Goal: Task Accomplishment & Management: Use online tool/utility

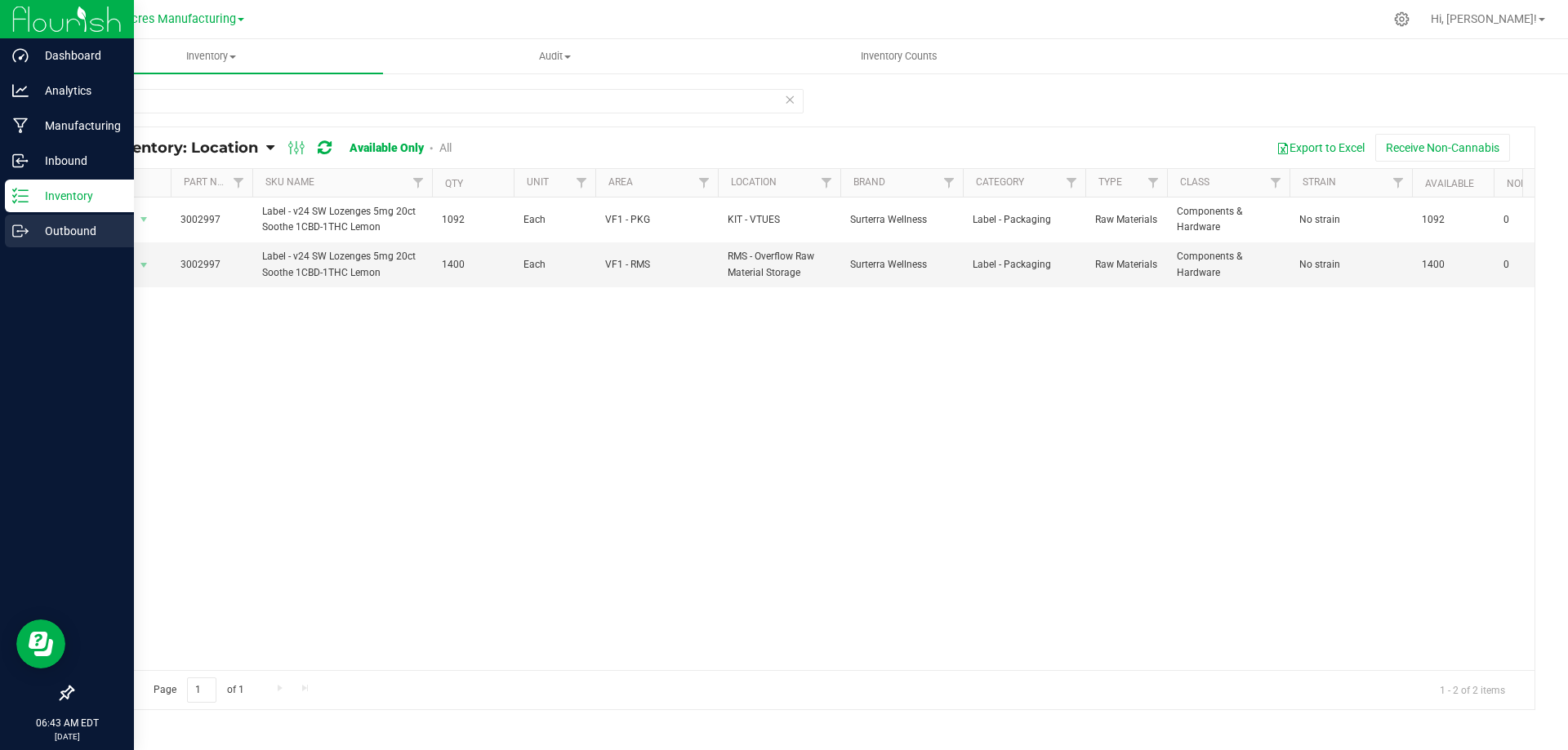
click at [25, 232] on icon at bounding box center [20, 231] width 16 height 16
click at [25, 244] on div "Outbound" at bounding box center [69, 231] width 129 height 33
click at [52, 235] on p "Outbound" at bounding box center [77, 231] width 98 height 20
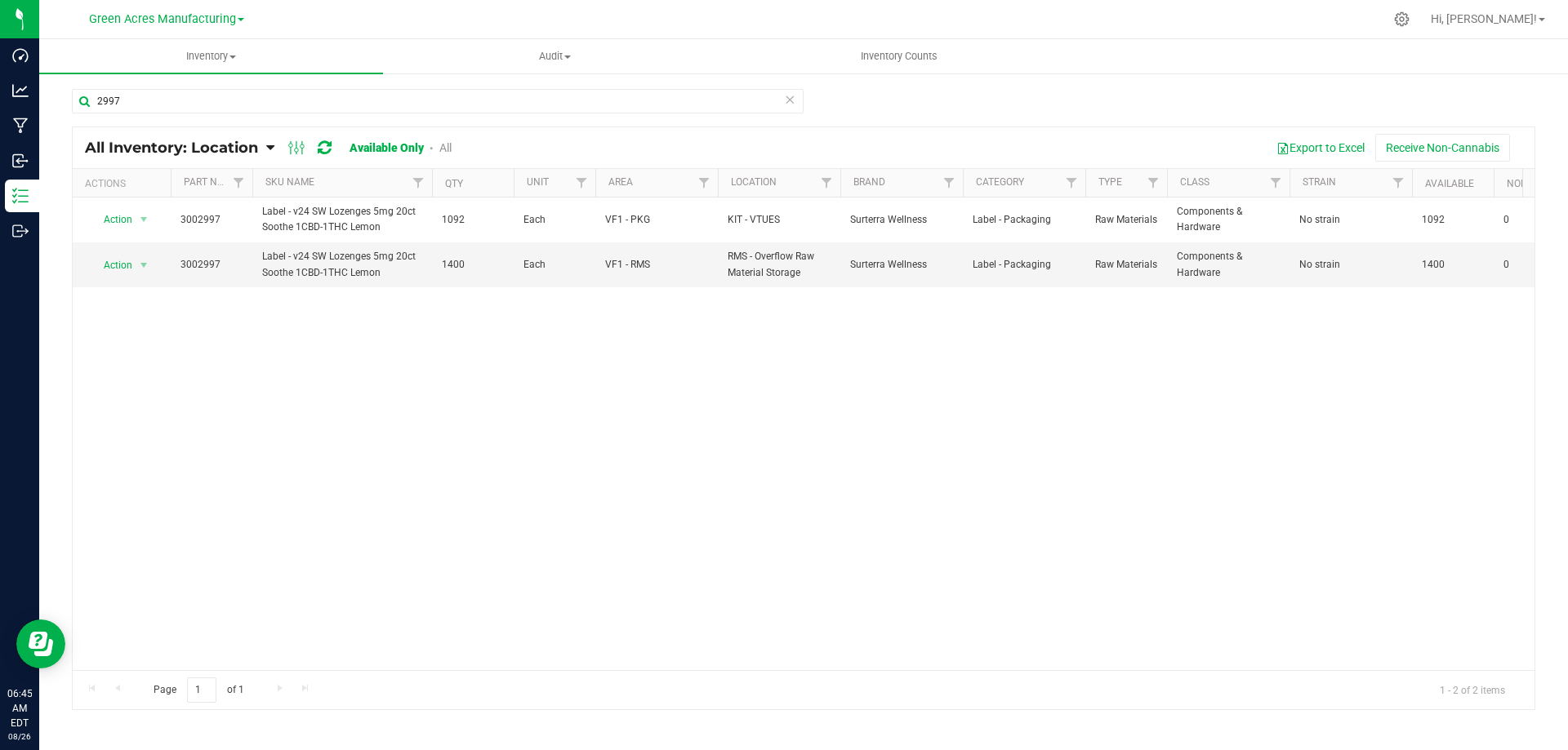
click at [361, 468] on div "Action Action Adjust qty Edit lot numbers Global inventory Locate inventory Pri…" at bounding box center [803, 434] width 1462 height 473
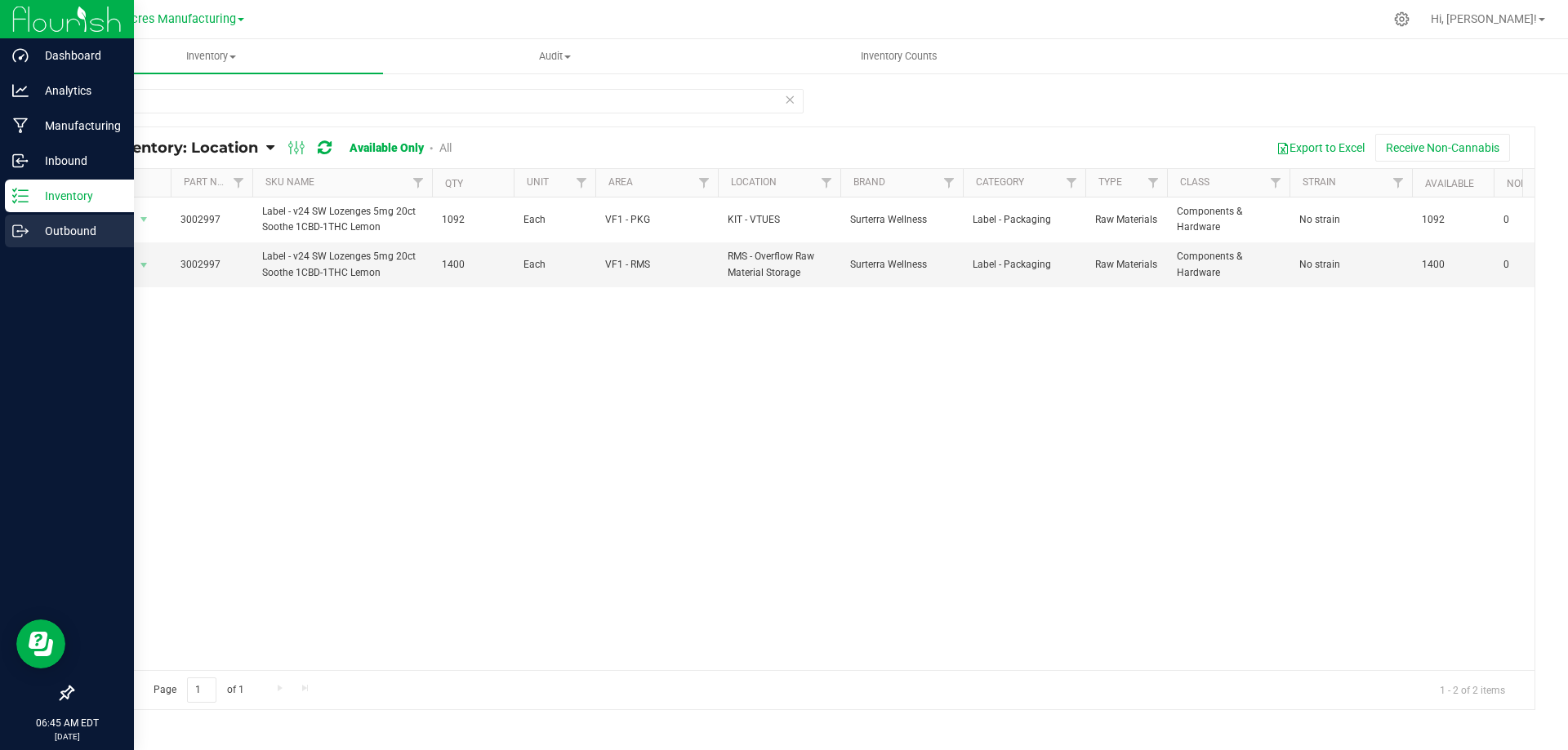
click at [73, 231] on p "Outbound" at bounding box center [77, 231] width 98 height 20
click at [8, 235] on div "Outbound" at bounding box center [69, 231] width 129 height 33
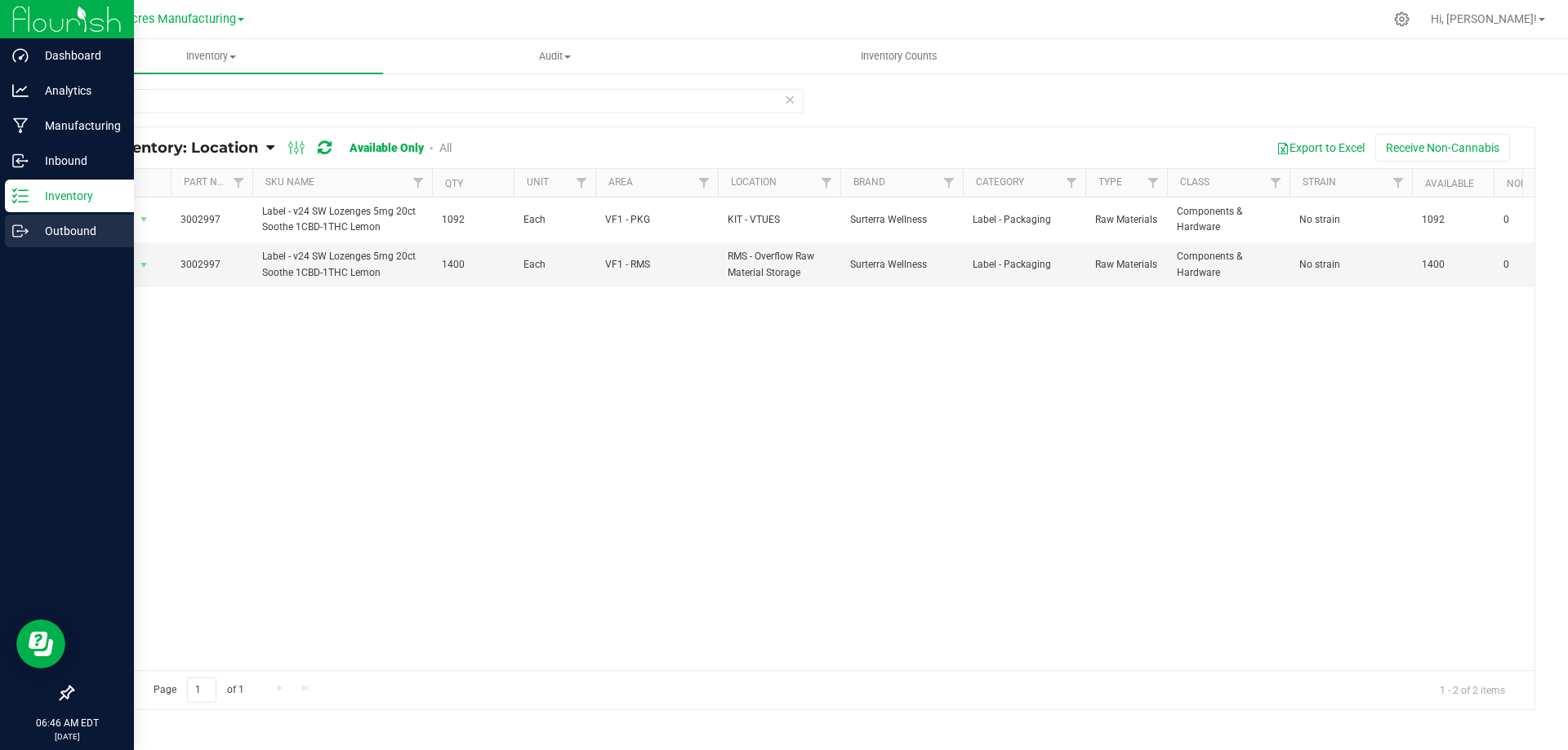
click at [21, 232] on icon at bounding box center [20, 231] width 16 height 16
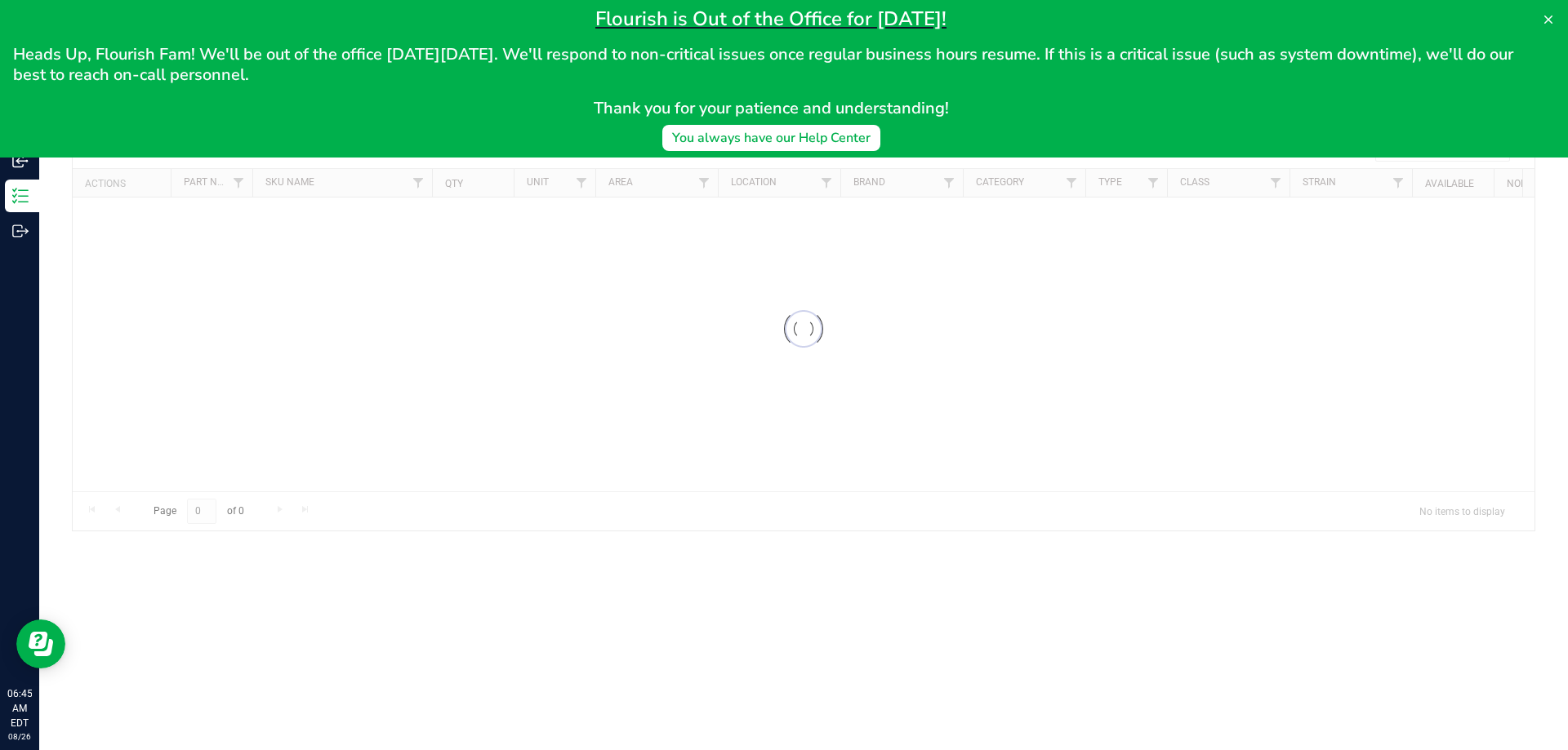
click at [675, 235] on div at bounding box center [803, 329] width 1462 height 404
click at [1551, 15] on icon at bounding box center [1548, 19] width 13 height 13
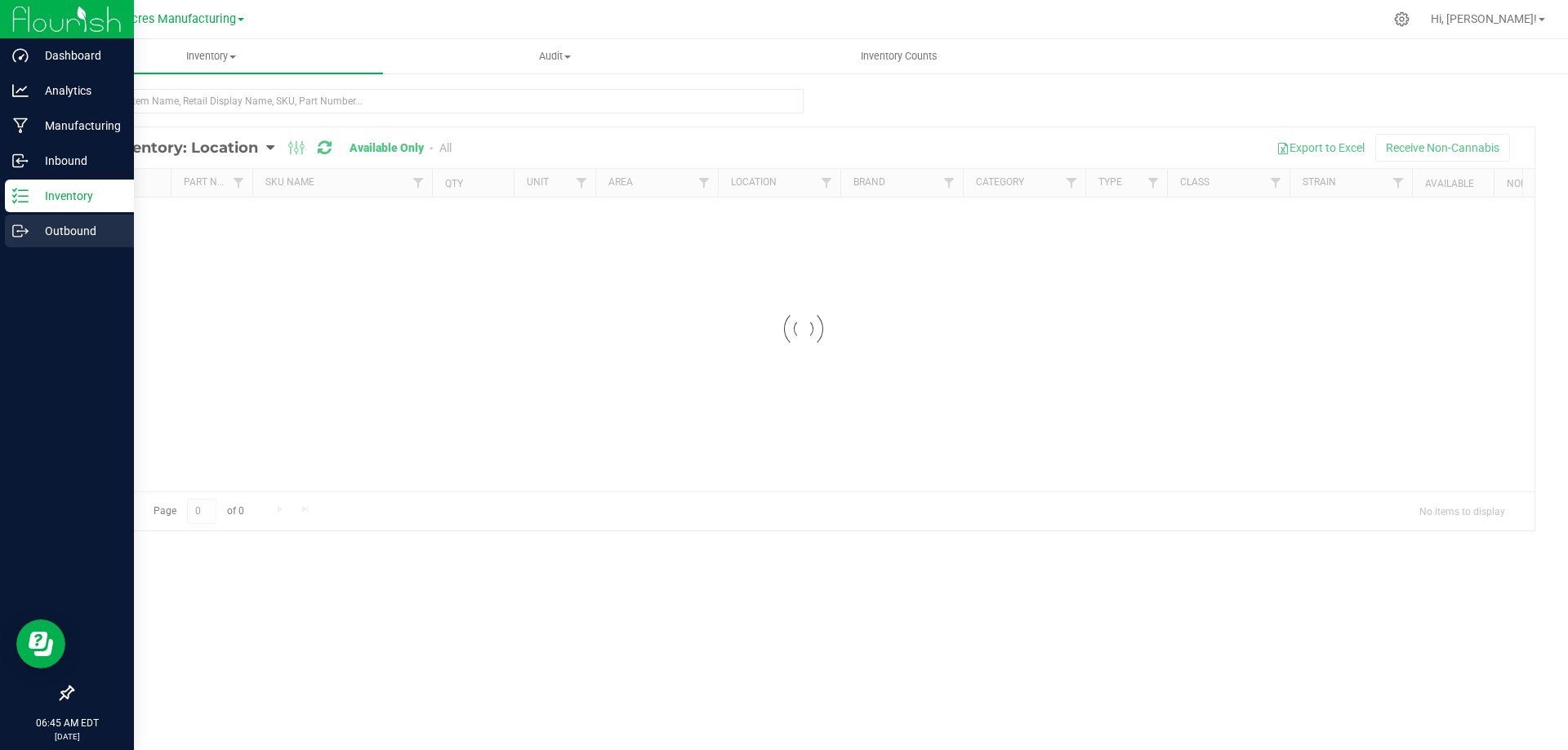
click at [25, 232] on icon at bounding box center [20, 231] width 16 height 16
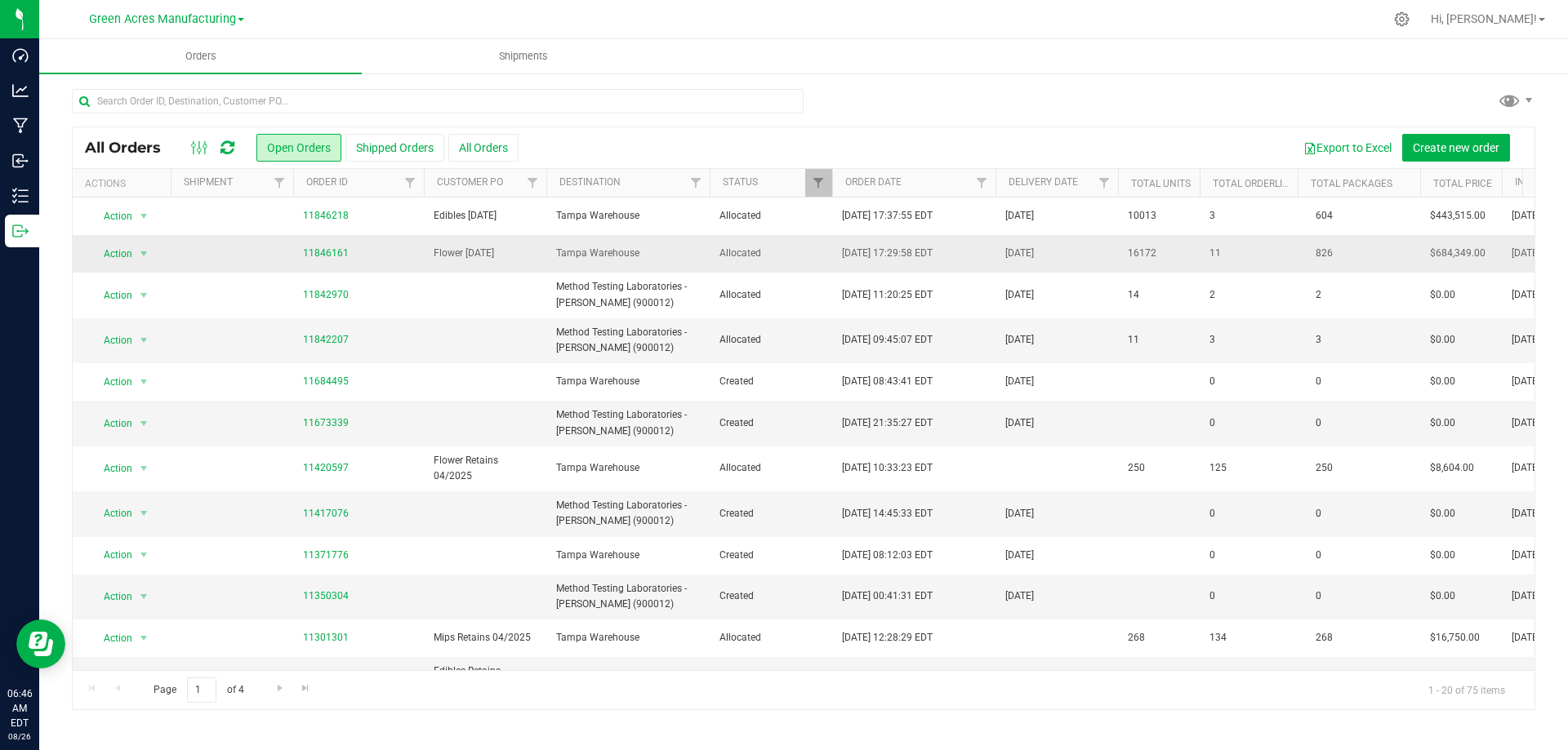
click at [791, 250] on span "Allocated" at bounding box center [770, 253] width 103 height 15
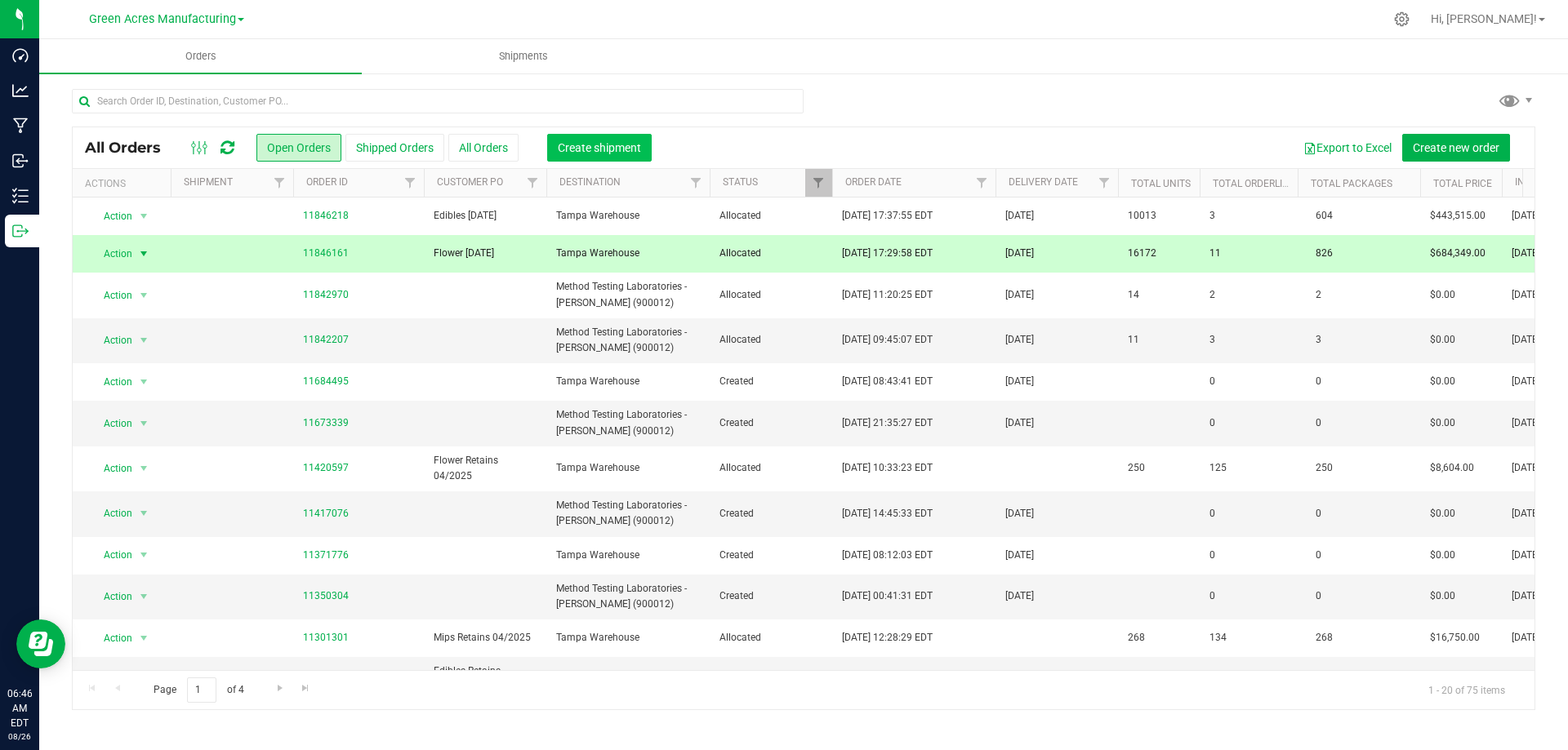
click at [599, 148] on span "Create shipment" at bounding box center [599, 147] width 84 height 13
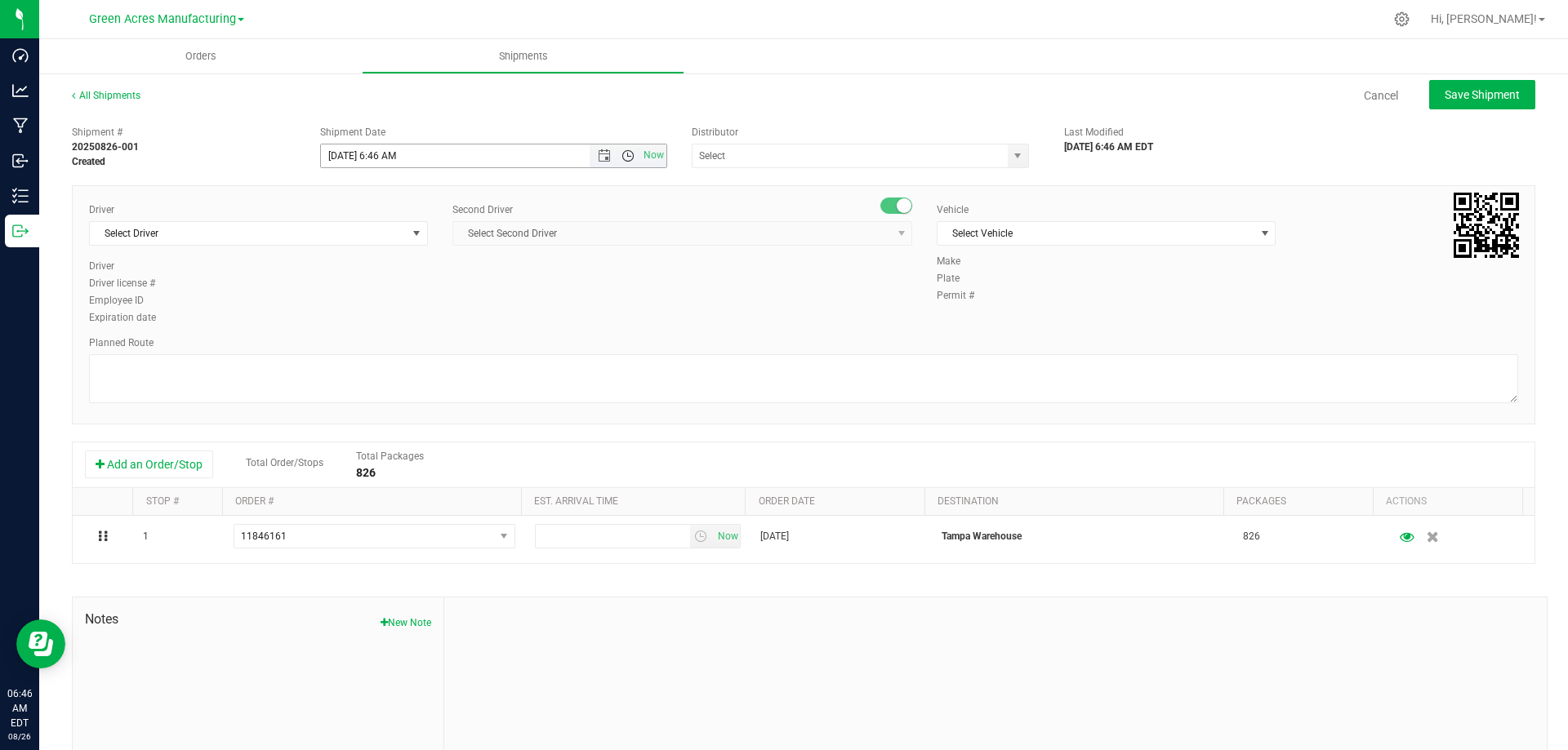
click at [621, 156] on span "Open the time view" at bounding box center [628, 155] width 13 height 13
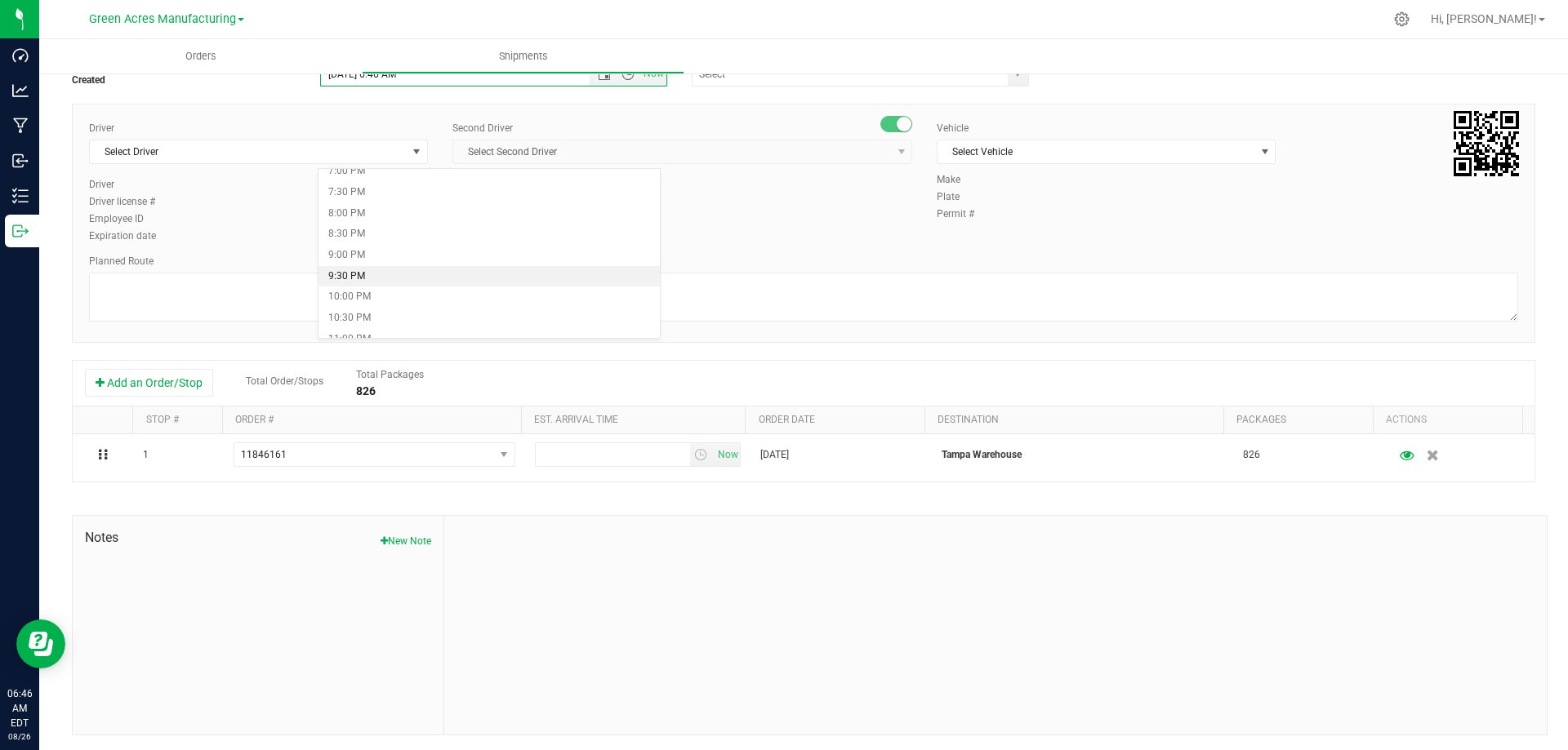
scroll to position [759, 0]
click at [505, 260] on li "8:00 PM" at bounding box center [488, 262] width 341 height 21
type input "8/26/2025 8:00 PM"
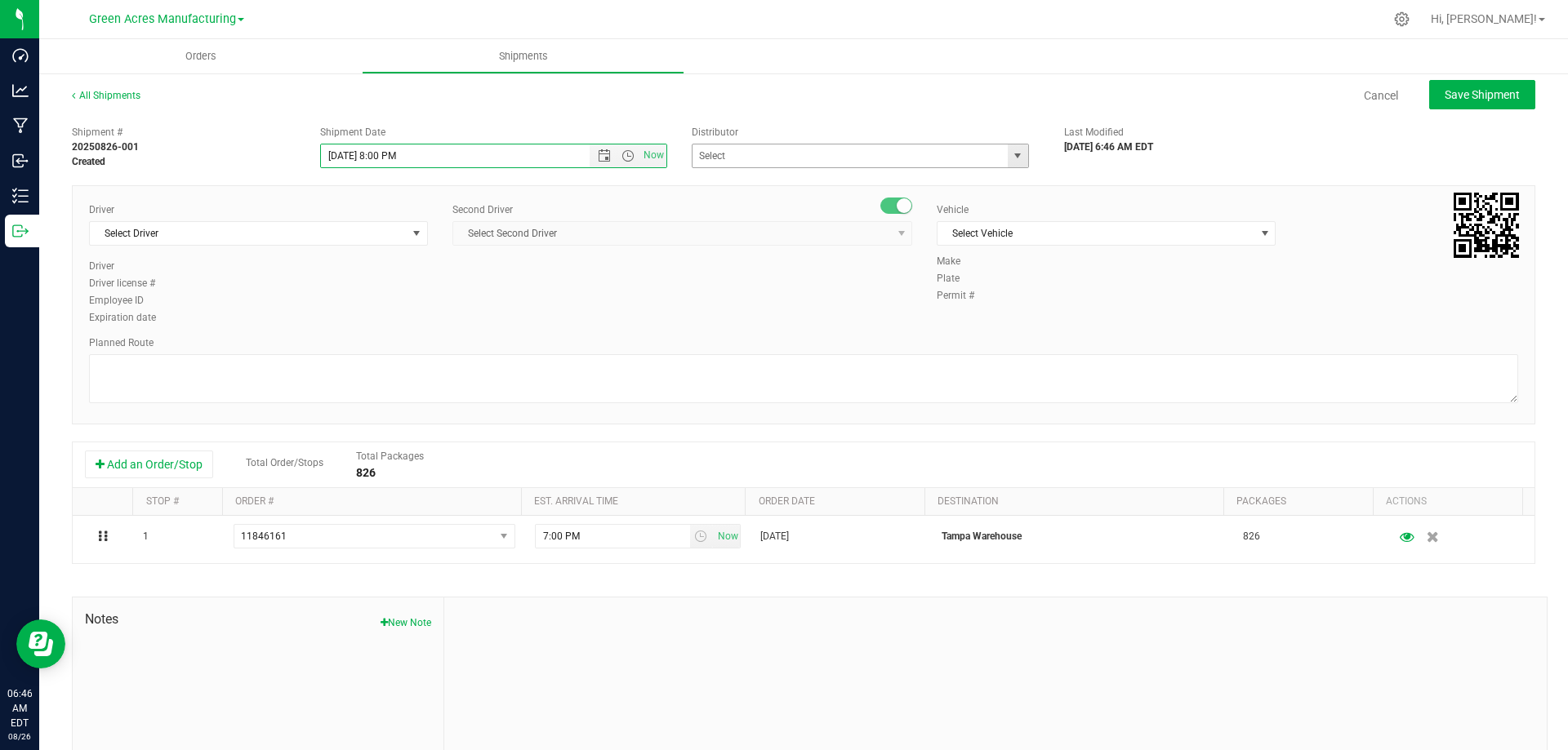
click at [1008, 148] on span "select" at bounding box center [1018, 155] width 20 height 23
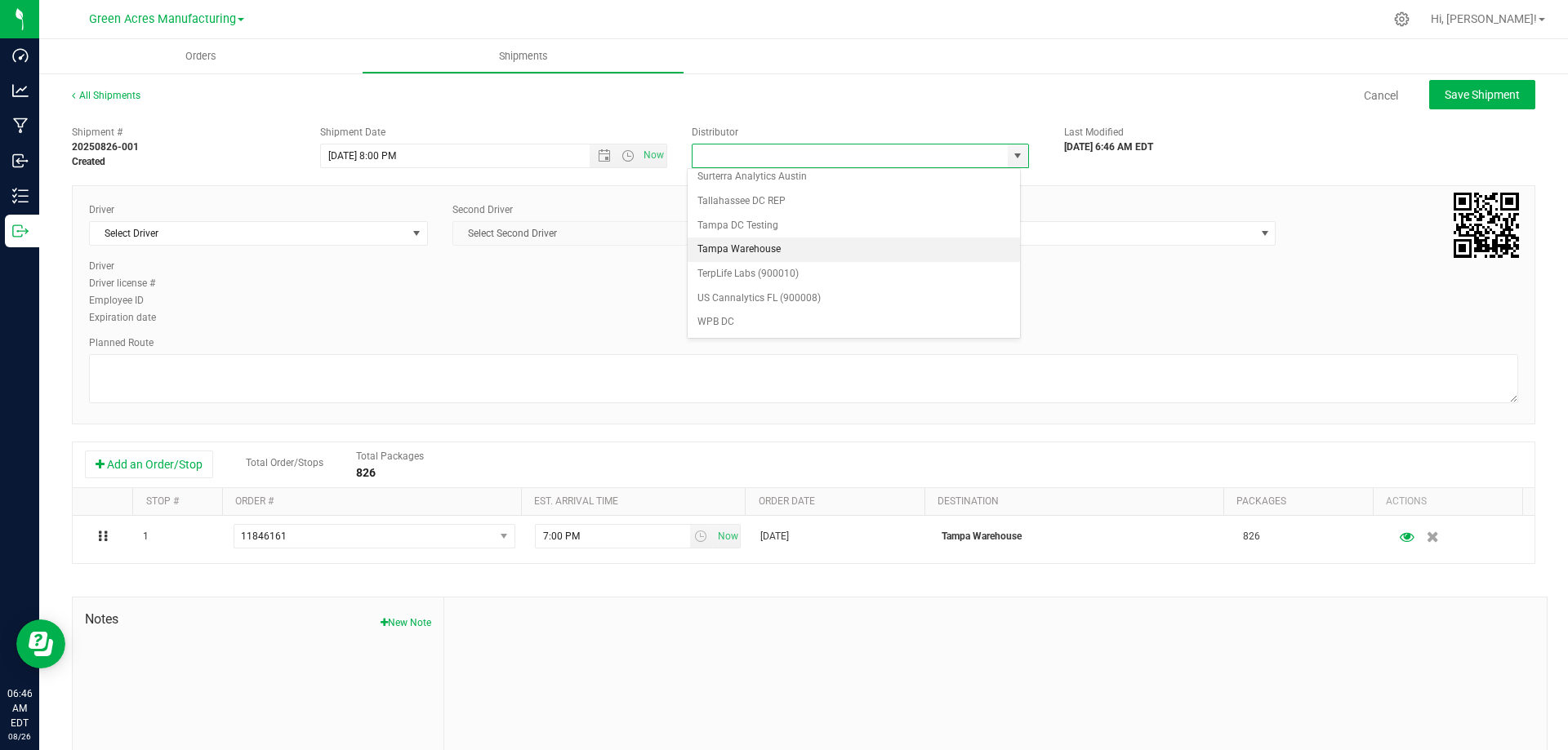
drag, startPoint x: 896, startPoint y: 241, endPoint x: 875, endPoint y: 235, distance: 21.8
click at [895, 241] on li "Tampa Warehouse" at bounding box center [853, 249] width 332 height 25
type input "Tampa Warehouse"
click at [411, 232] on span "select" at bounding box center [417, 234] width 13 height 13
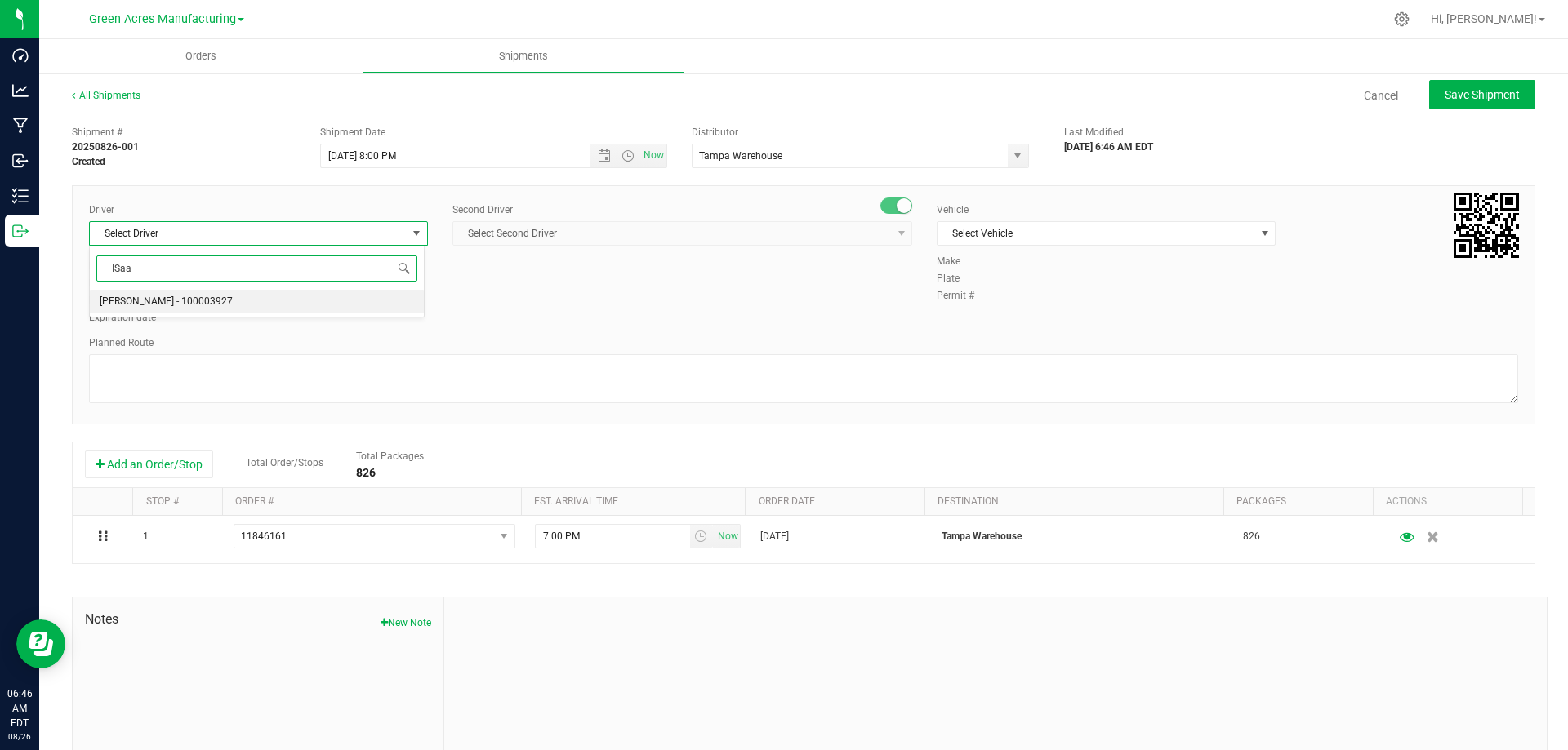
click at [365, 306] on li "Isaac Nunez Collado - 100003927" at bounding box center [256, 302] width 334 height 25
type input "ISaa"
click at [900, 235] on span "select" at bounding box center [901, 234] width 13 height 13
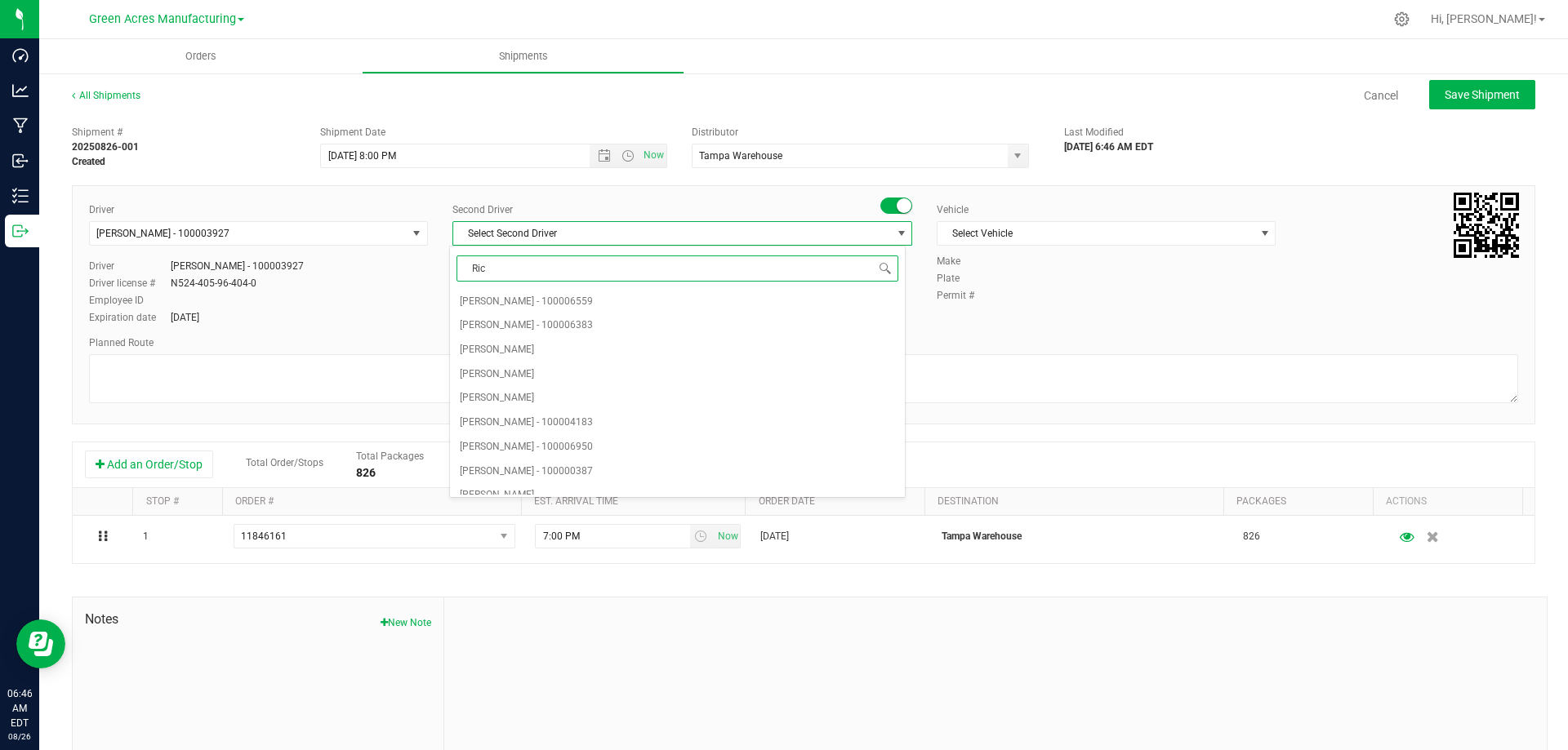
type input "Ricc"
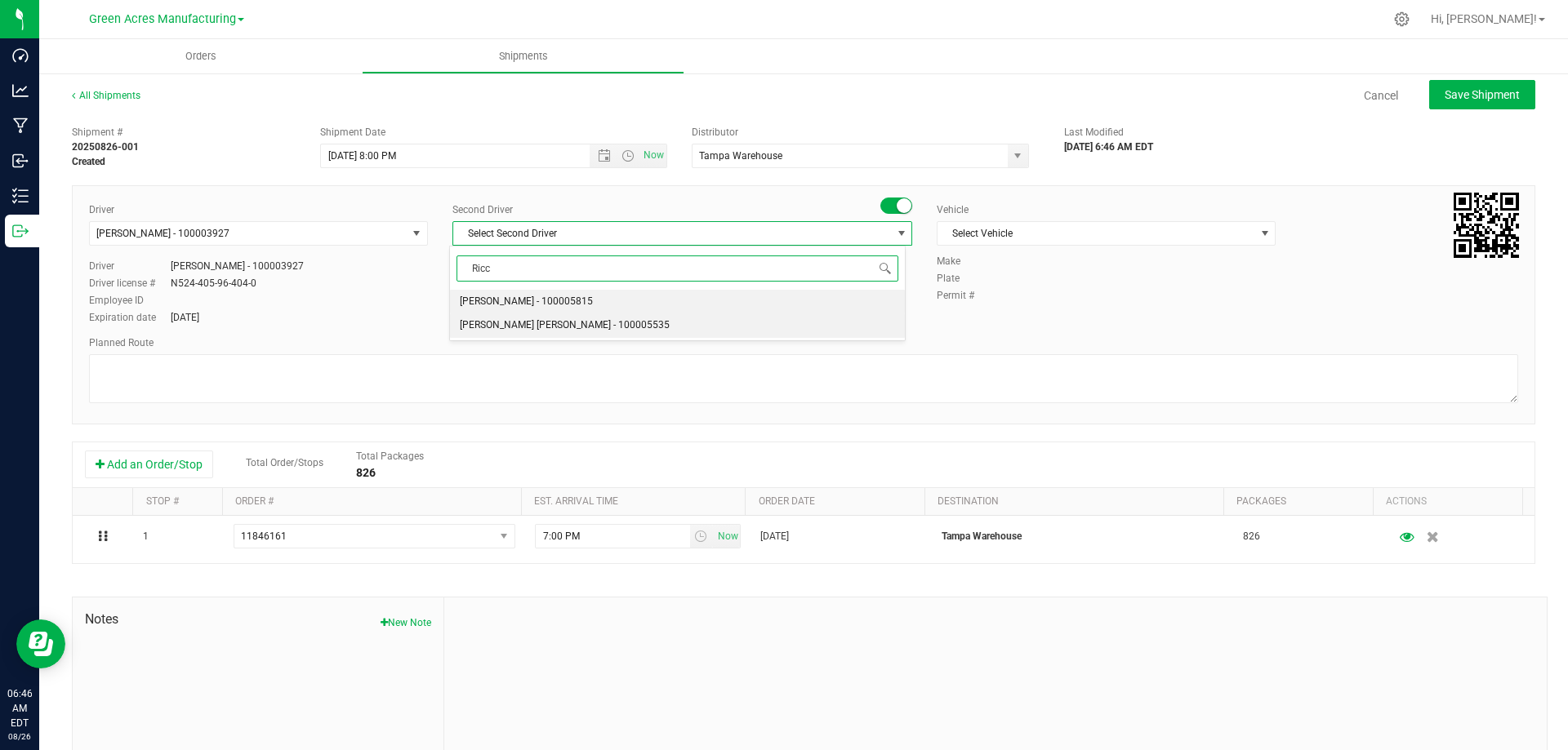
click at [786, 324] on li "Riccardo Young Reyes - 100005535" at bounding box center [677, 325] width 454 height 25
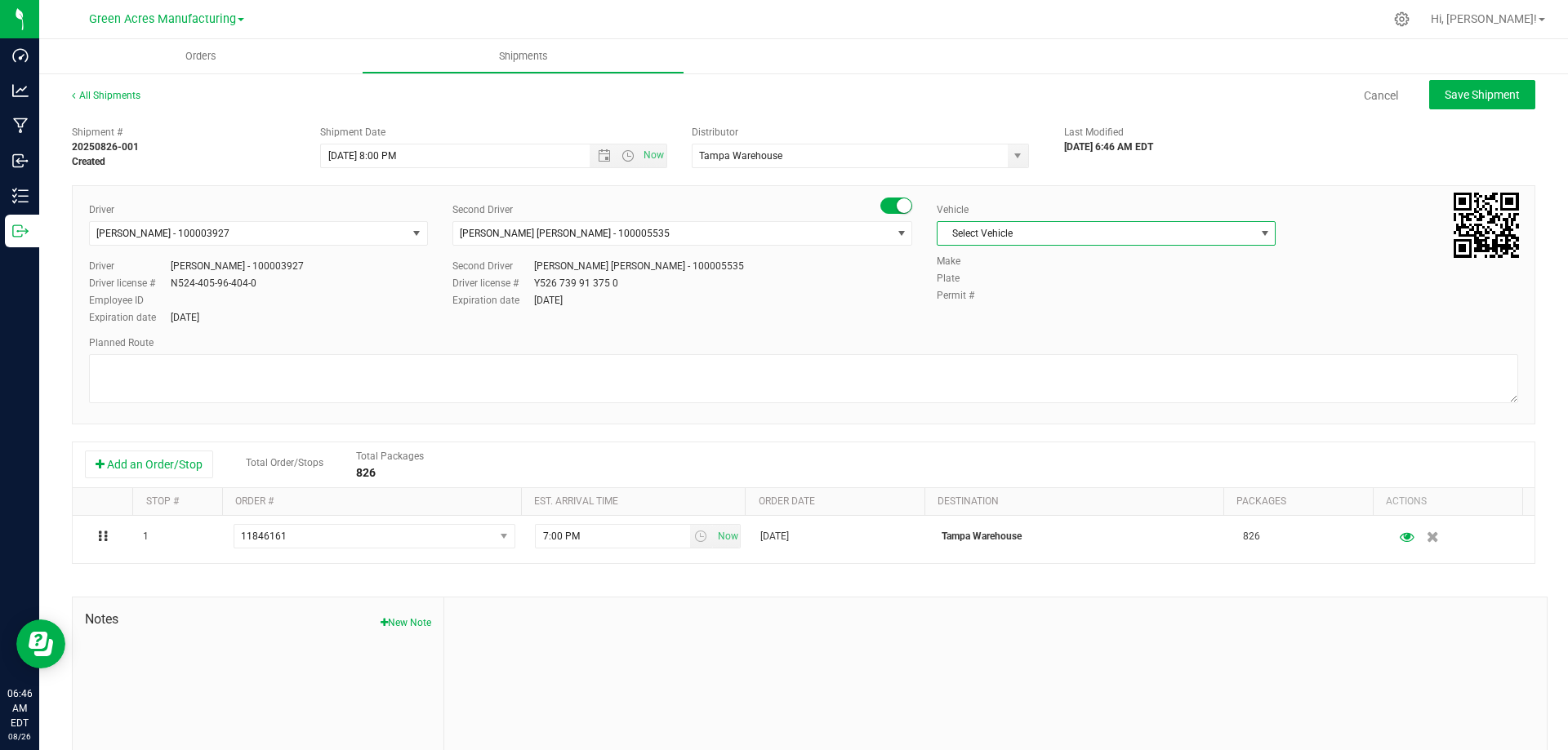
click at [1158, 232] on span "Select Vehicle" at bounding box center [1096, 233] width 317 height 23
click at [1083, 255] on li "FL_TP_Hino-02" at bounding box center [1098, 255] width 334 height 25
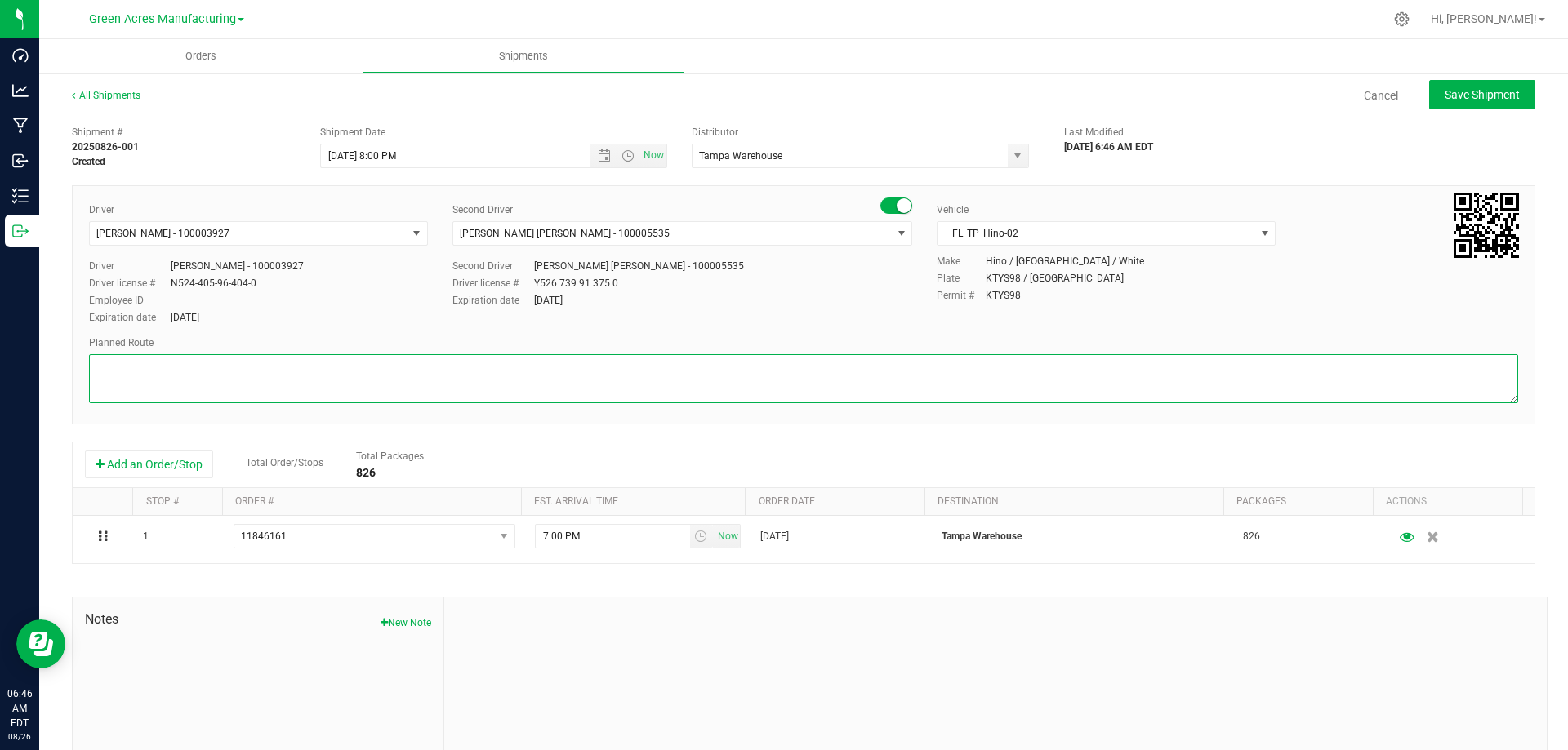
click at [498, 377] on textarea at bounding box center [803, 379] width 1429 height 49
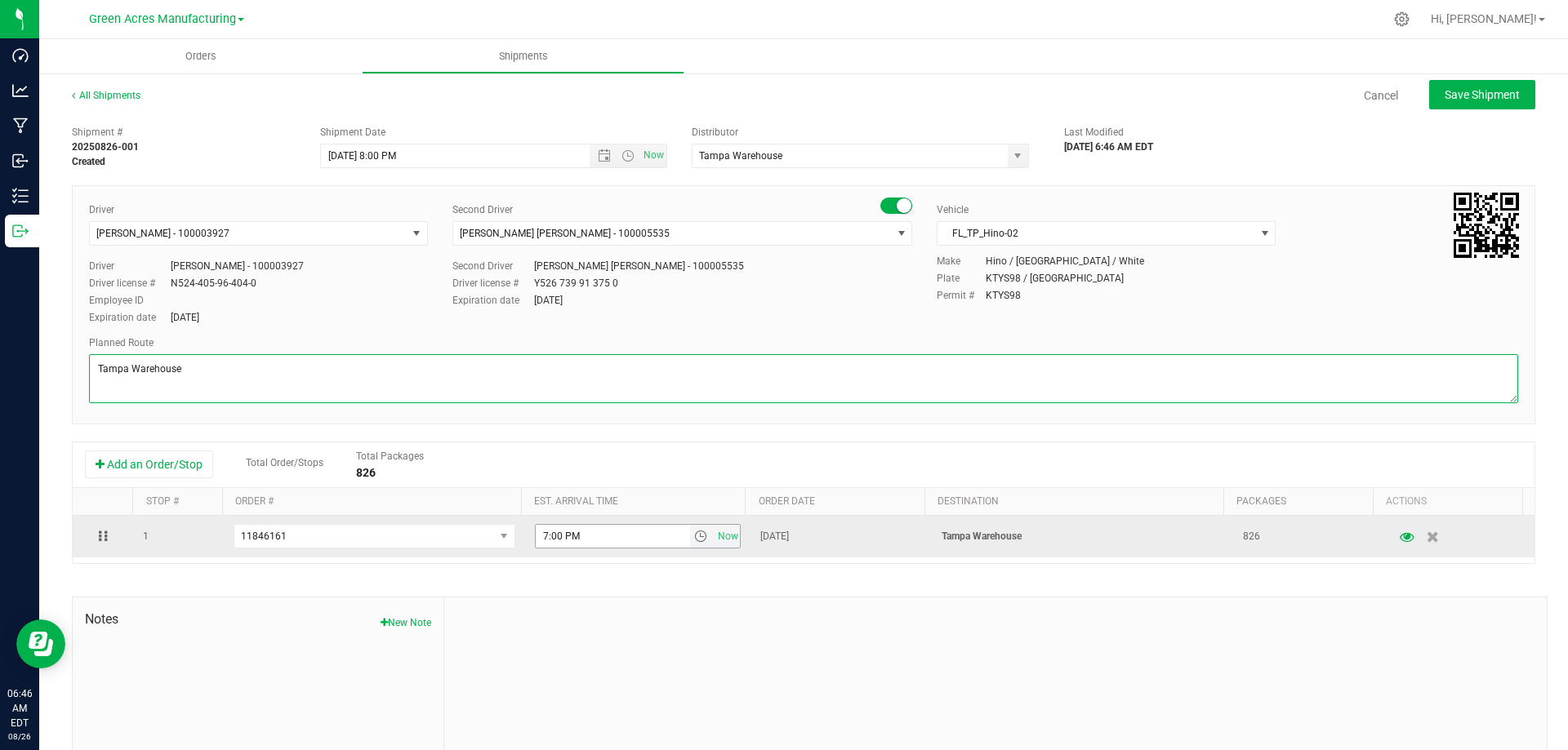
click at [694, 537] on span "select" at bounding box center [700, 536] width 13 height 13
type textarea "Tampa Warehouse"
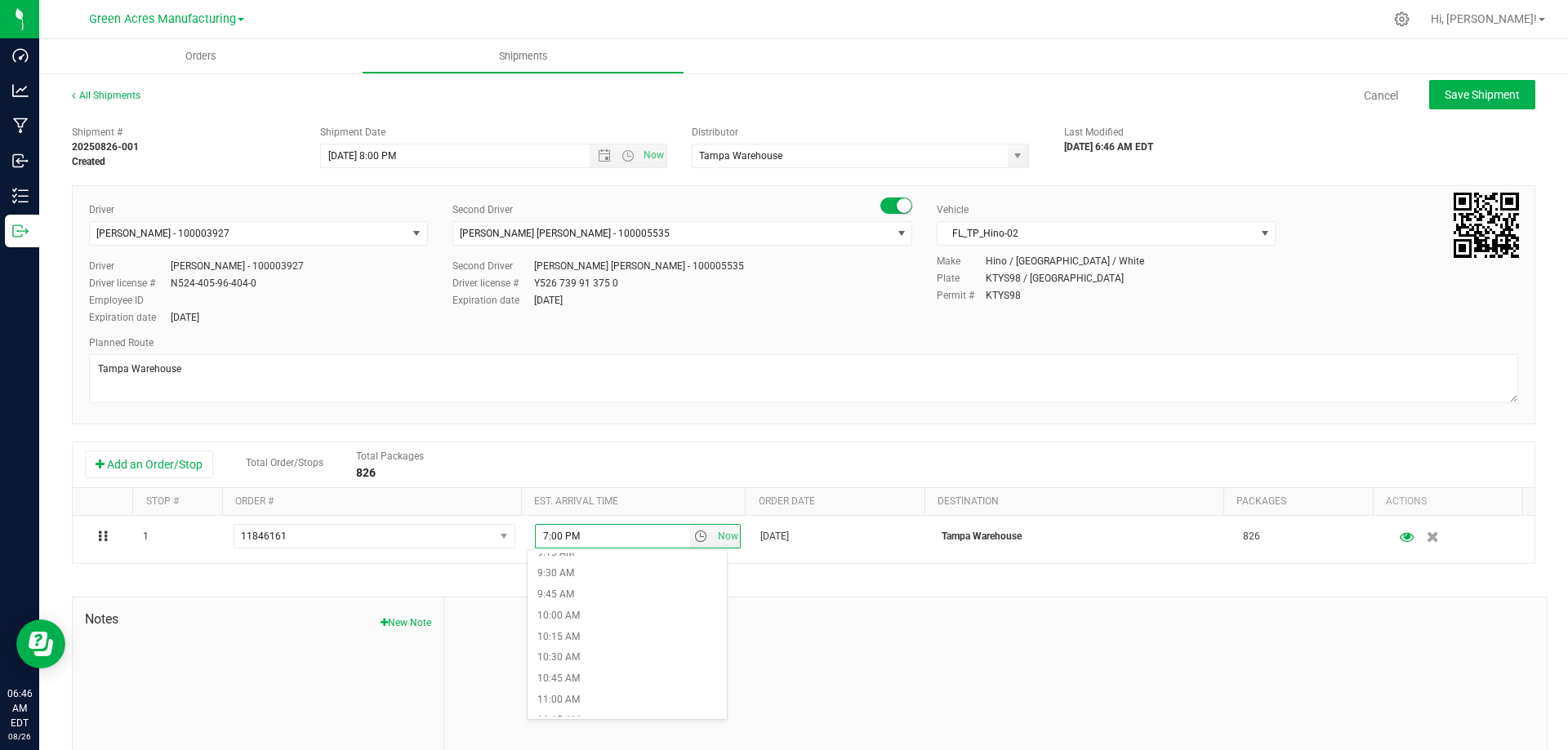
scroll to position [816, 0]
click at [585, 666] on li "11:00 AM" at bounding box center [627, 670] width 199 height 21
click at [841, 324] on div "Driver Isaac Nunez Collado - 100003927 Select Driver Isaac Nunez Collado - 1000…" at bounding box center [803, 265] width 1453 height 125
click at [1445, 95] on span "Save Shipment" at bounding box center [1482, 95] width 75 height 13
type input "8/27/2025 12:00 AM"
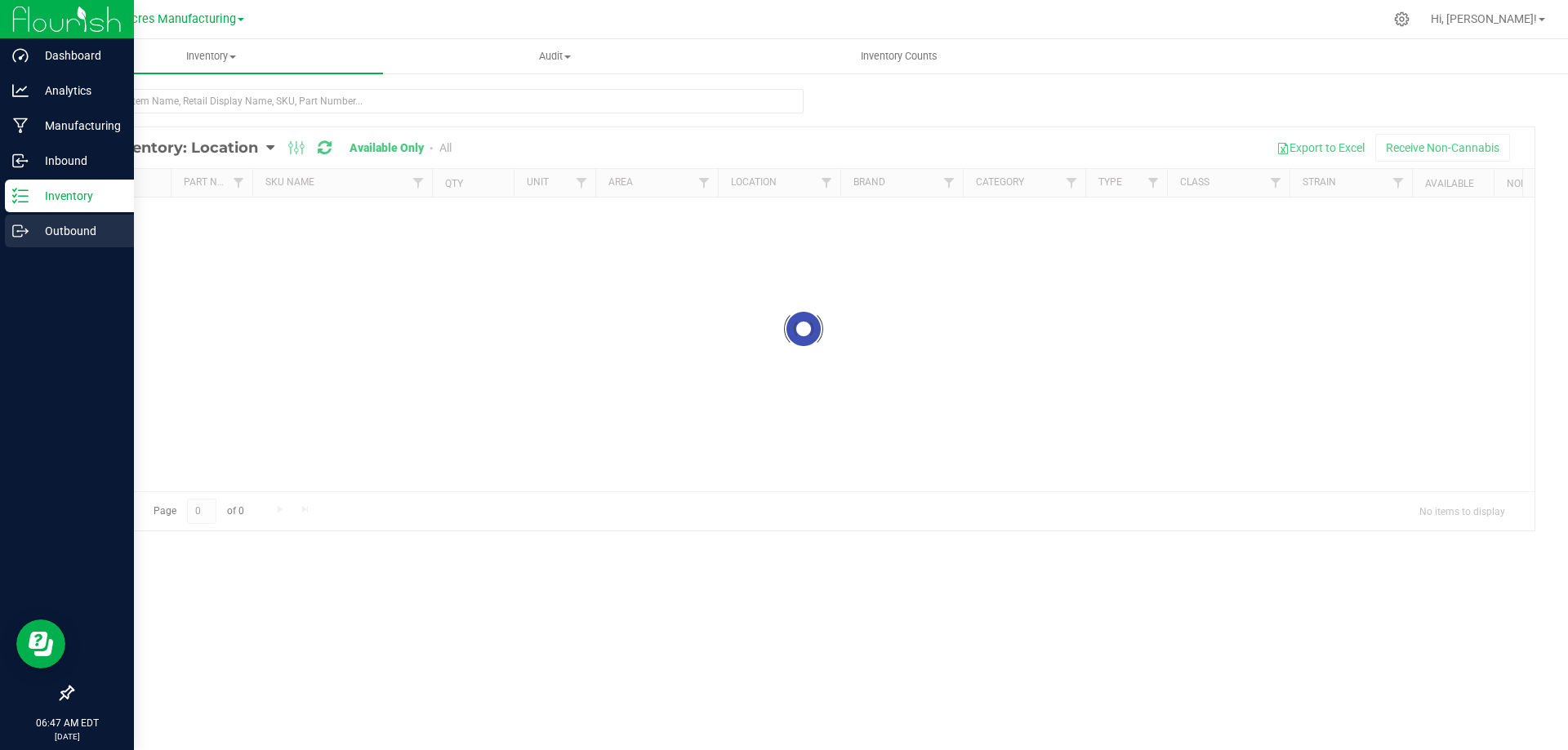
click at [28, 231] on icon at bounding box center [26, 232] width 3 height 3
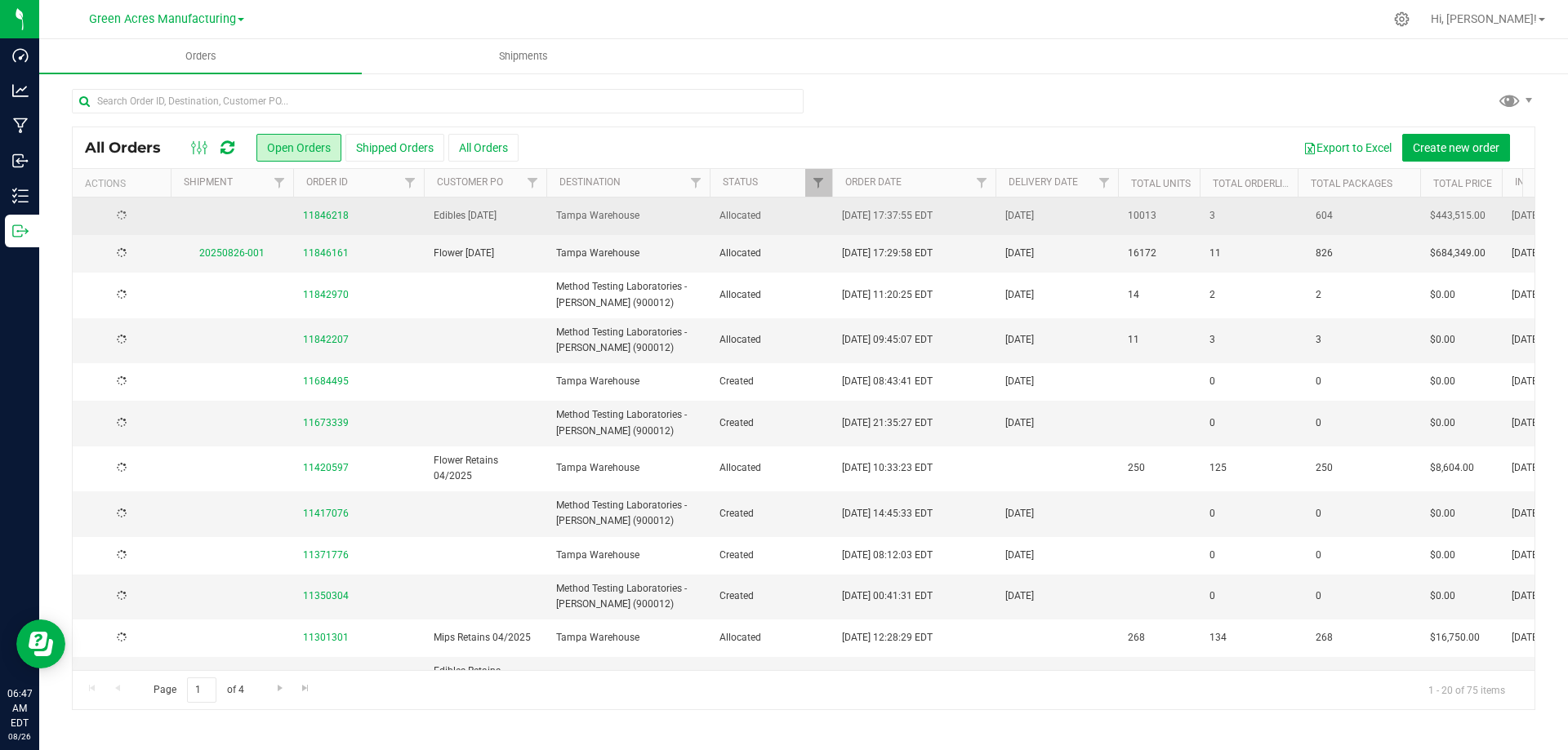
click at [692, 213] on span "Tampa Warehouse" at bounding box center [628, 215] width 144 height 15
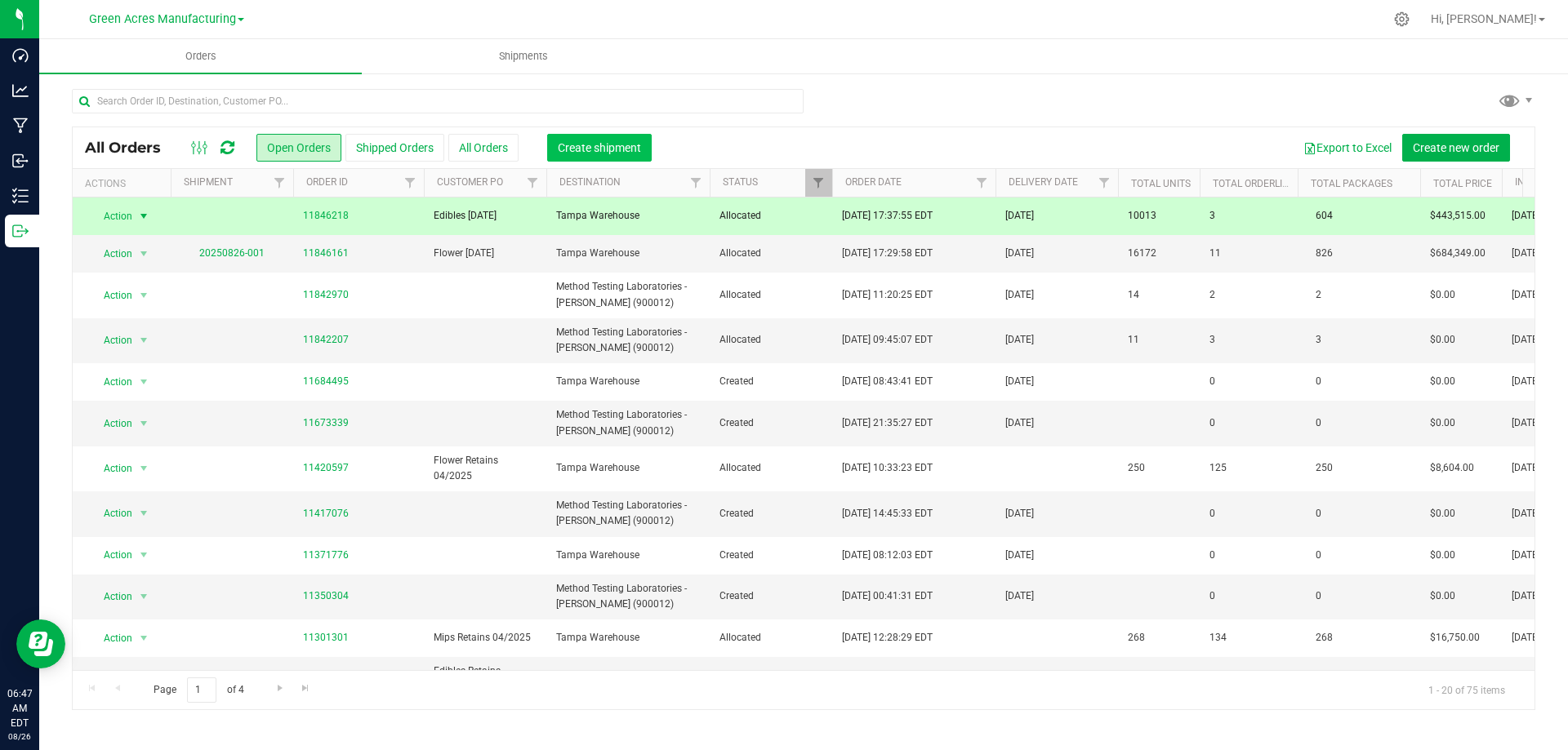
click at [617, 141] on span "Create shipment" at bounding box center [599, 147] width 84 height 13
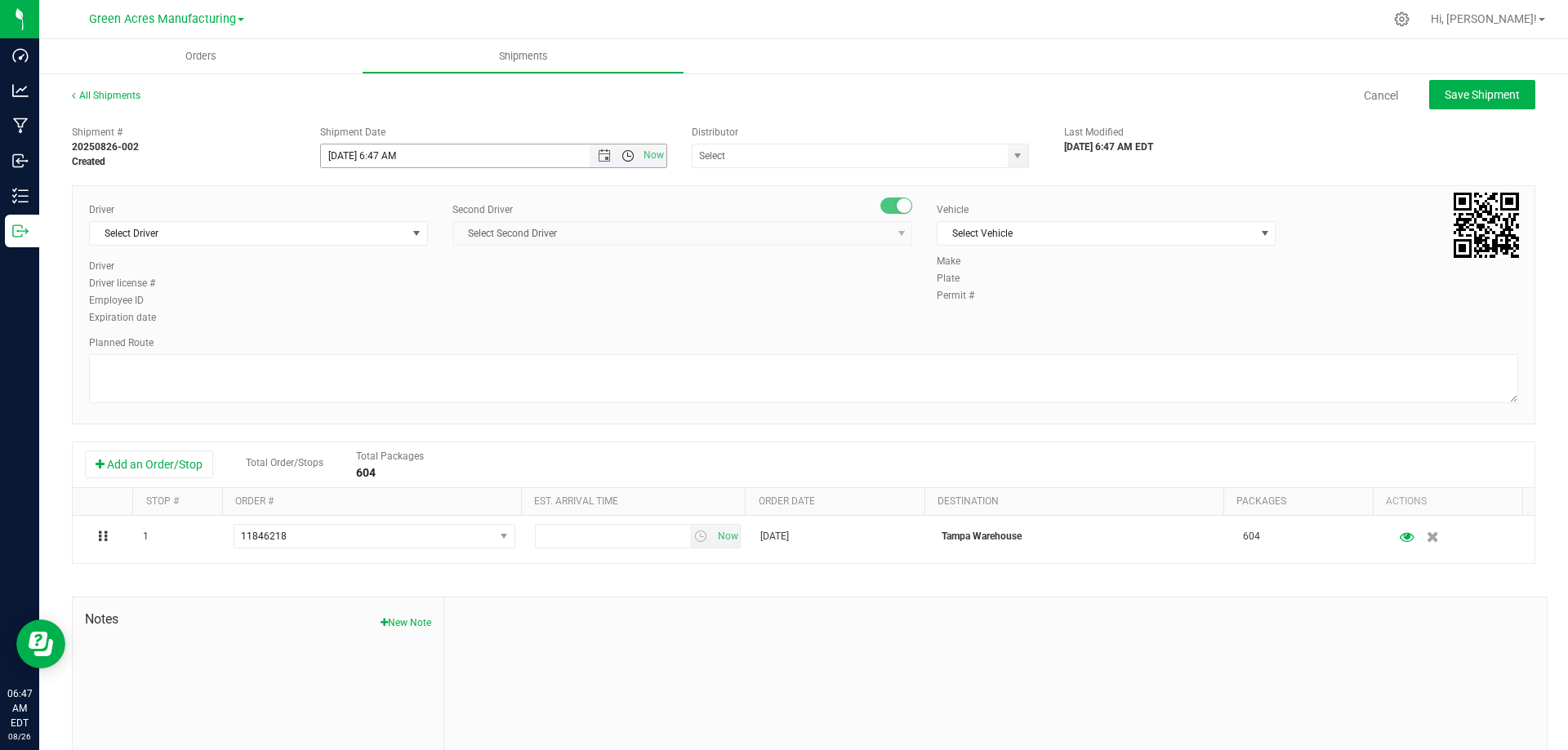
click at [627, 155] on span "Open the time view" at bounding box center [628, 155] width 13 height 13
click at [376, 193] on li "8:00 AM" at bounding box center [488, 191] width 341 height 21
type input "8/26/2025 8:00 AM"
click at [414, 230] on span "select" at bounding box center [417, 234] width 13 height 13
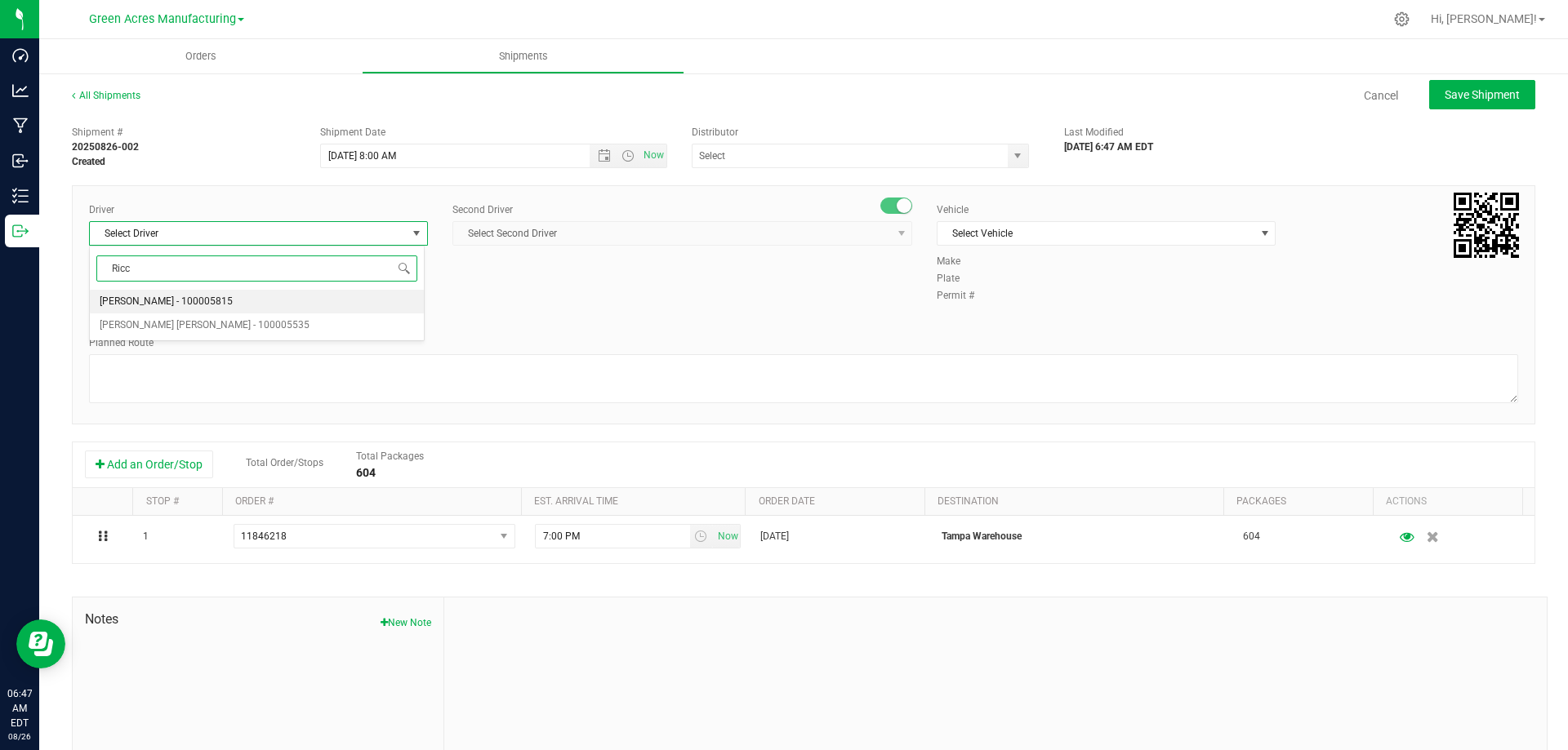
click at [336, 326] on li "Riccardo Young Reyes - 100005535" at bounding box center [256, 325] width 334 height 25
type input "Ricc"
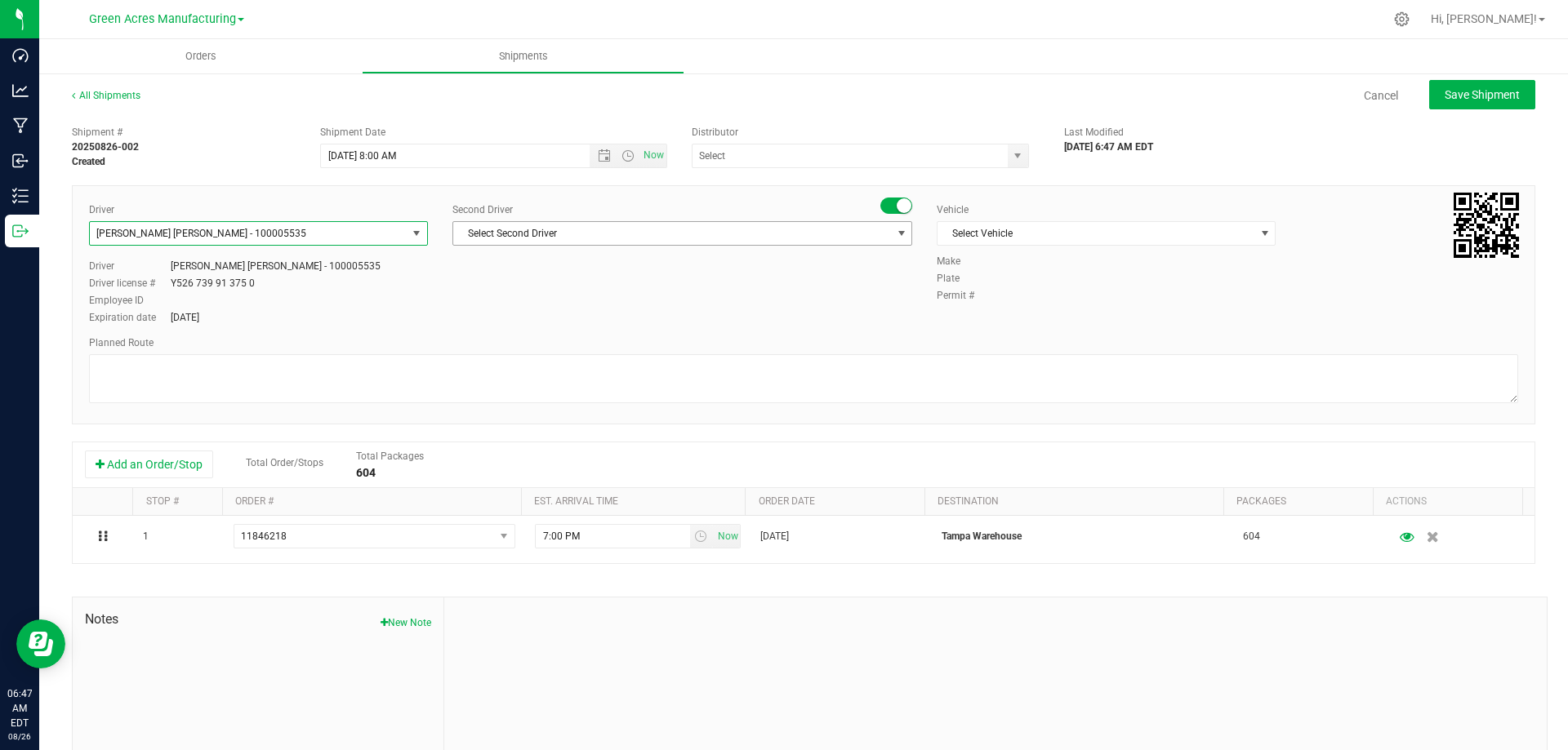
click at [891, 226] on span "select" at bounding box center [901, 233] width 20 height 23
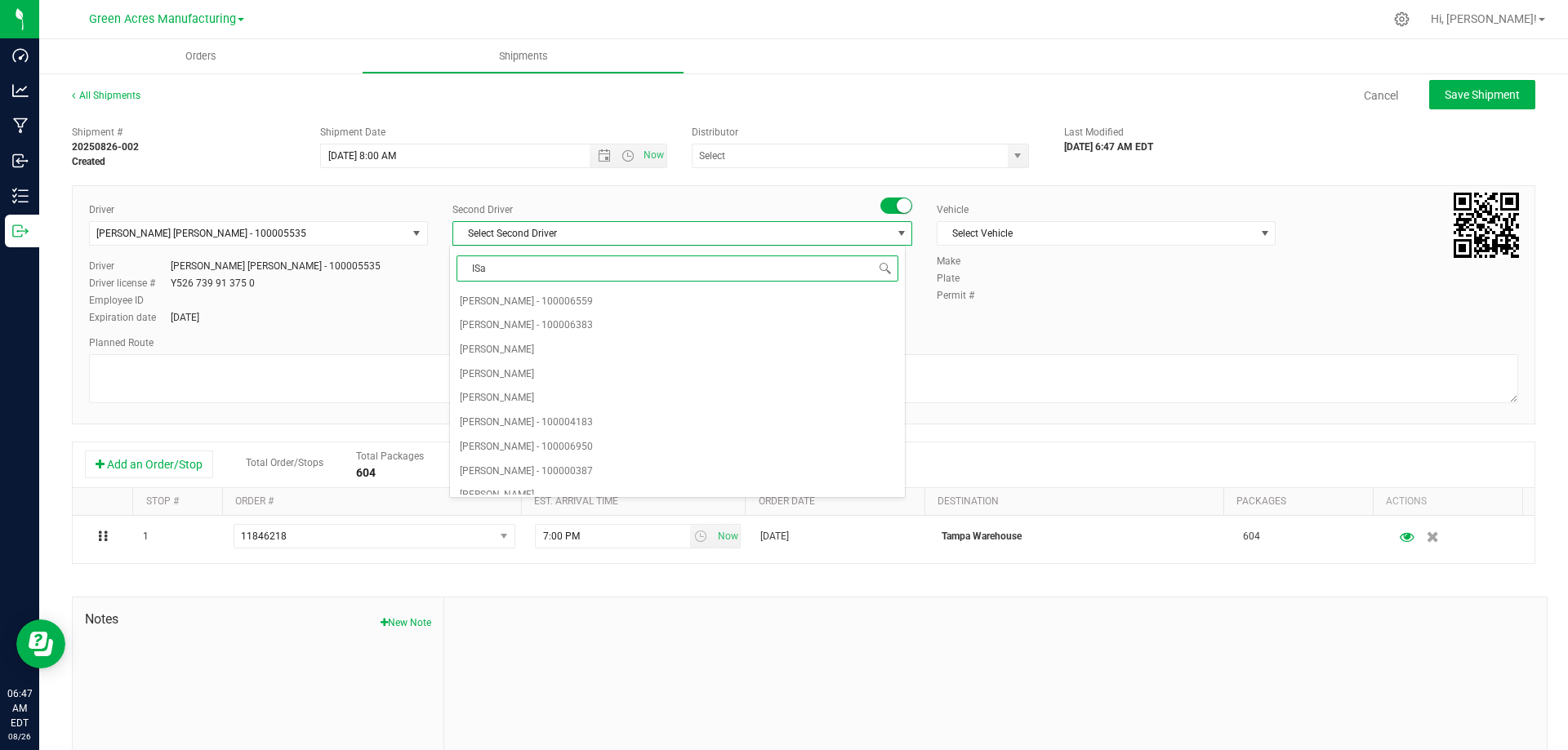
type input "ISaa"
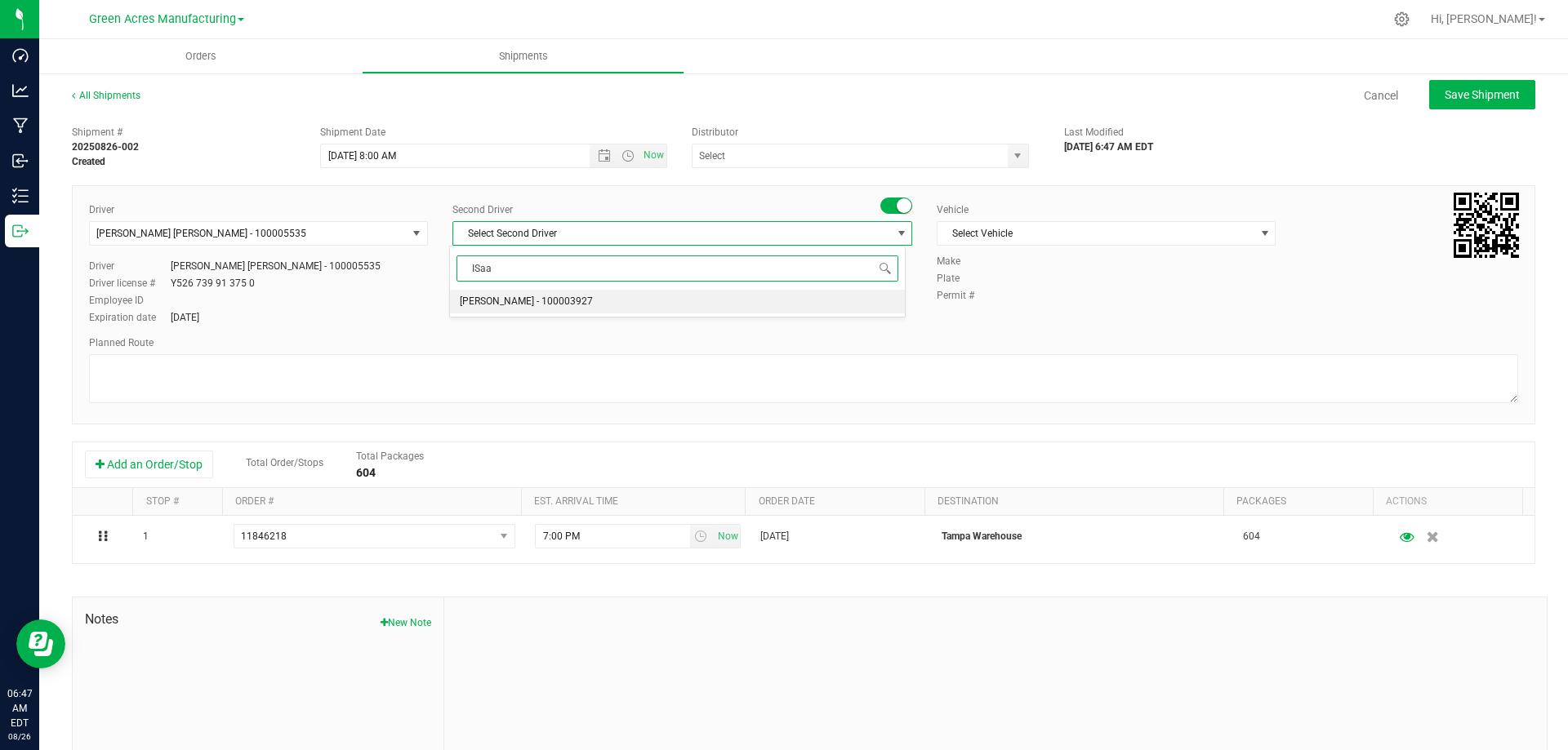
click at [836, 295] on li "Isaac Nunez Collado - 100003927" at bounding box center [677, 302] width 454 height 25
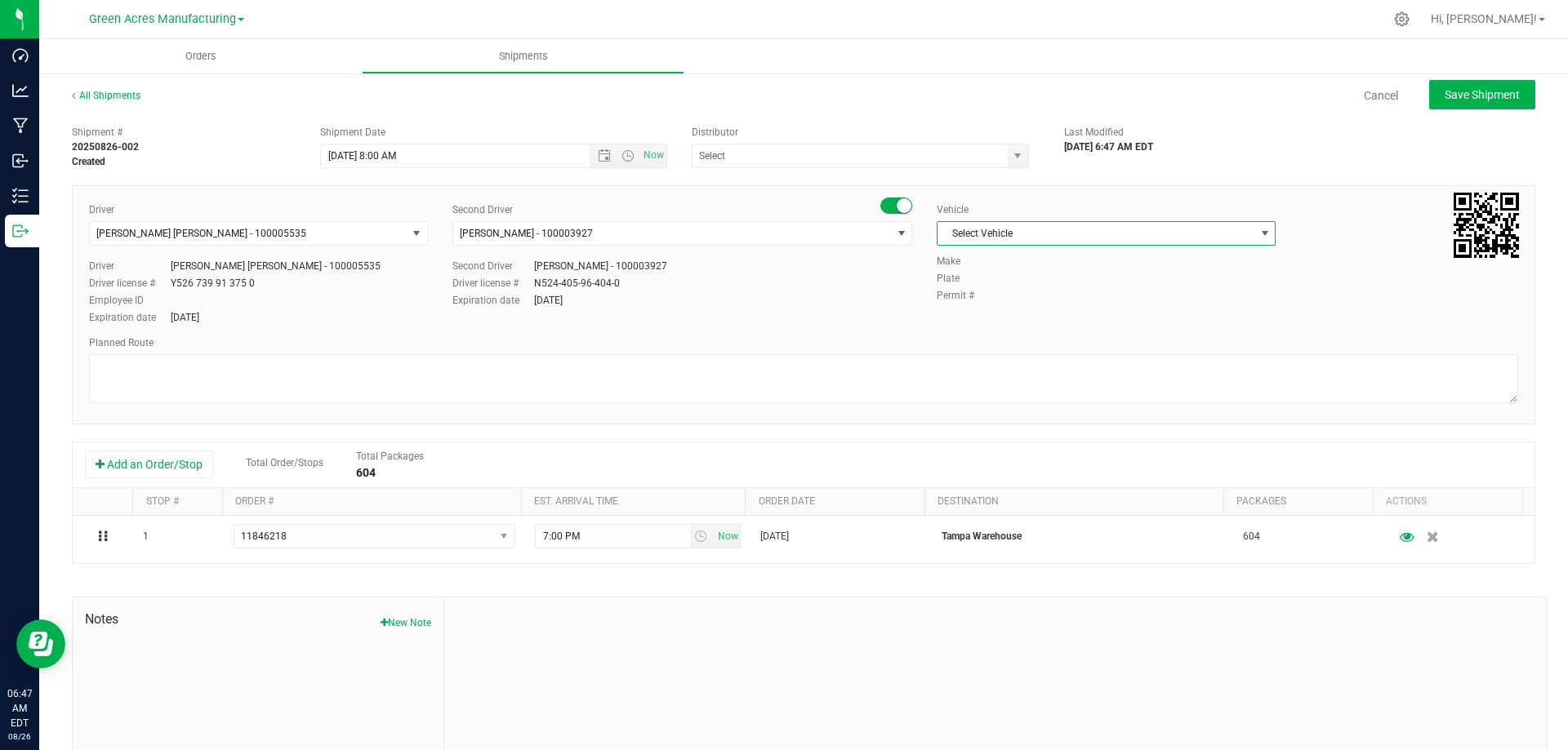
click at [1197, 225] on span "Select Vehicle" at bounding box center [1096, 233] width 317 height 23
click at [1050, 428] on li "FL_TP_Hino-02" at bounding box center [1098, 428] width 334 height 25
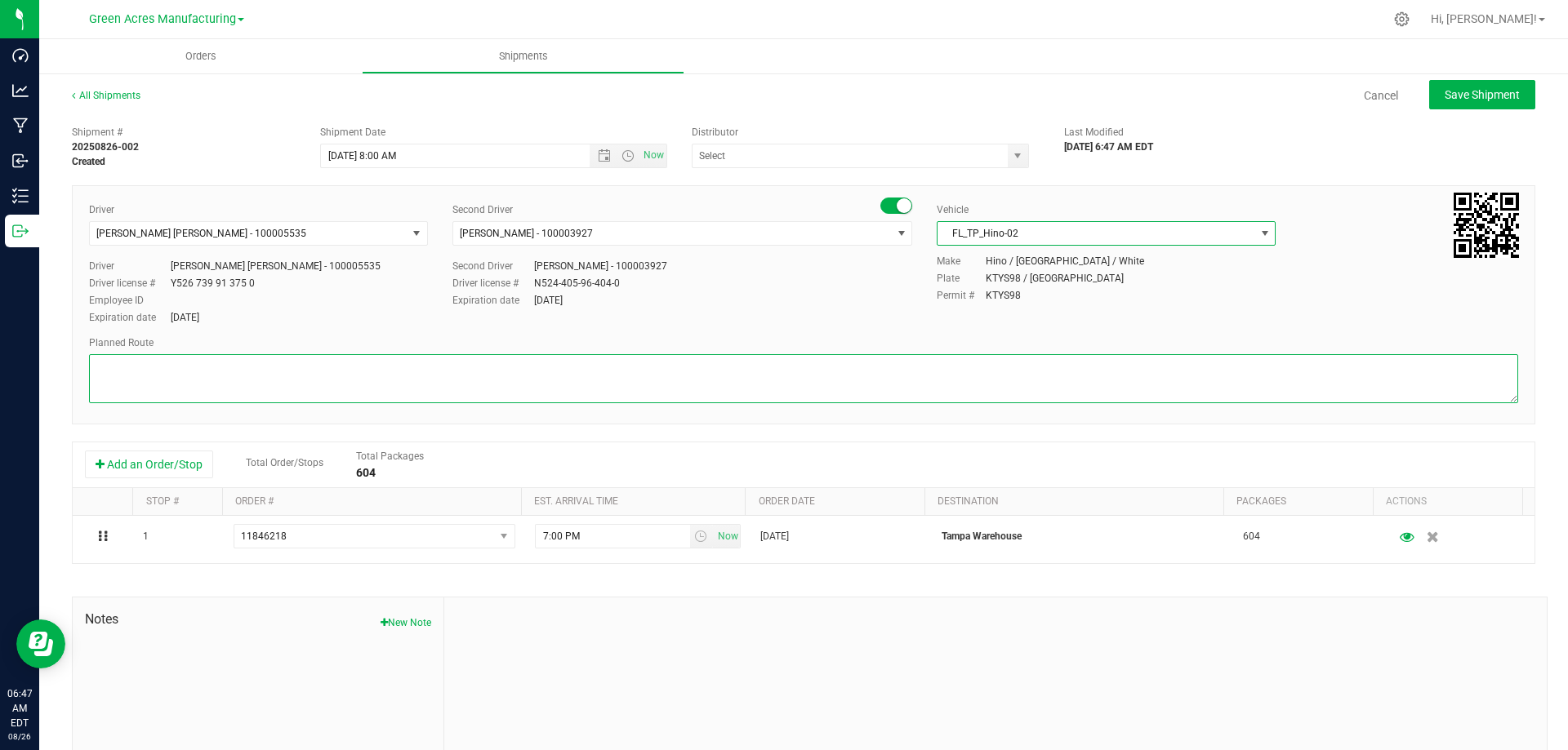
click at [677, 365] on textarea at bounding box center [803, 379] width 1429 height 49
drag, startPoint x: 1013, startPoint y: 155, endPoint x: 986, endPoint y: 188, distance: 42.6
click at [1013, 155] on span "select" at bounding box center [1018, 155] width 13 height 13
type textarea "Tampa Warehouse"
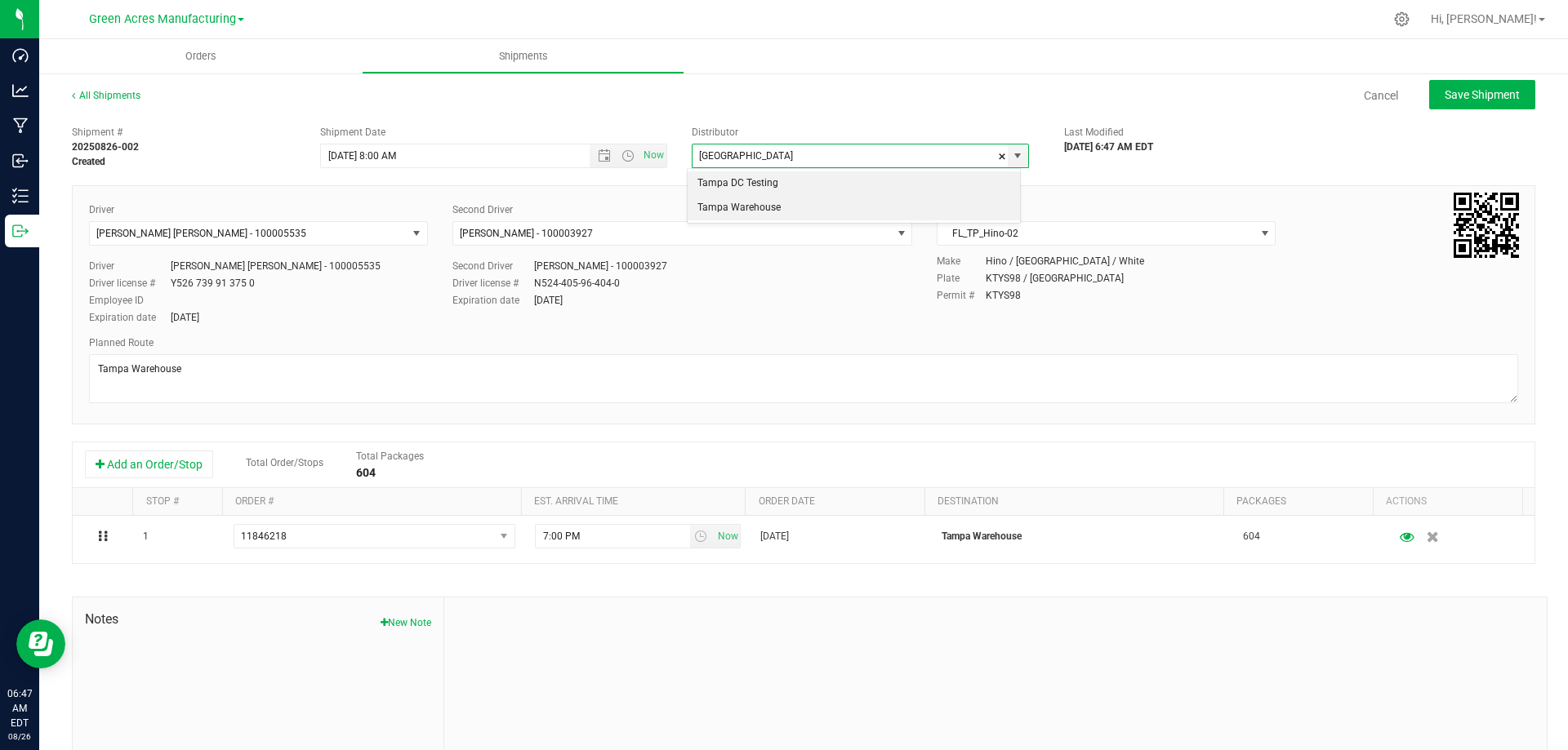
click at [891, 212] on li "Tampa Warehouse" at bounding box center [853, 207] width 332 height 25
type input "Tampa Warehouse"
click at [1022, 84] on div "Cancel Save Shipment" at bounding box center [852, 95] width 1365 height 29
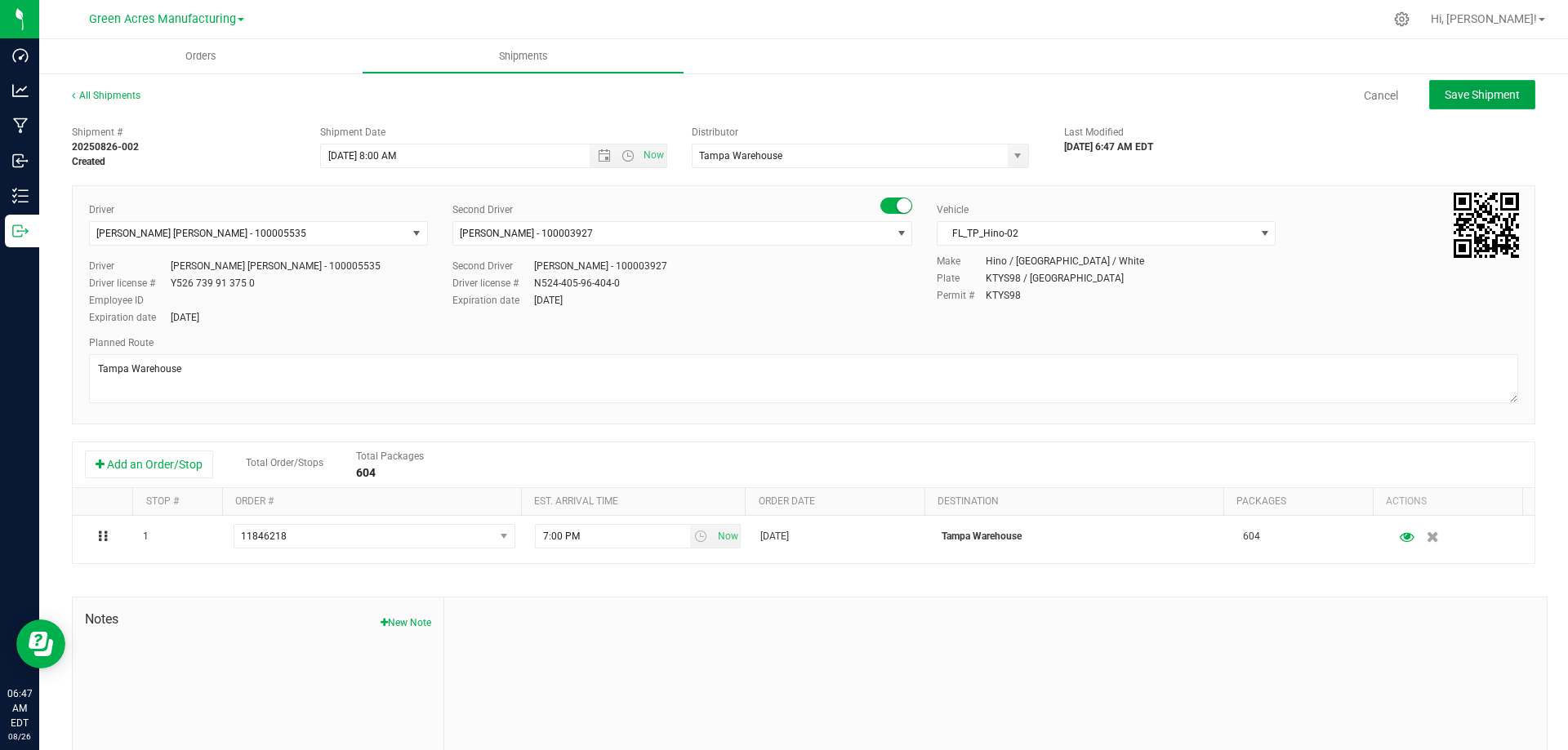
click at [1497, 90] on span "Save Shipment" at bounding box center [1482, 95] width 75 height 13
type input "8/26/2025 12:00 PM"
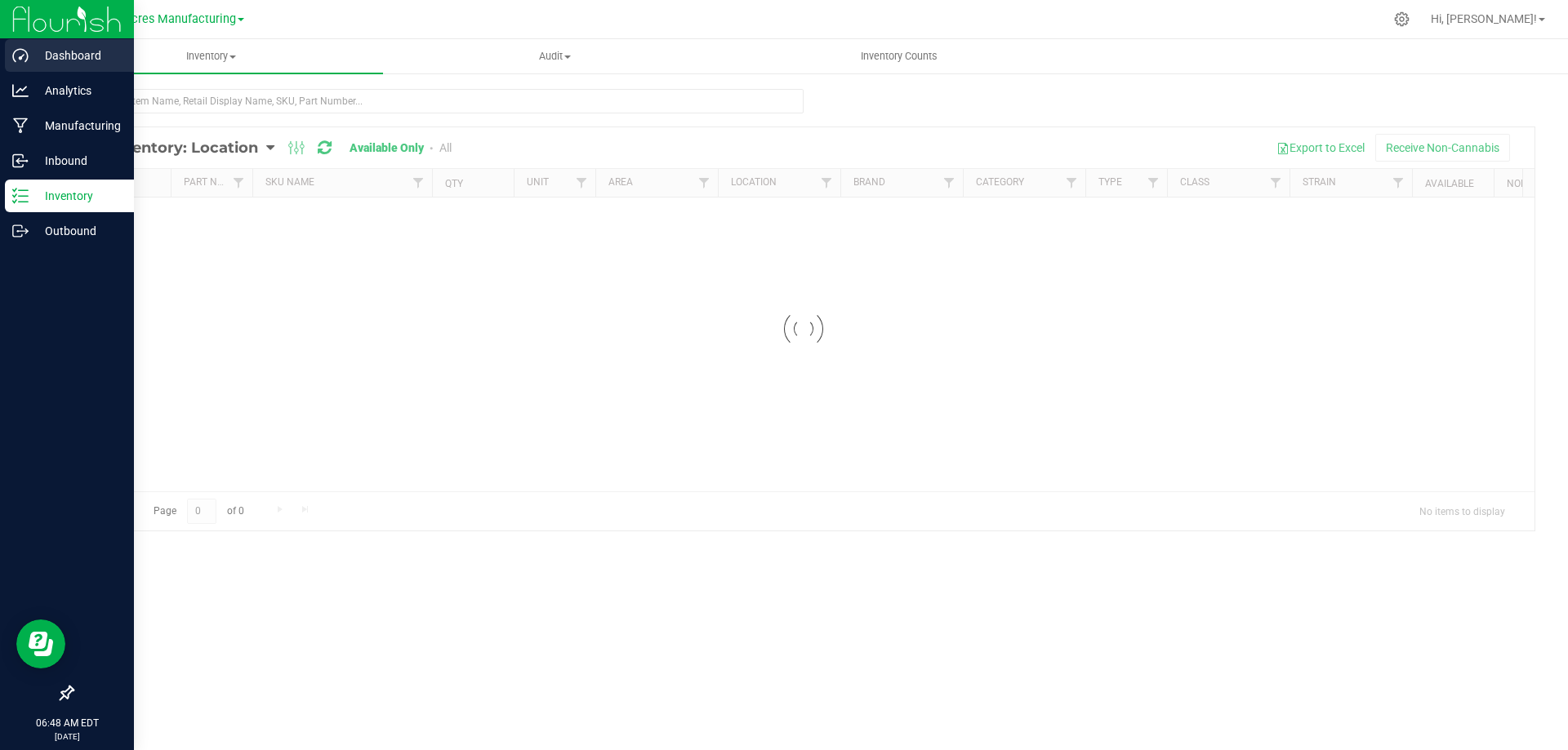
click at [24, 55] on icon at bounding box center [19, 55] width 15 height 14
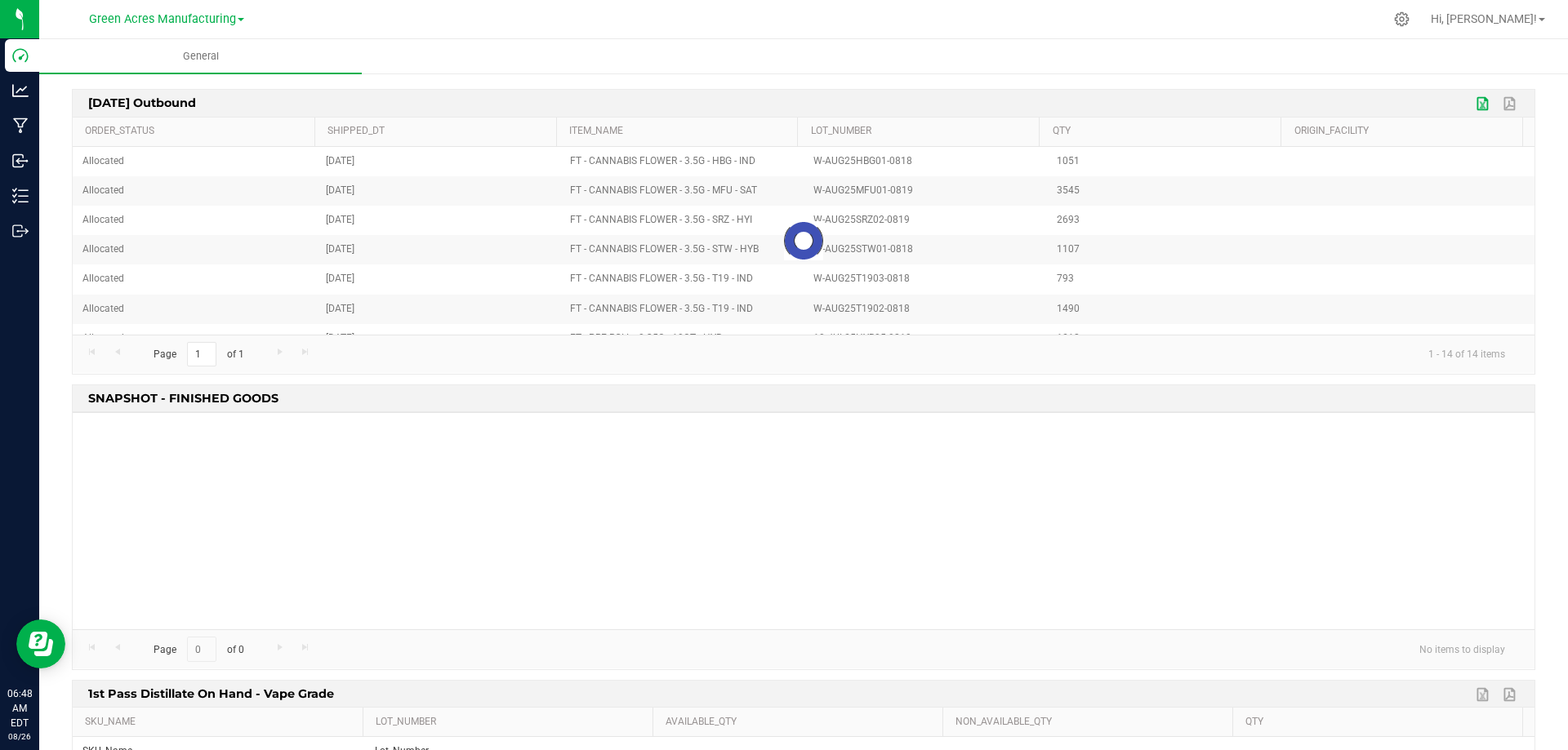
click at [1472, 105] on link "Export to Excel" at bounding box center [1483, 103] width 25 height 21
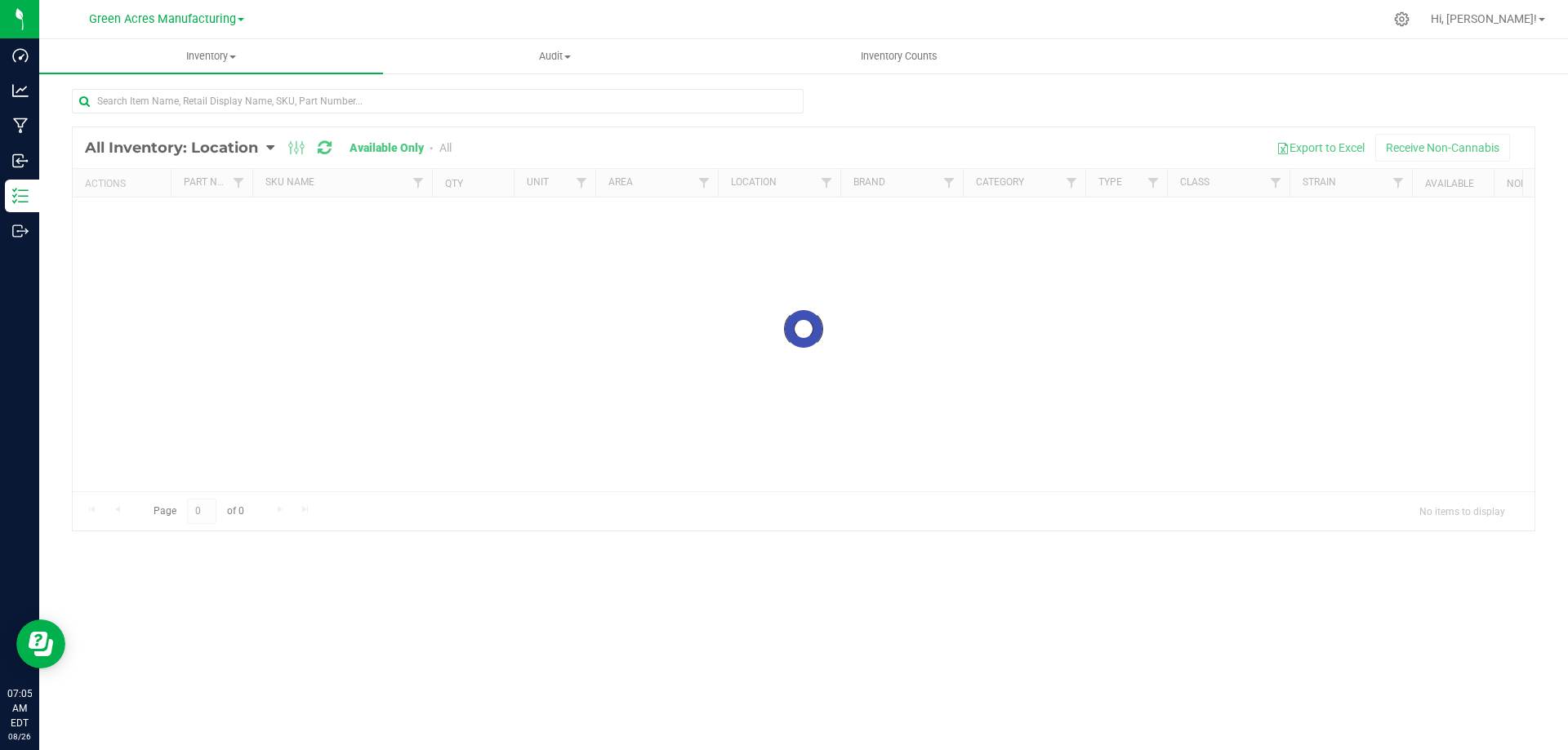
drag, startPoint x: 160, startPoint y: 261, endPoint x: 124, endPoint y: 252, distance: 37.1
click at [158, 260] on div at bounding box center [803, 329] width 1462 height 404
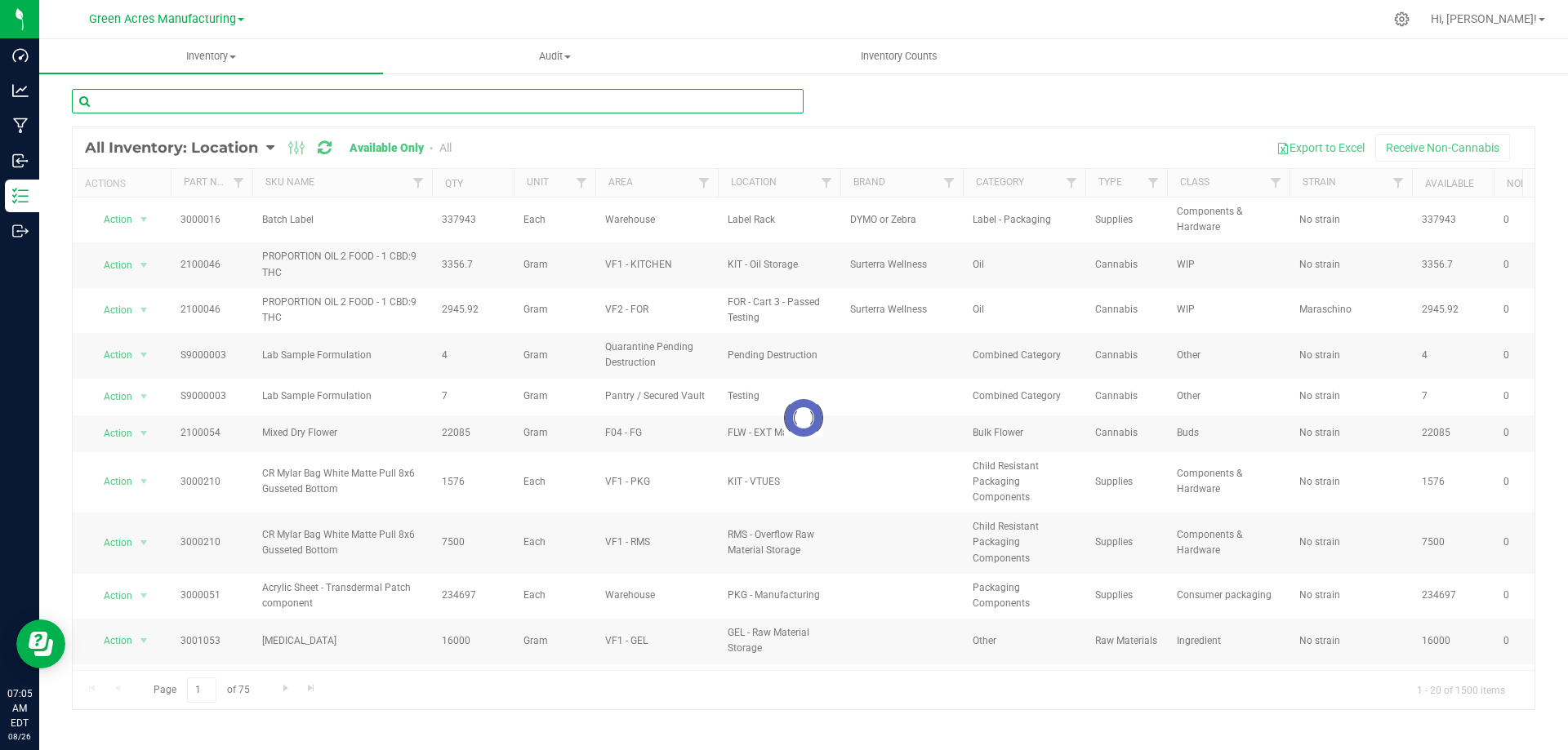
click at [556, 110] on input "text" at bounding box center [437, 101] width 731 height 25
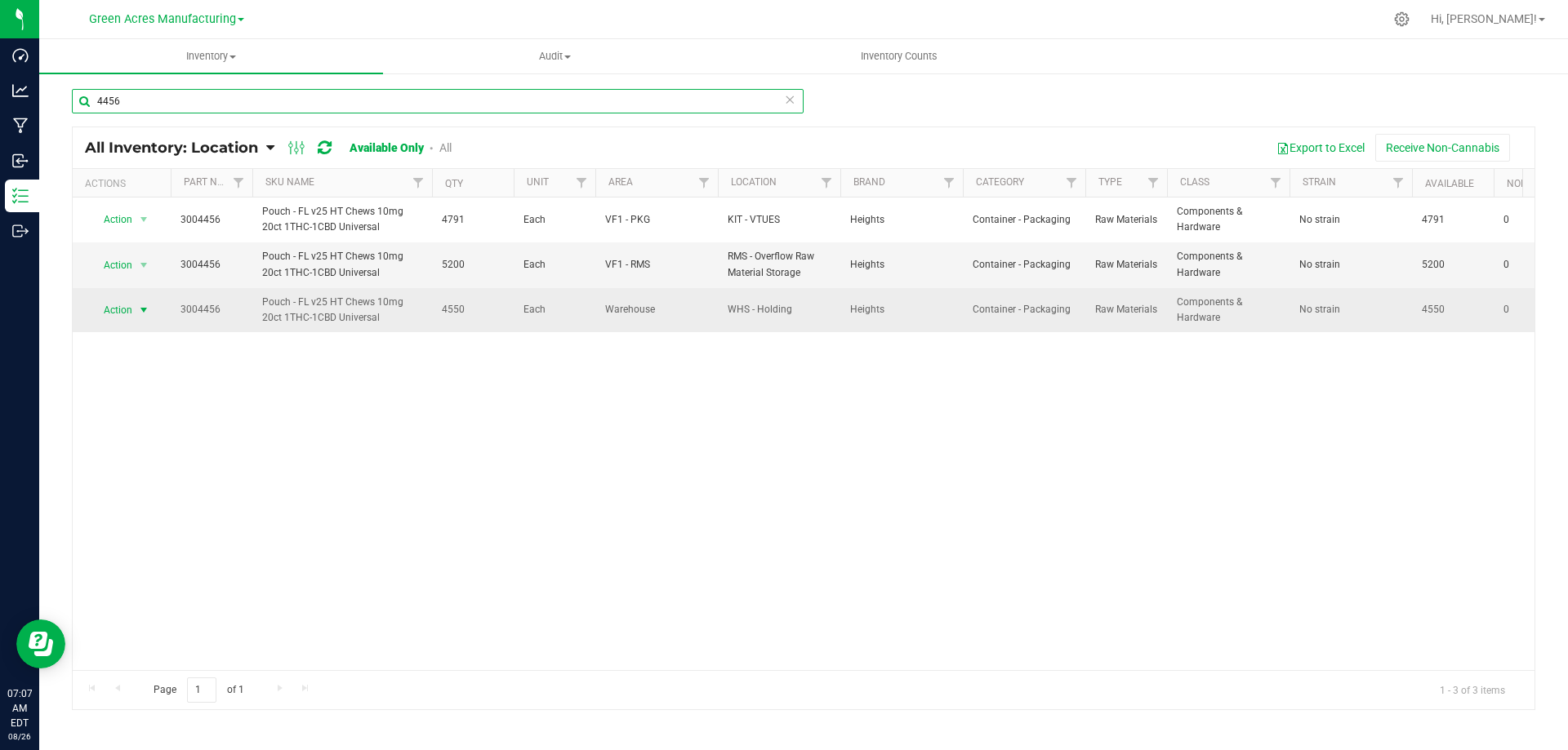
type input "4456"
click at [144, 310] on span "select" at bounding box center [144, 310] width 13 height 13
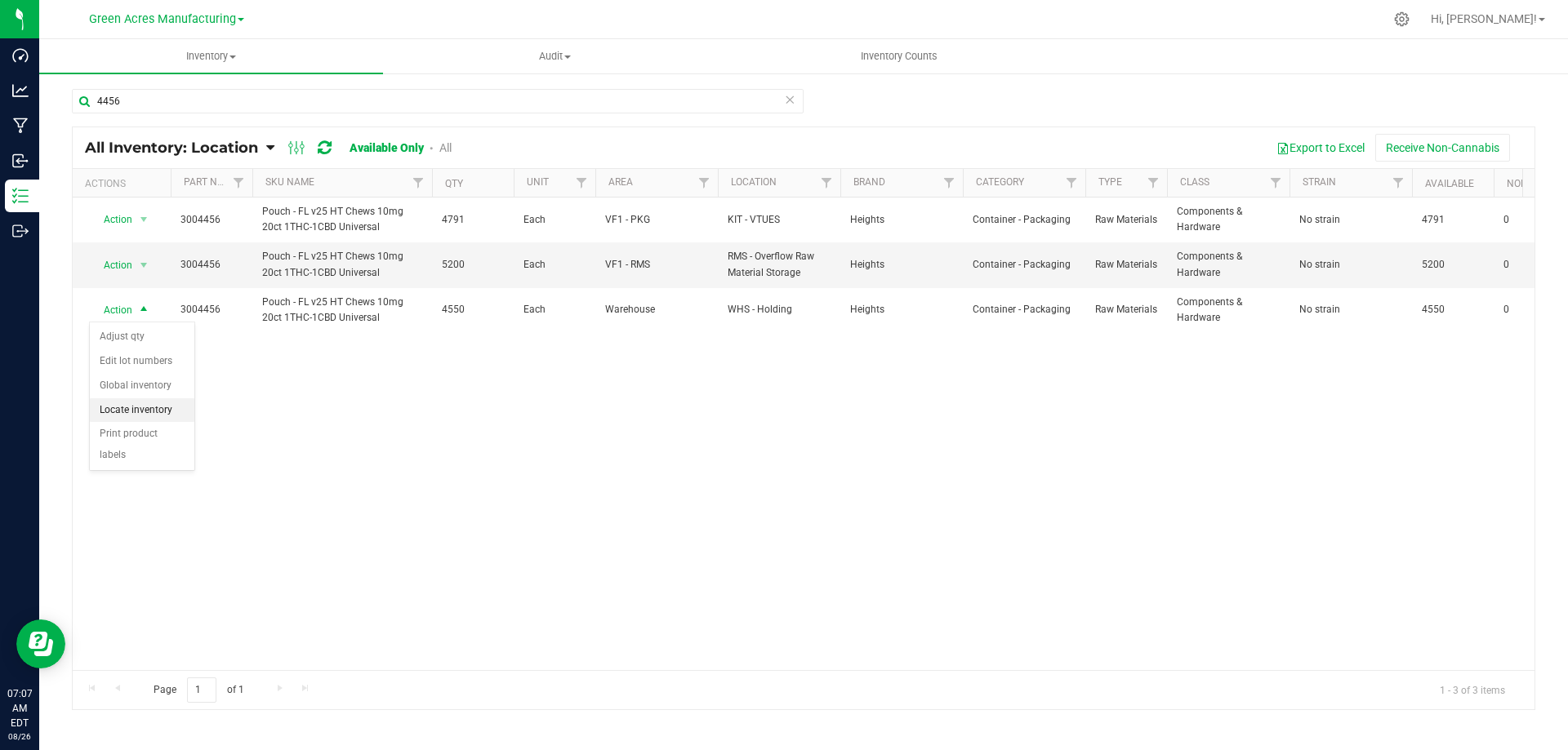
click at [142, 414] on li "Locate inventory" at bounding box center [142, 410] width 105 height 25
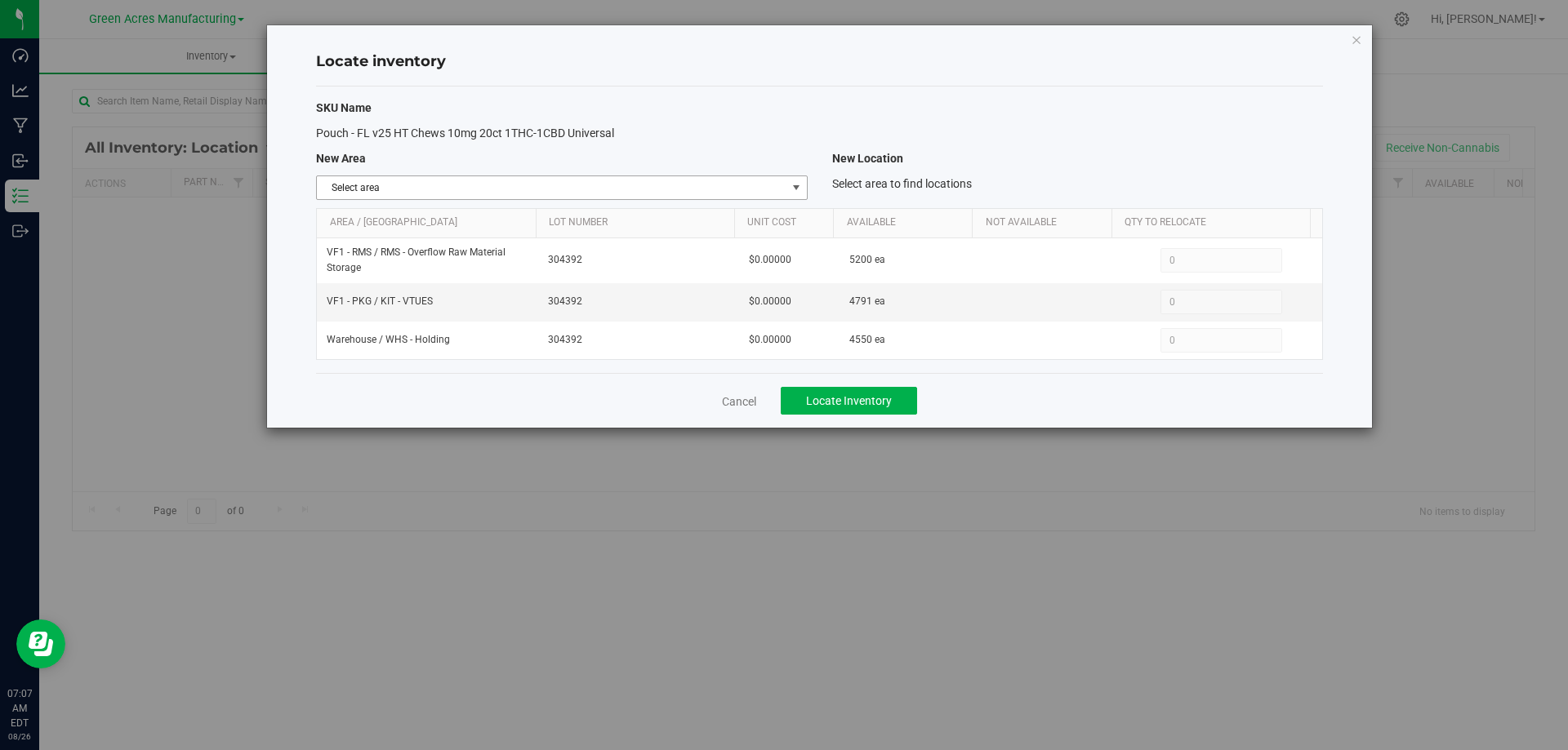
click at [781, 179] on span "Select area" at bounding box center [550, 187] width 468 height 23
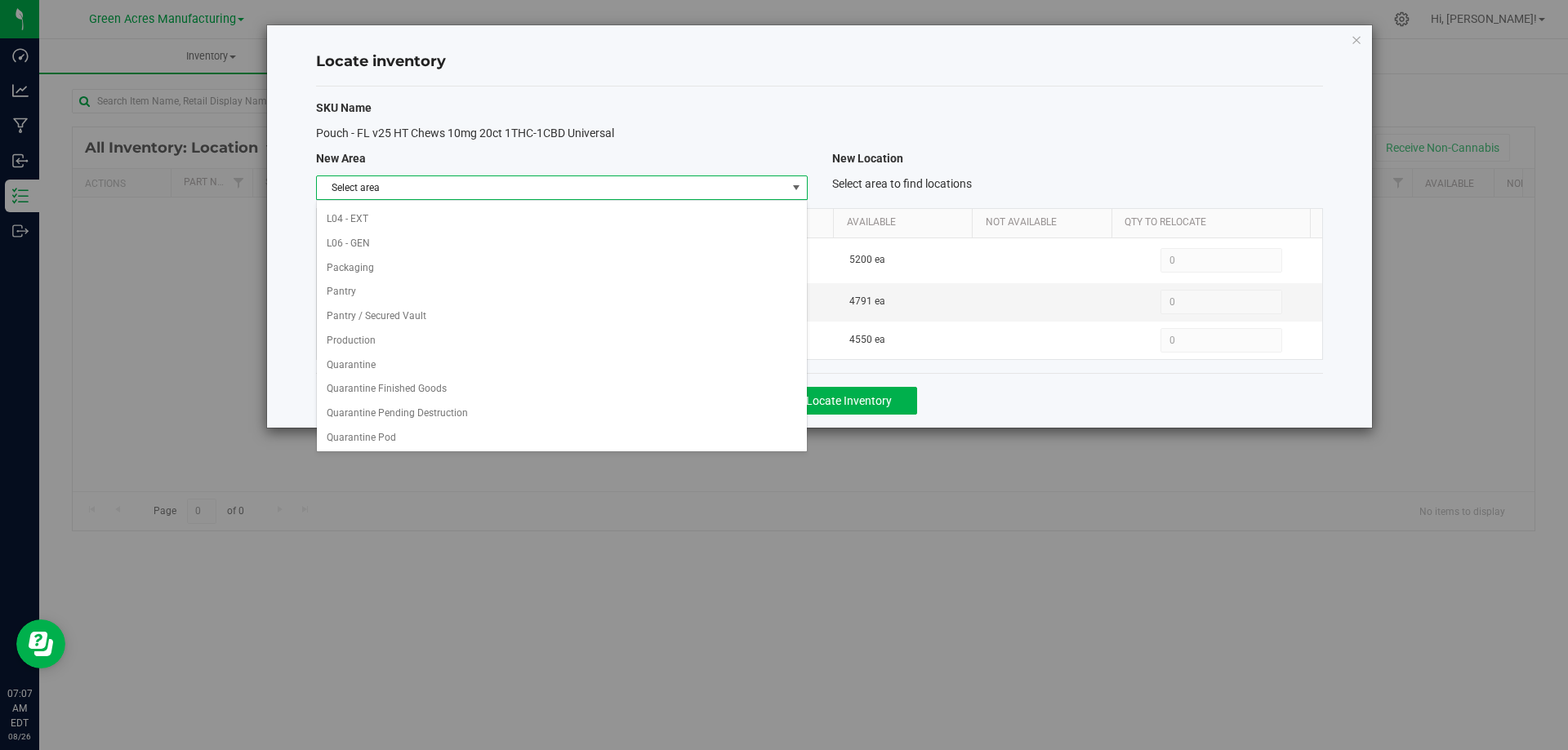
scroll to position [798, 0]
click at [599, 401] on li "VF2 - WHS" at bounding box center [561, 412] width 489 height 25
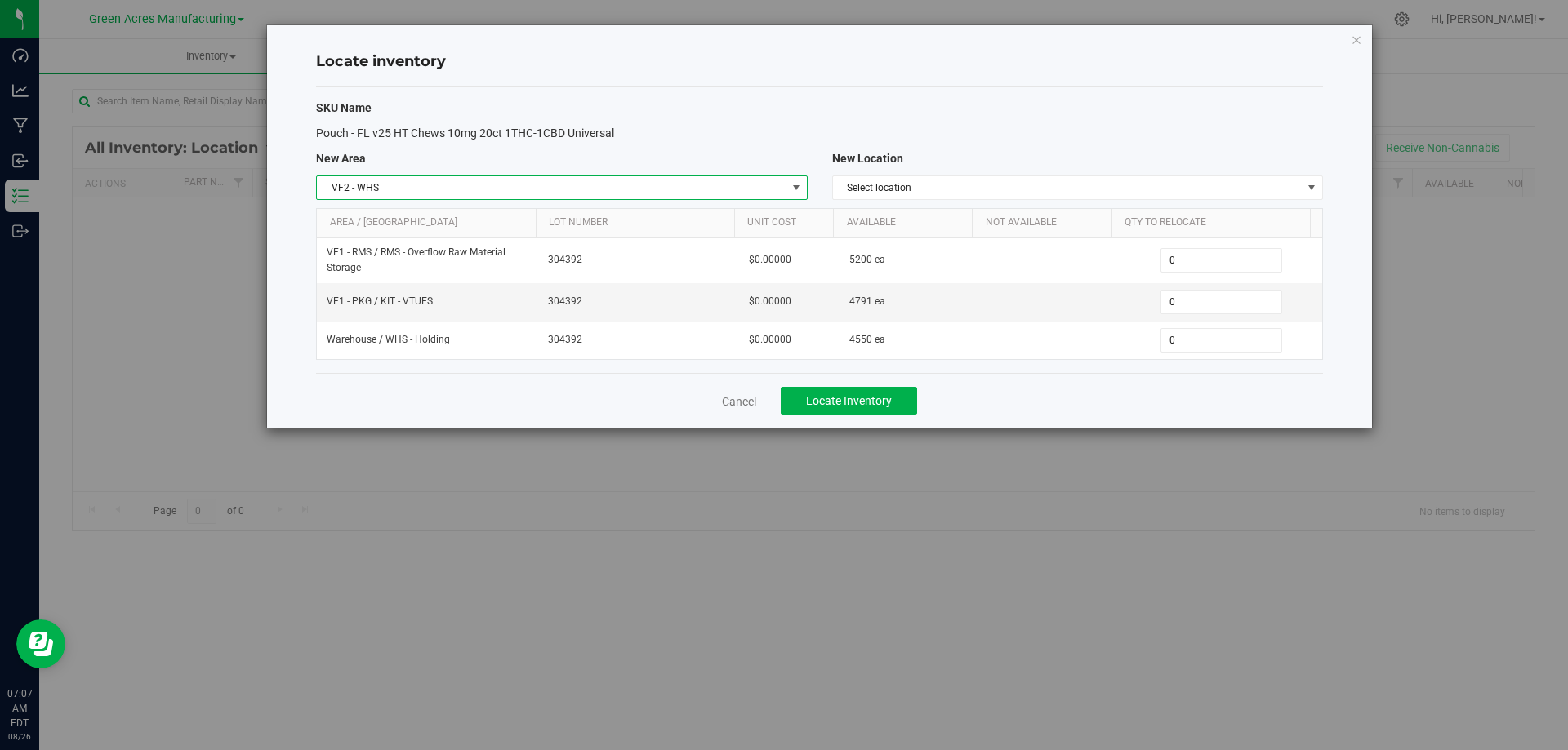
drag, startPoint x: 763, startPoint y: 183, endPoint x: 700, endPoint y: 203, distance: 66.1
click at [762, 183] on span "VF2 - WHS" at bounding box center [550, 187] width 468 height 23
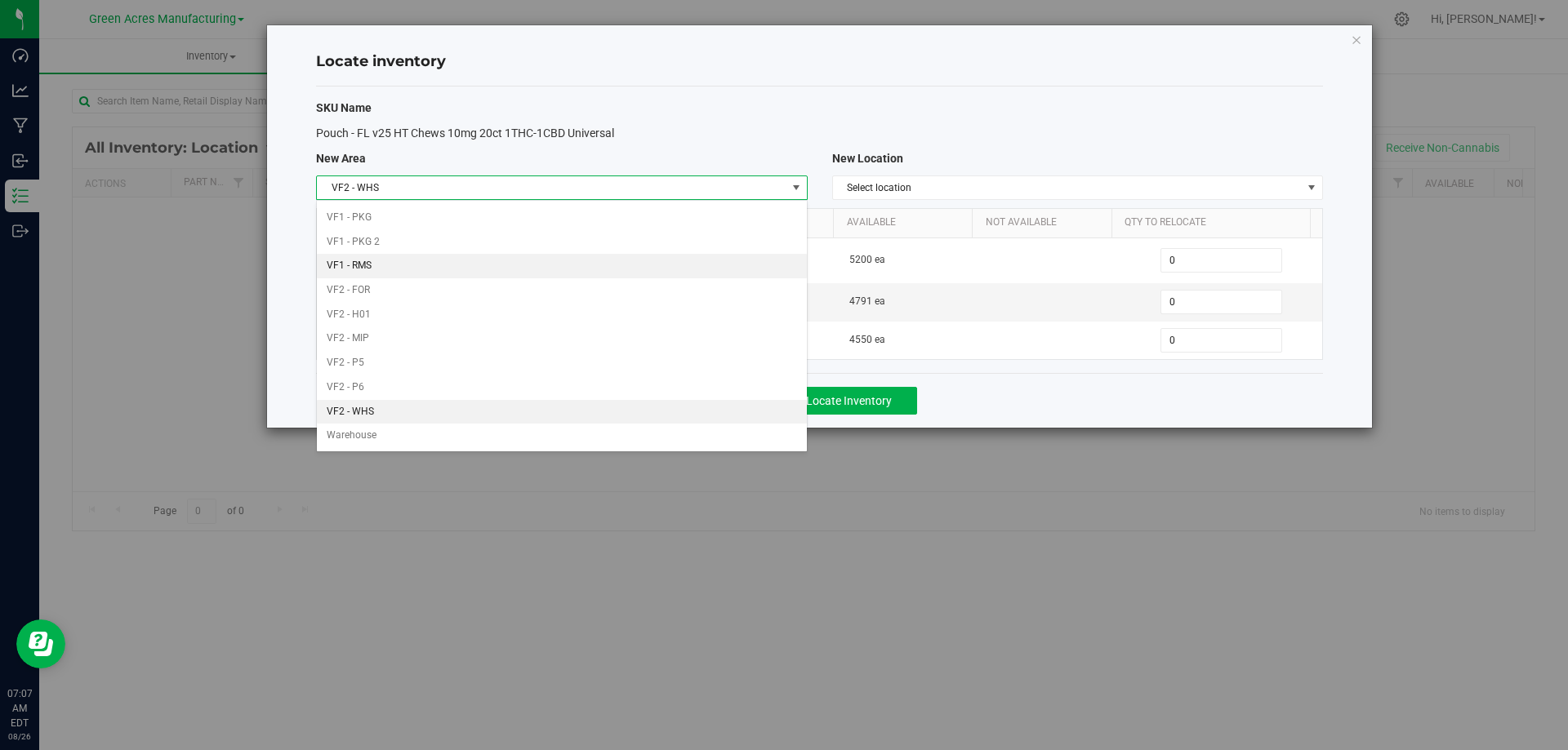
click at [585, 263] on li "VF1 - RMS" at bounding box center [561, 265] width 489 height 25
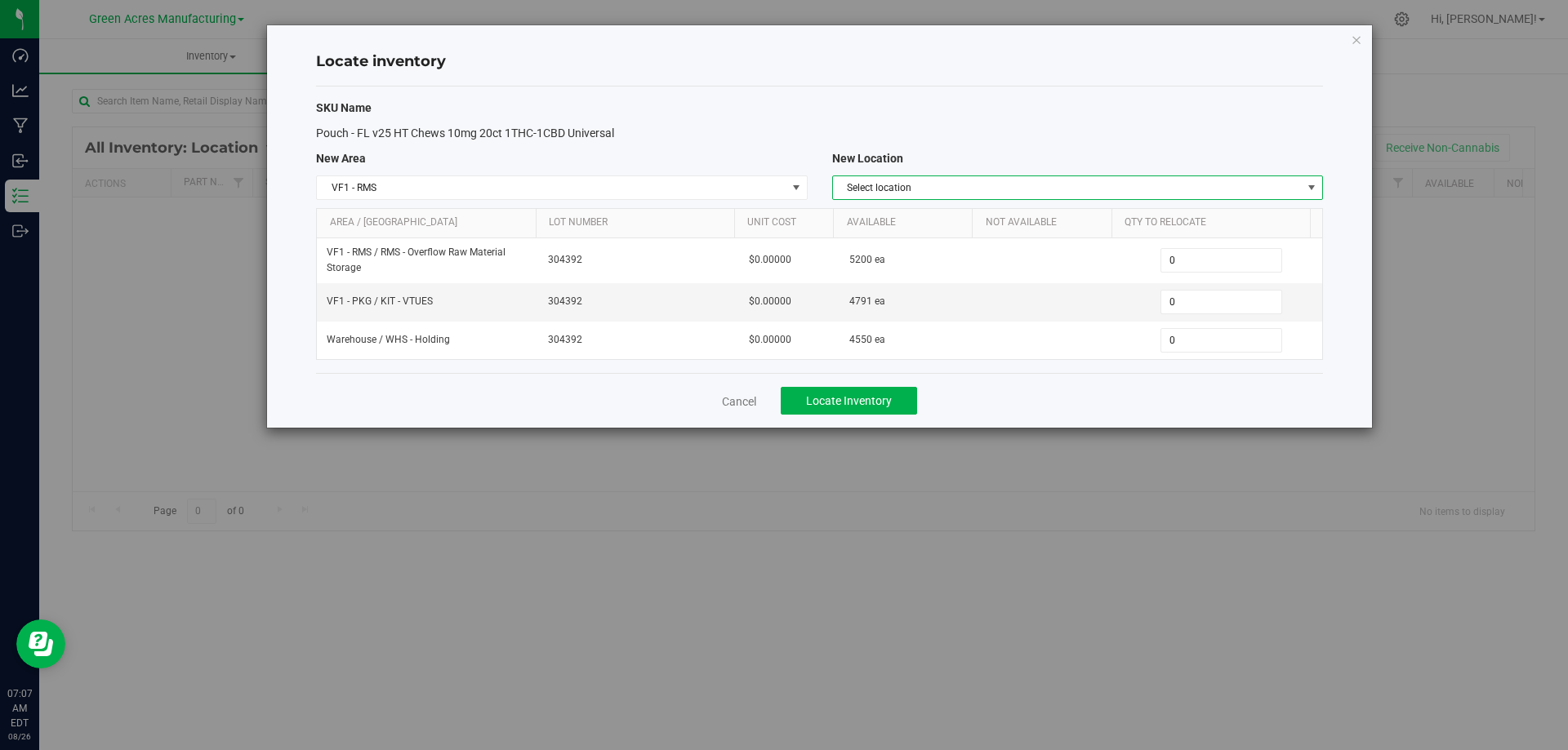
click at [1051, 185] on span "Select location" at bounding box center [1067, 187] width 468 height 23
click at [1031, 215] on li "RMS - Overflow Raw Material Storage" at bounding box center [1078, 215] width 489 height 25
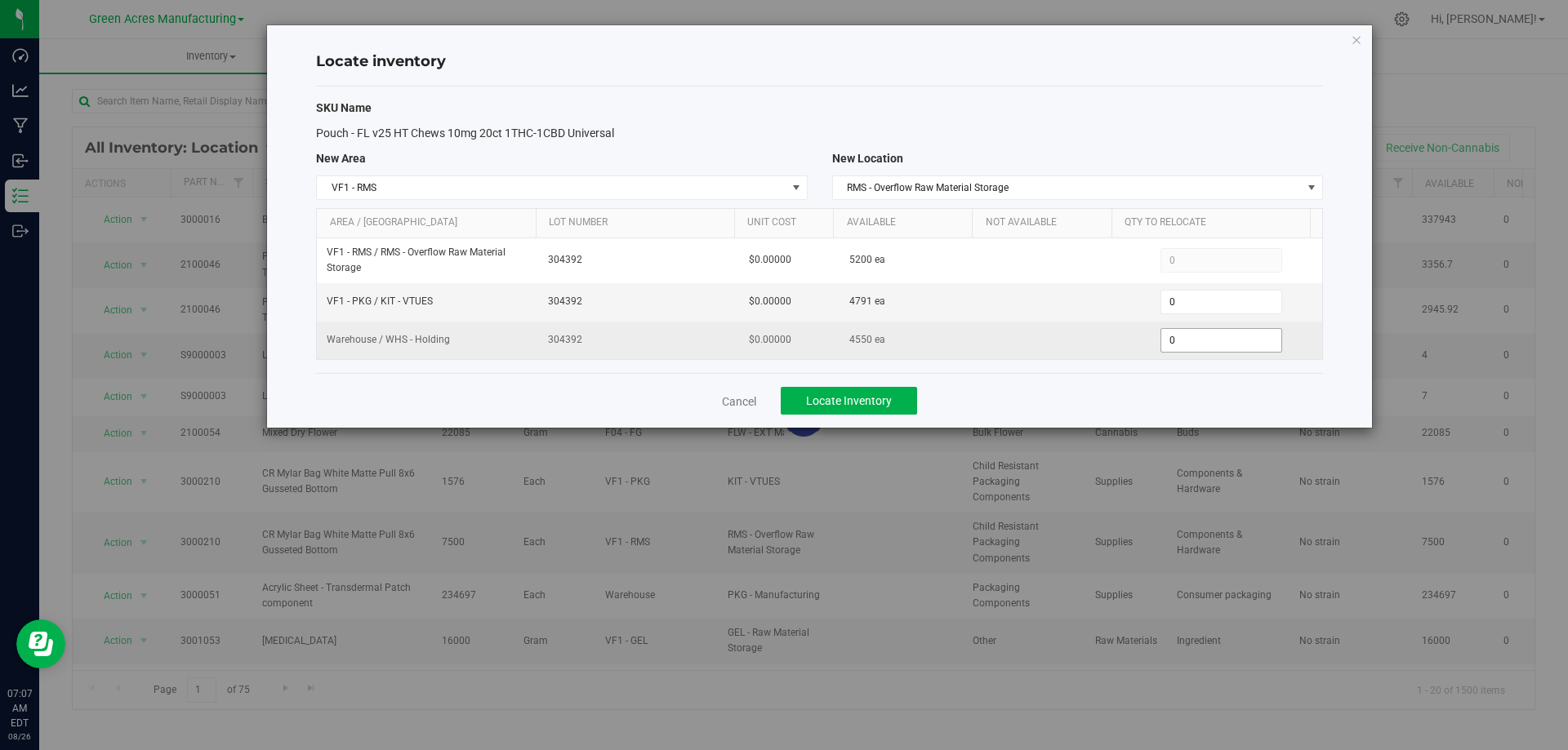
click at [1171, 343] on span "0 0" at bounding box center [1221, 340] width 122 height 25
click at [0, 0] on input "0" at bounding box center [0, 0] width 0 height 0
type input "2600"
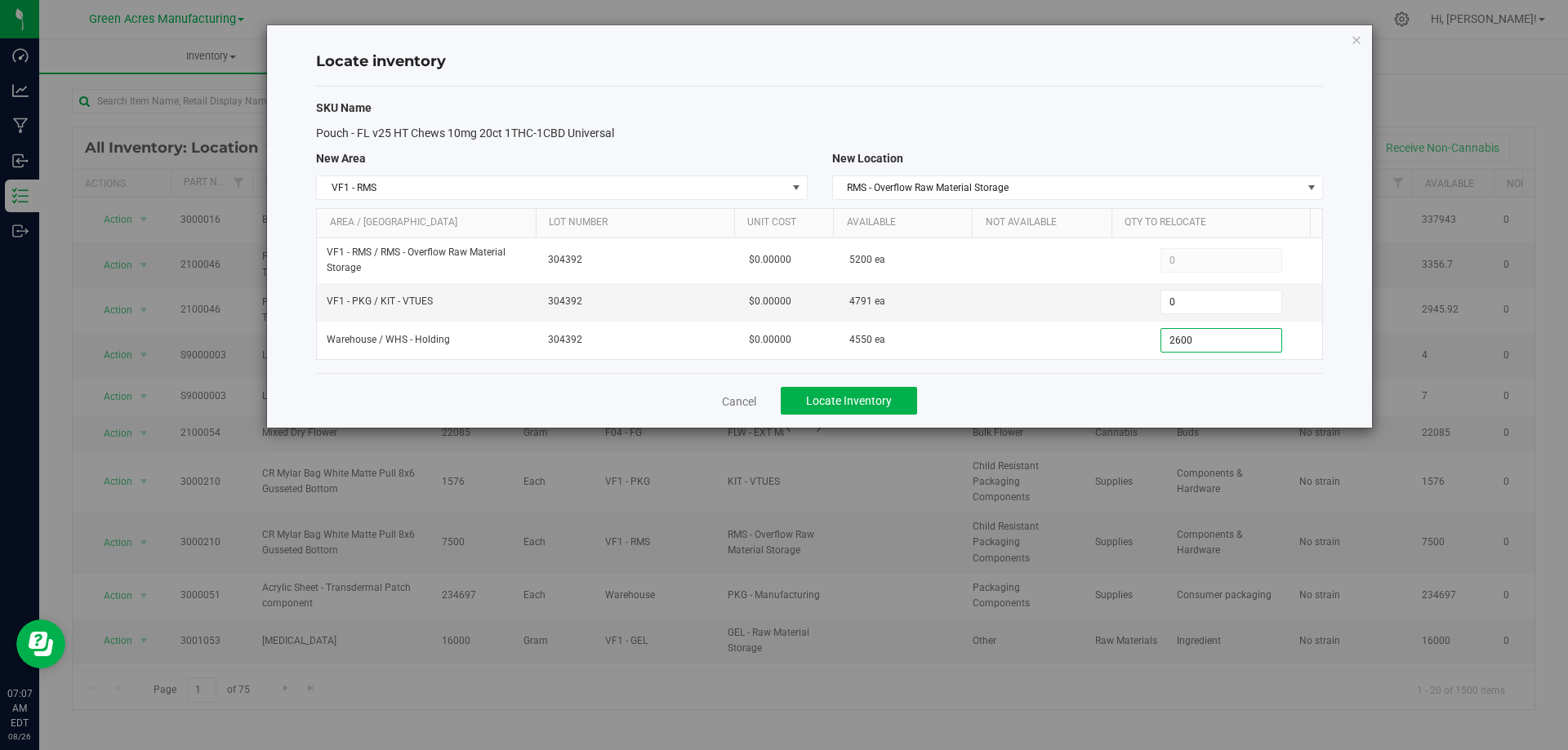
type input "2,600"
click at [1155, 394] on div "Cancel Locate Inventory" at bounding box center [819, 400] width 1007 height 55
click at [879, 395] on span "Locate Inventory" at bounding box center [849, 401] width 85 height 13
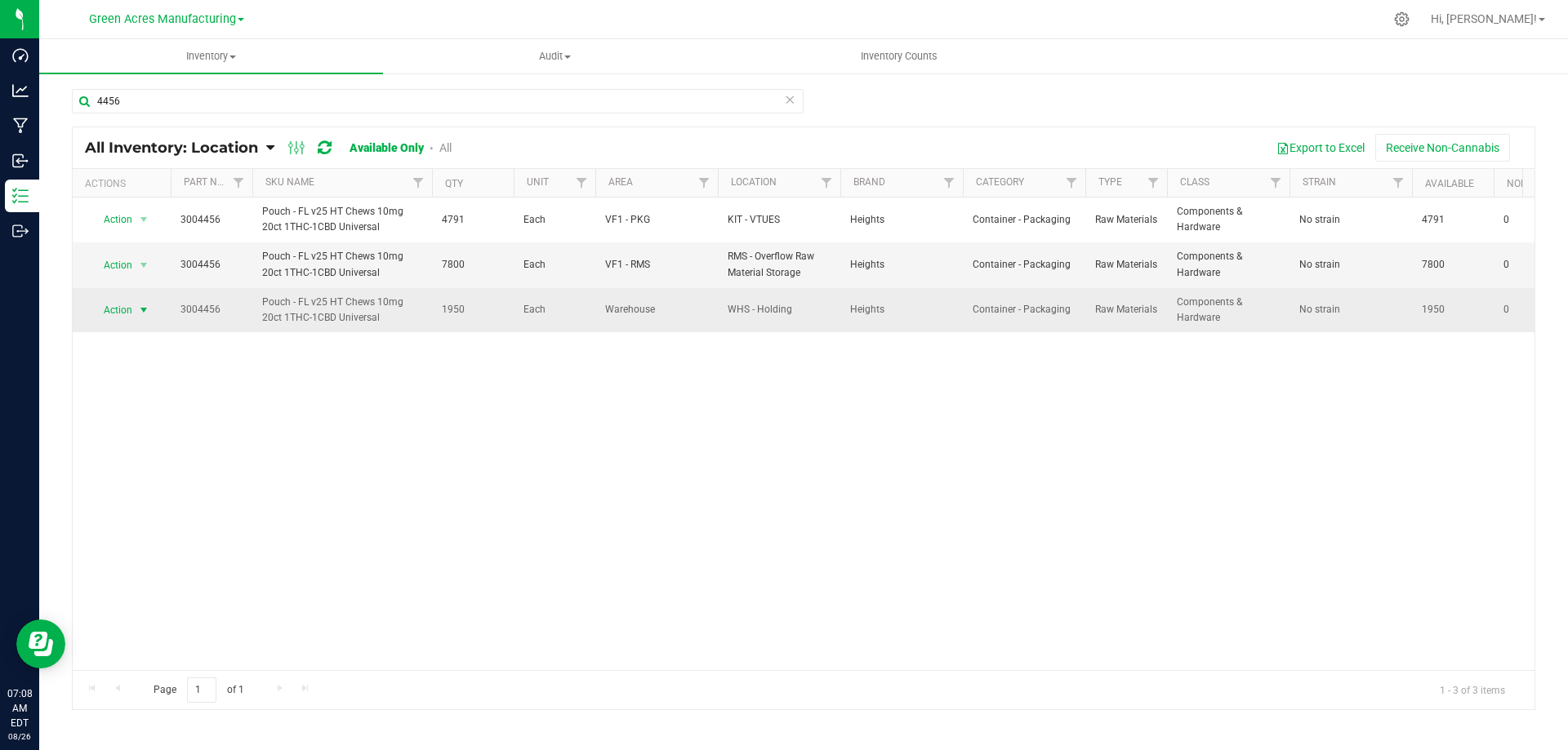
click at [138, 307] on span "select" at bounding box center [144, 310] width 13 height 13
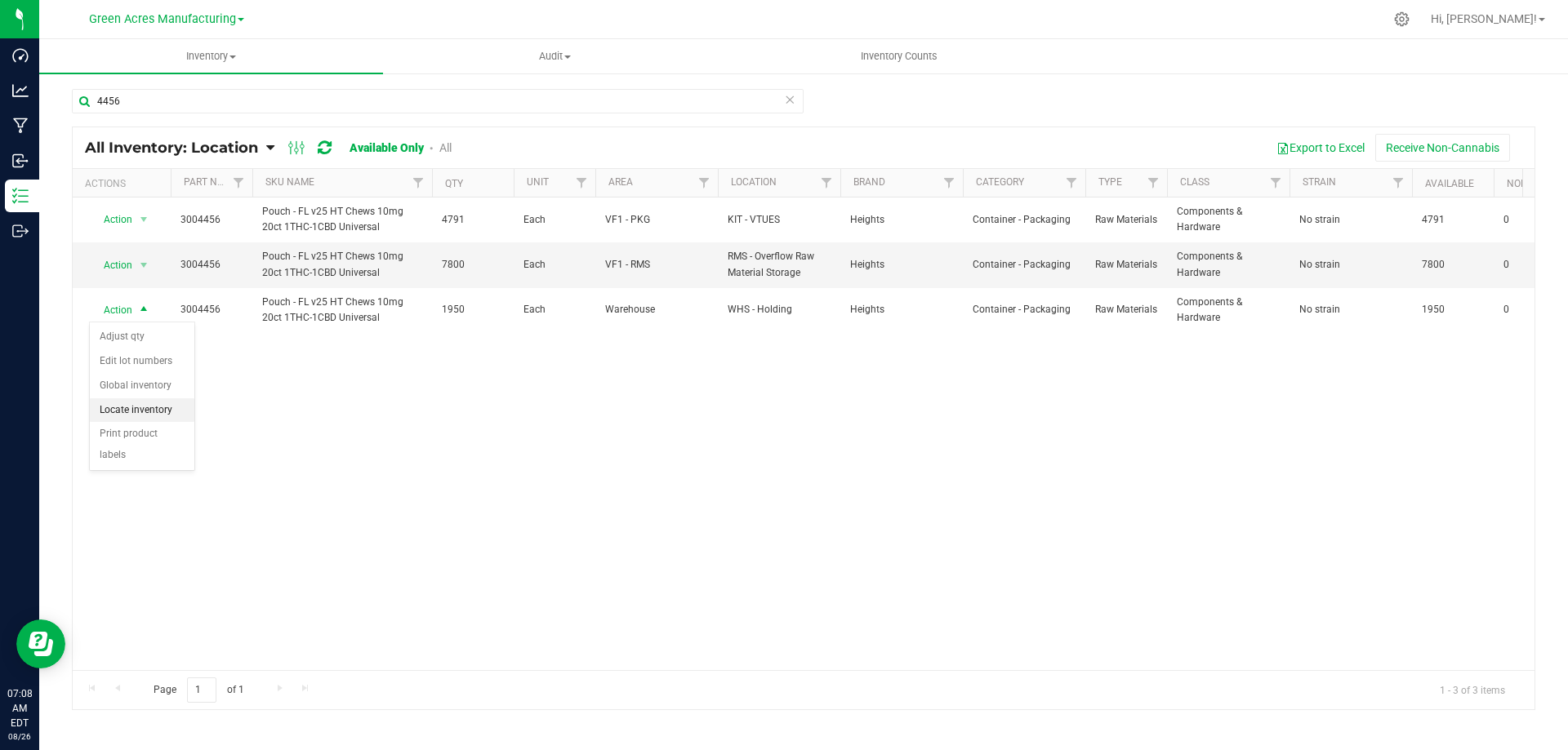
click at [166, 405] on li "Locate inventory" at bounding box center [142, 410] width 105 height 25
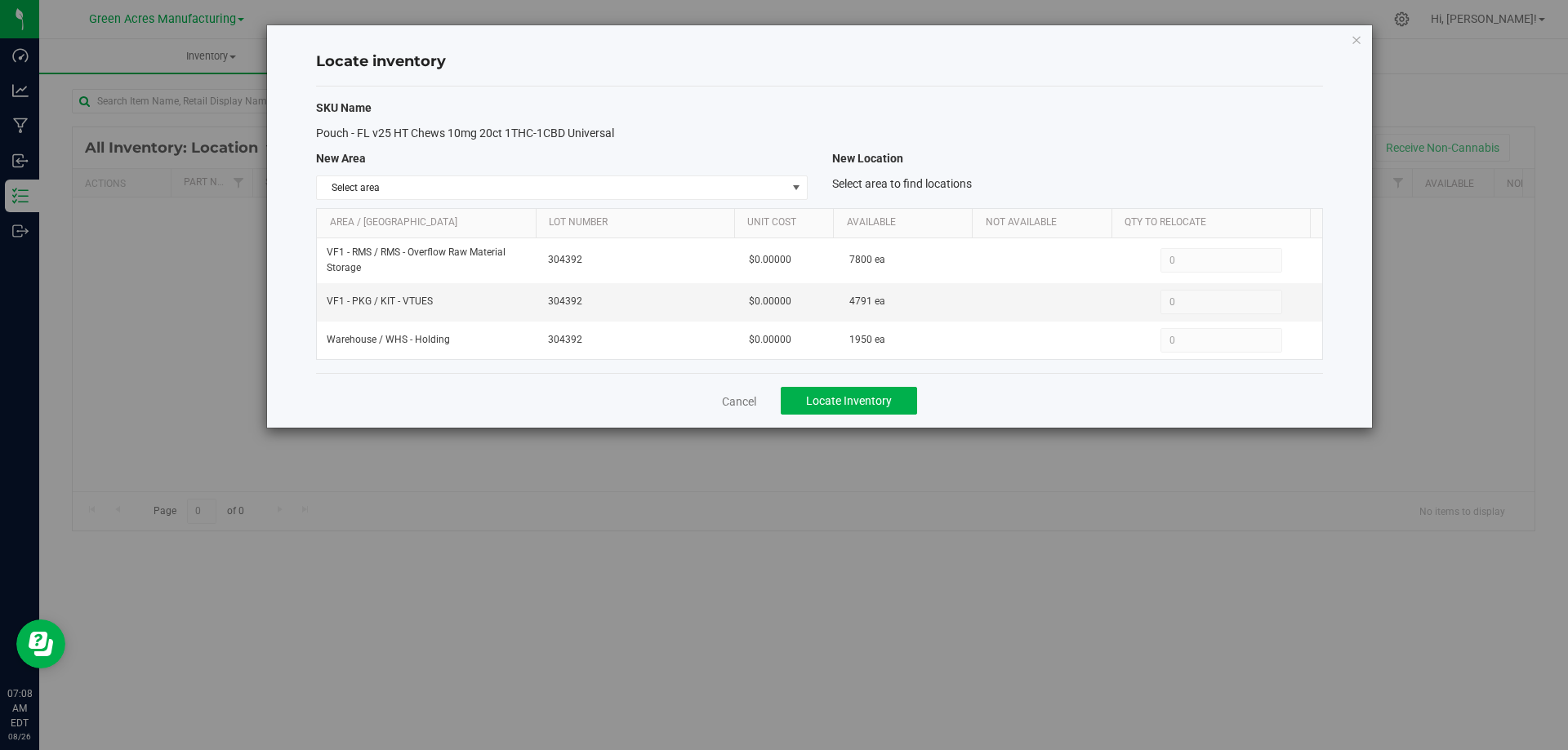
click at [809, 180] on div "Select area Select area Dumpster 01 Dumpster 02 Excess Inventory FP F01 - SHO F…" at bounding box center [561, 187] width 516 height 25
click at [778, 181] on span "Select area" at bounding box center [550, 187] width 468 height 23
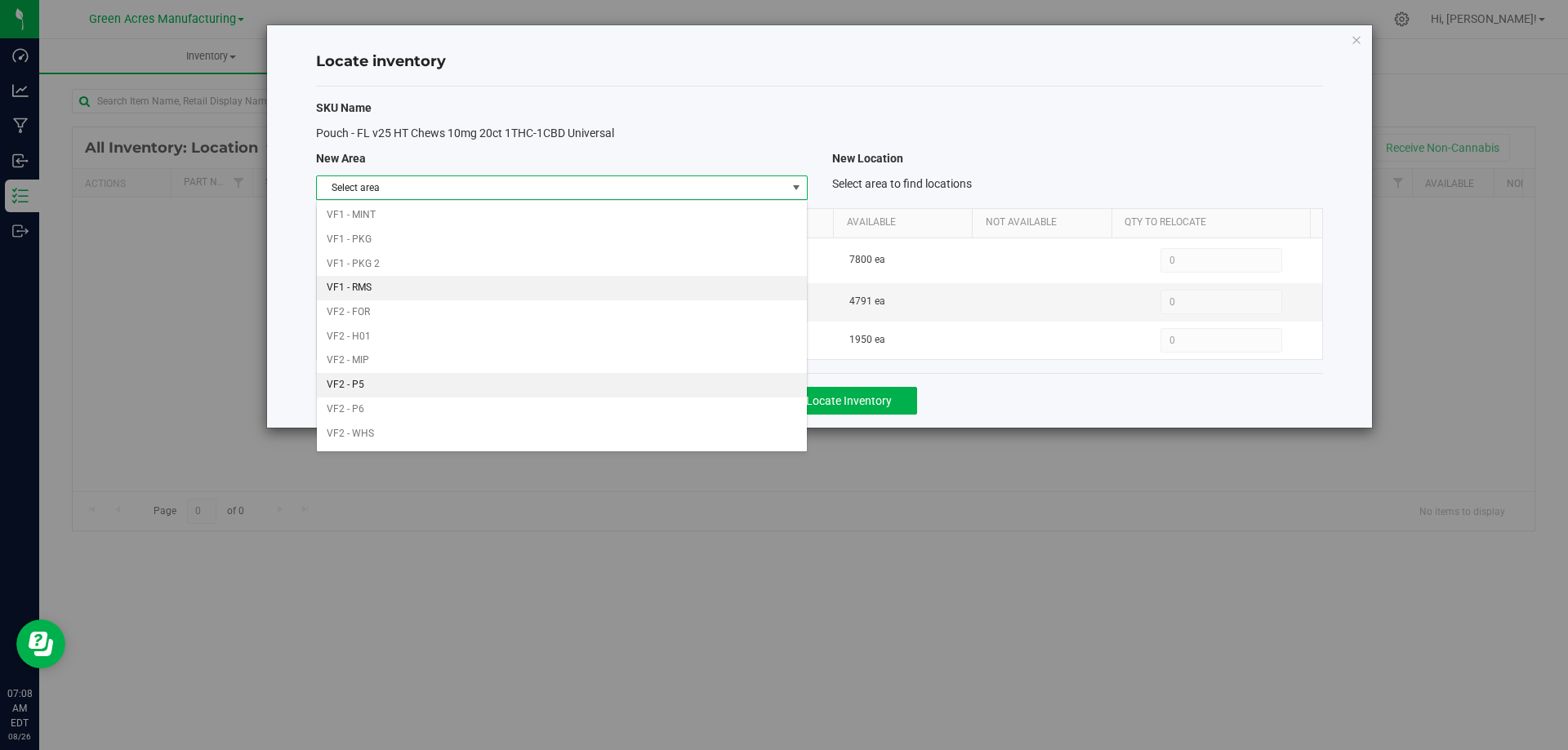
scroll to position [798, 0]
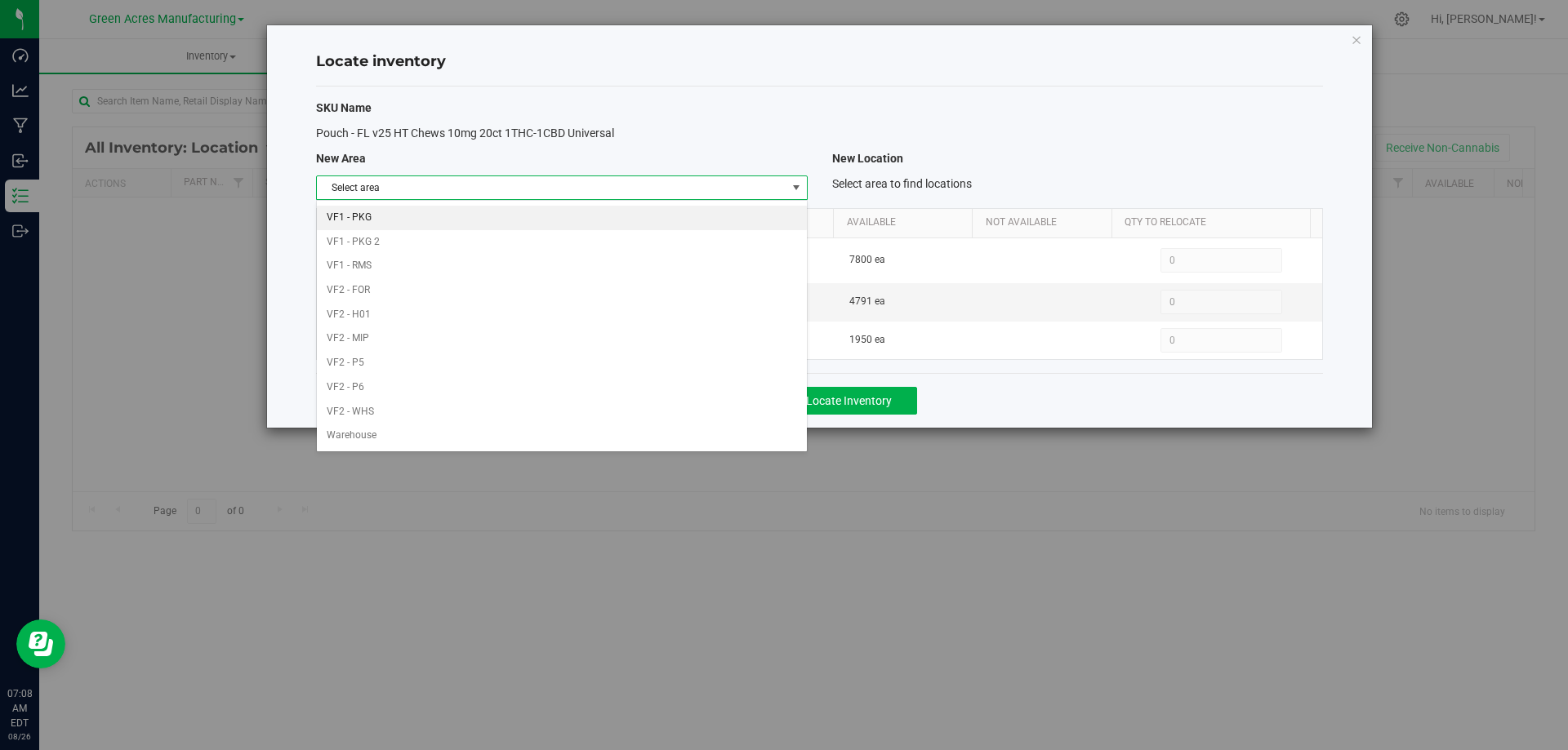
drag, startPoint x: 653, startPoint y: 207, endPoint x: 779, endPoint y: 172, distance: 130.8
click at [653, 206] on li "VF1 - PKG" at bounding box center [561, 217] width 489 height 25
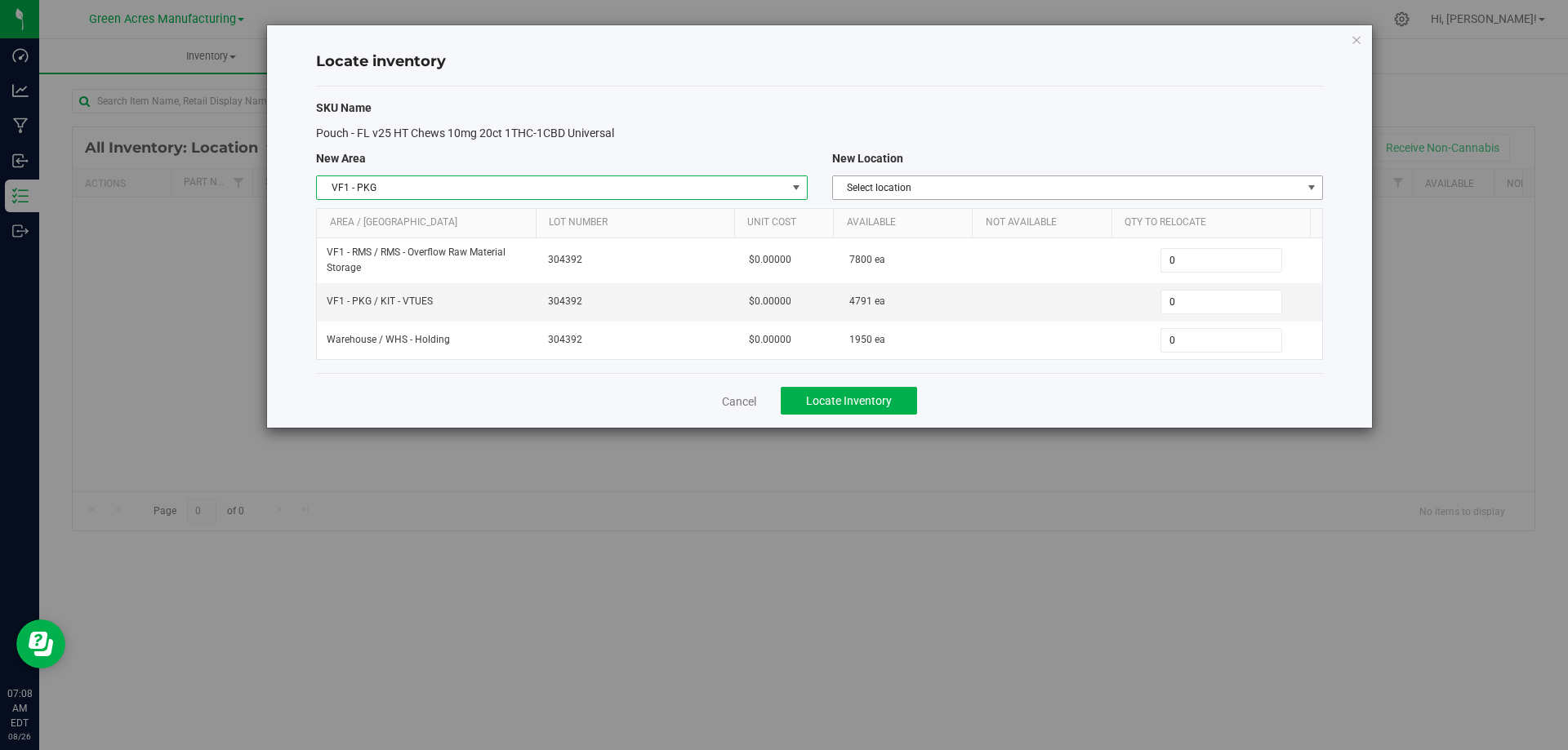
click at [966, 187] on span "Select location" at bounding box center [1067, 187] width 468 height 23
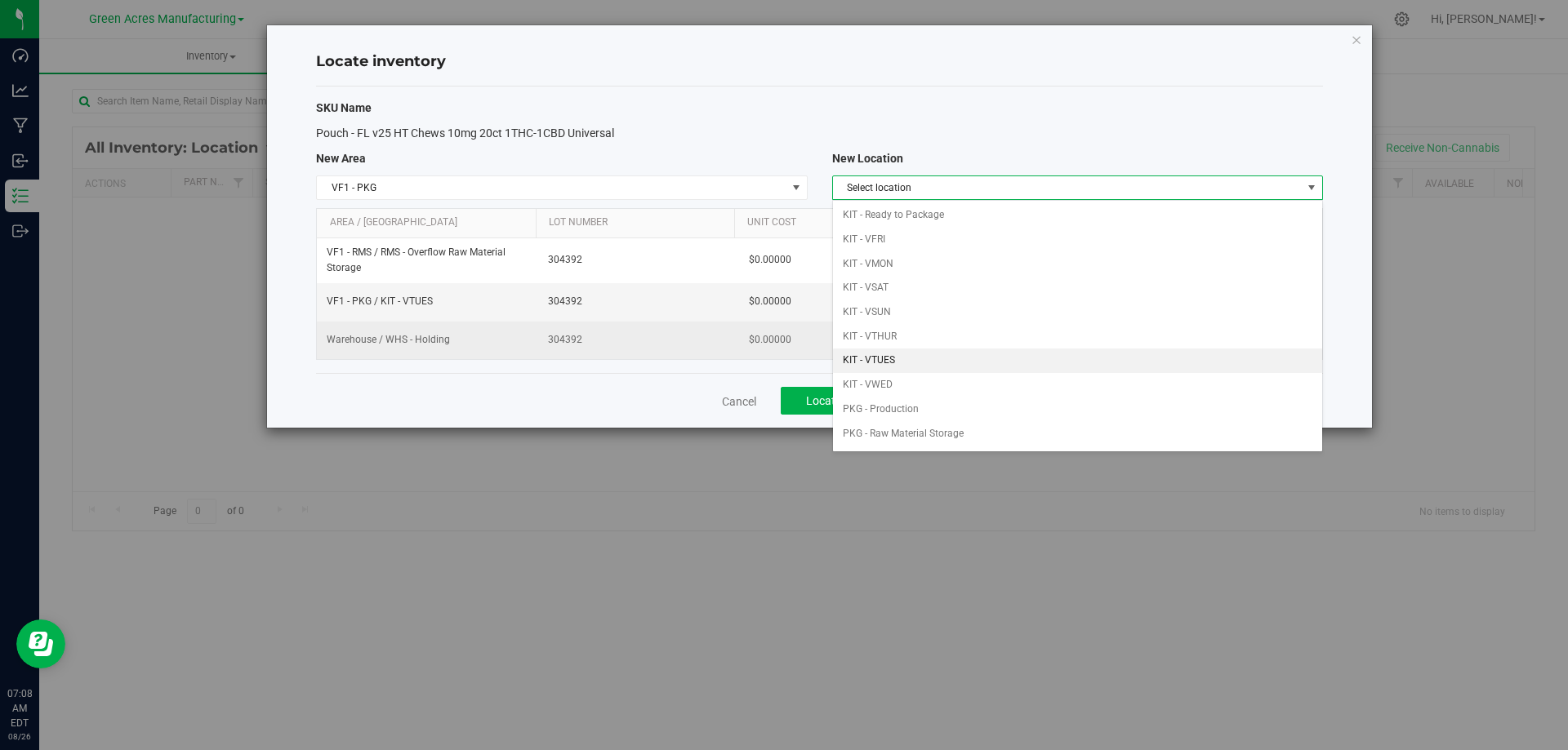
drag, startPoint x: 922, startPoint y: 356, endPoint x: 996, endPoint y: 323, distance: 81.0
click at [922, 355] on li "KIT - VTUES" at bounding box center [1078, 360] width 489 height 25
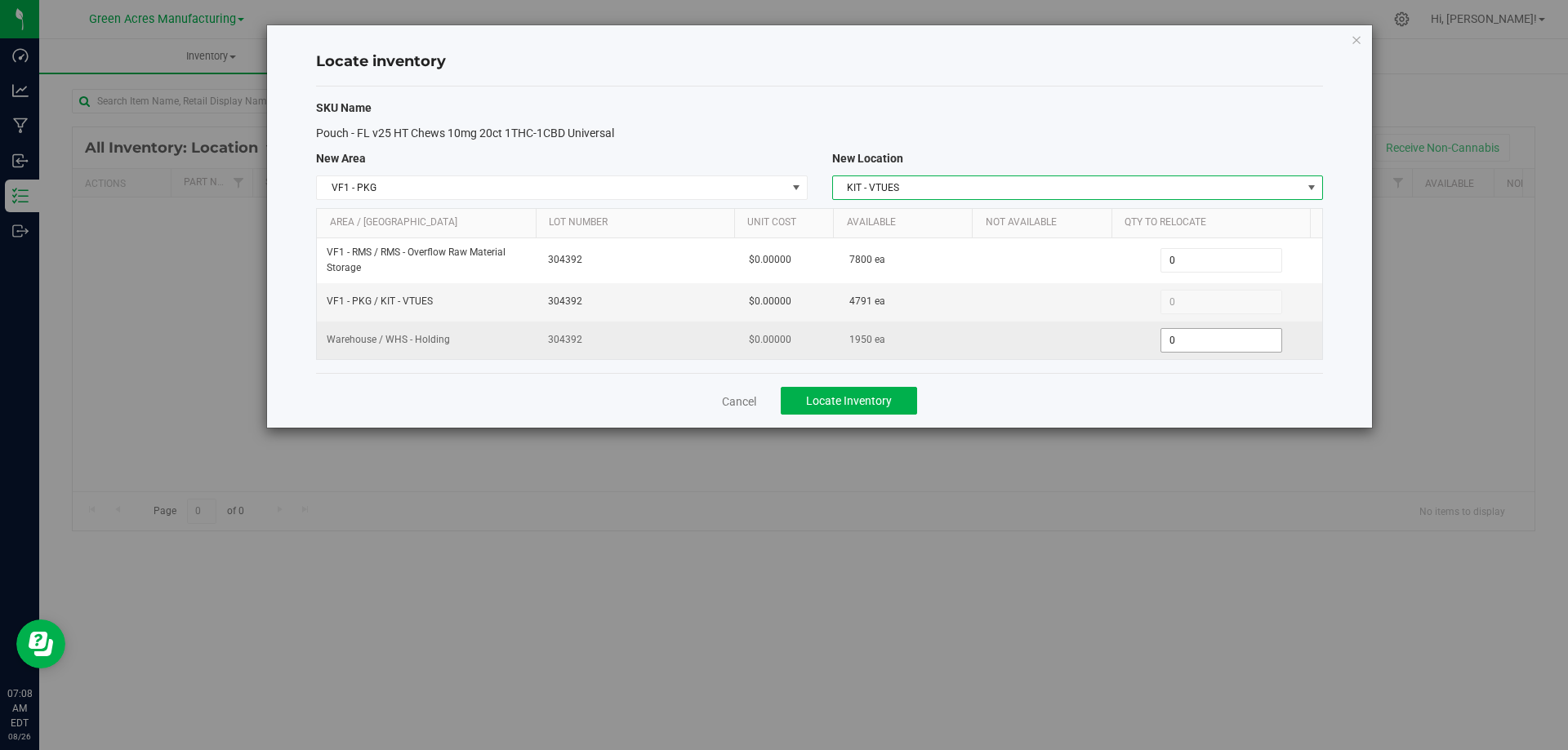
click at [1188, 344] on span "0 0" at bounding box center [1221, 340] width 122 height 25
click at [1188, 343] on input "0" at bounding box center [1221, 340] width 120 height 23
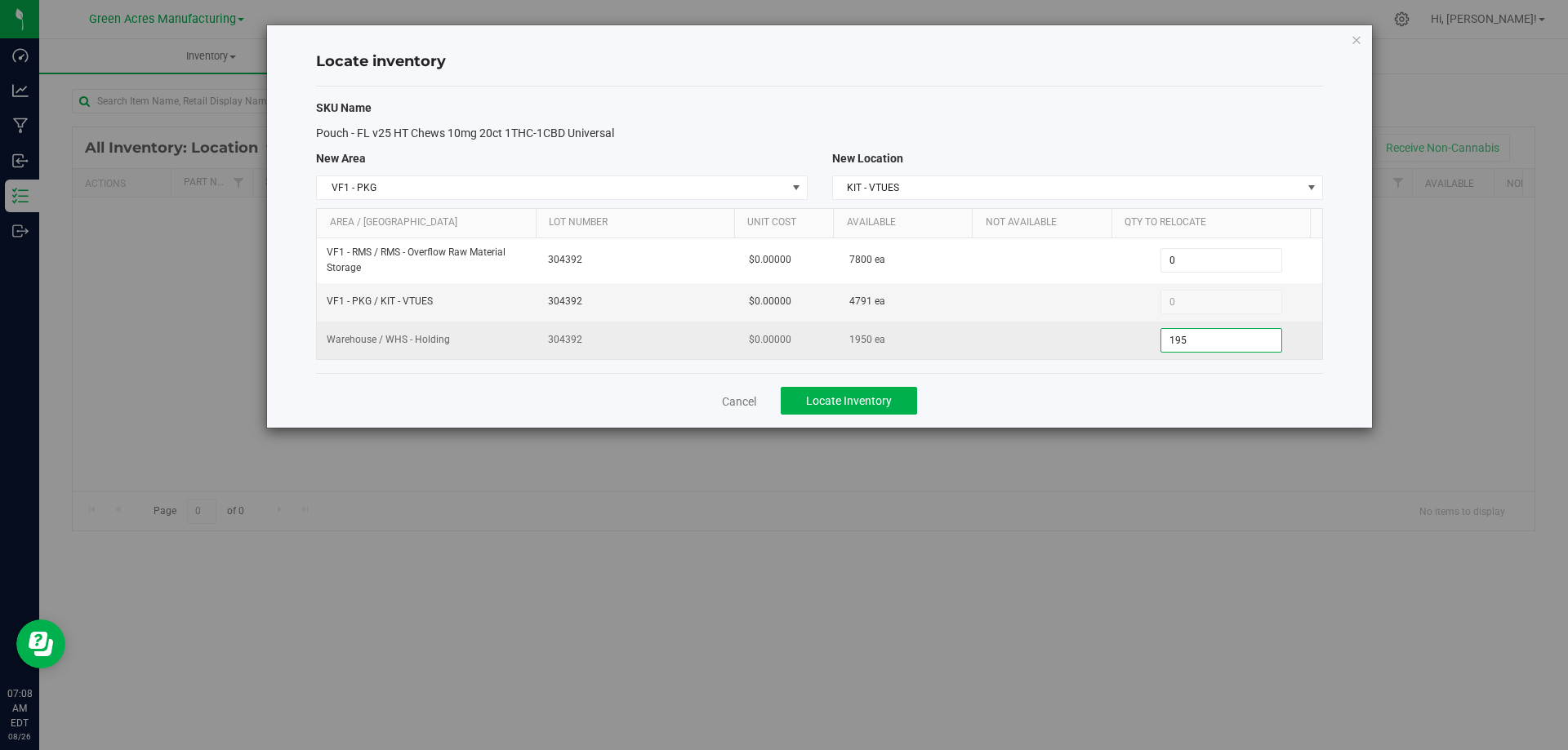
type input "1950"
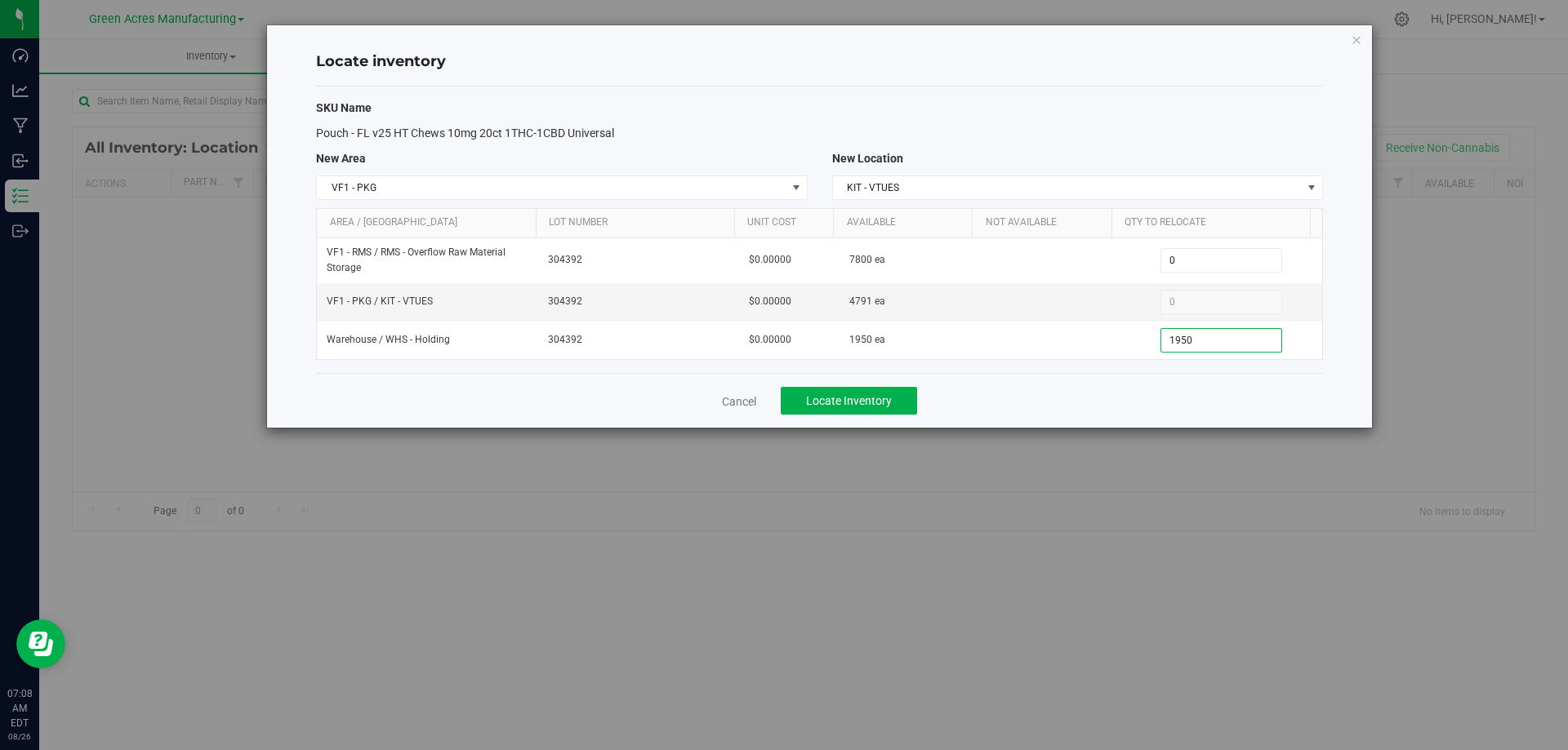
type input "1,950"
click at [1141, 404] on div "Cancel Locate Inventory" at bounding box center [819, 400] width 1007 height 55
click at [872, 389] on button "Locate Inventory" at bounding box center [849, 401] width 136 height 28
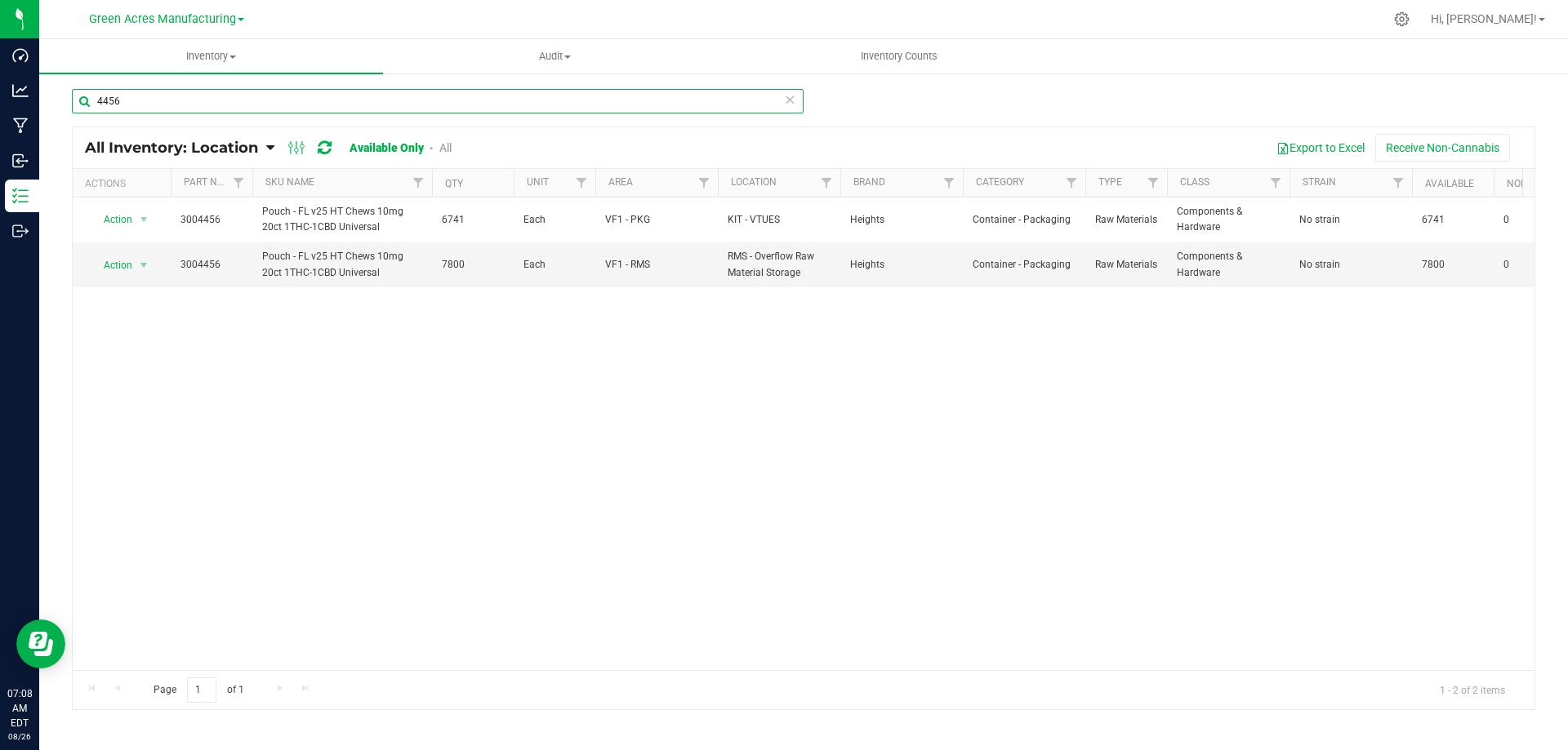
click at [472, 103] on input "4456" at bounding box center [437, 101] width 731 height 25
click at [470, 100] on input "4456" at bounding box center [437, 101] width 731 height 25
type input "2926"
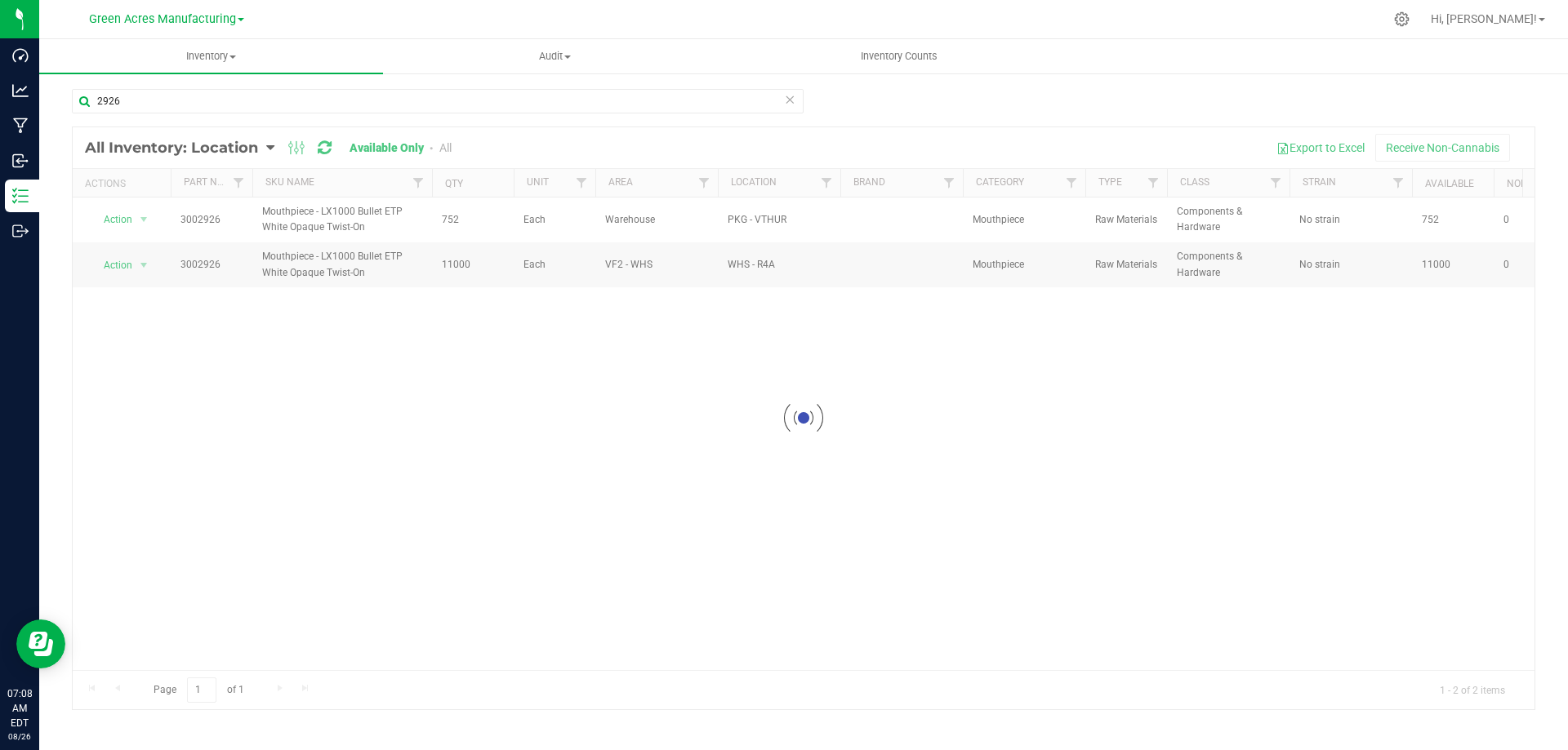
click at [144, 338] on div at bounding box center [803, 418] width 1462 height 582
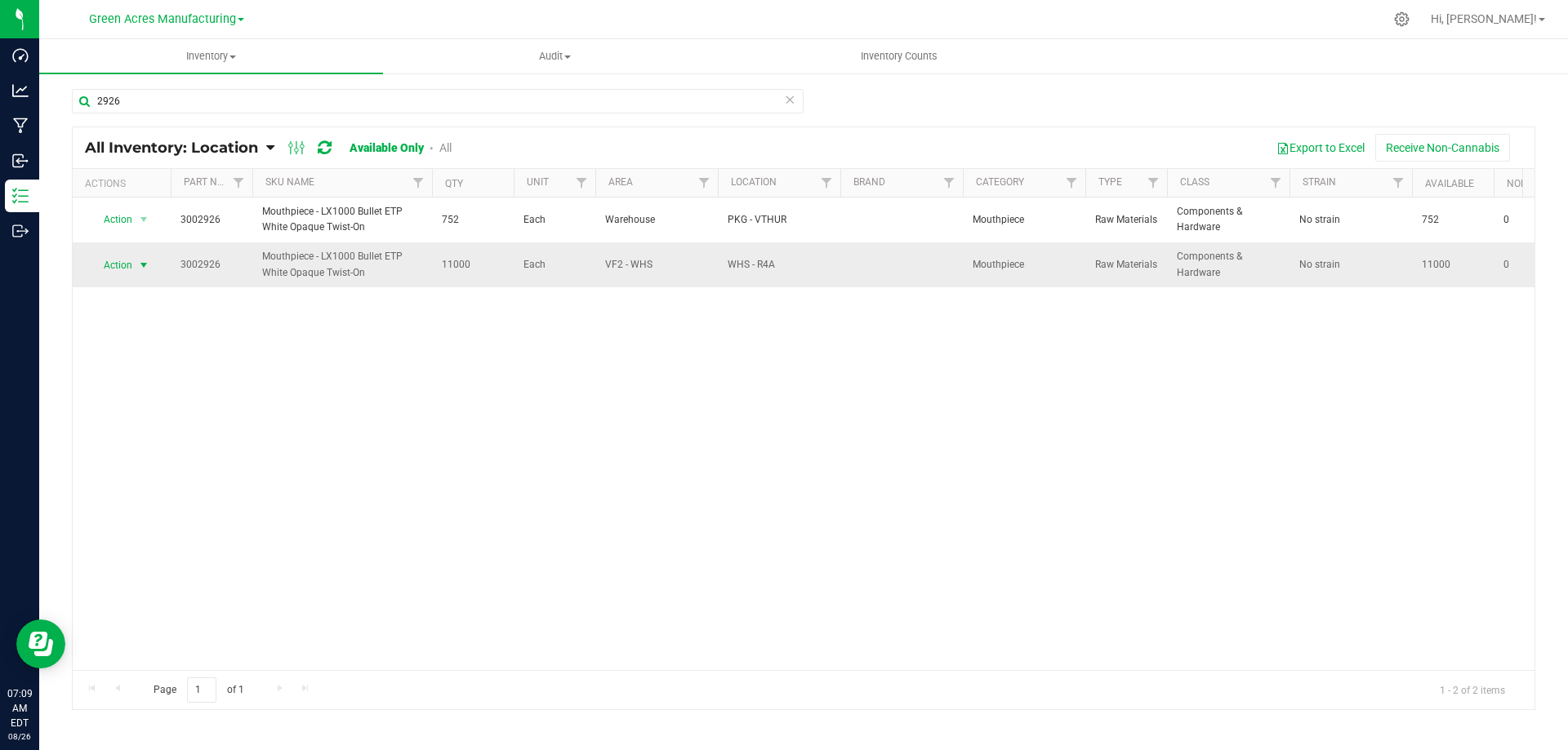
click at [132, 266] on span "Action" at bounding box center [111, 265] width 44 height 23
click at [164, 366] on li "Locate inventory" at bounding box center [142, 365] width 105 height 25
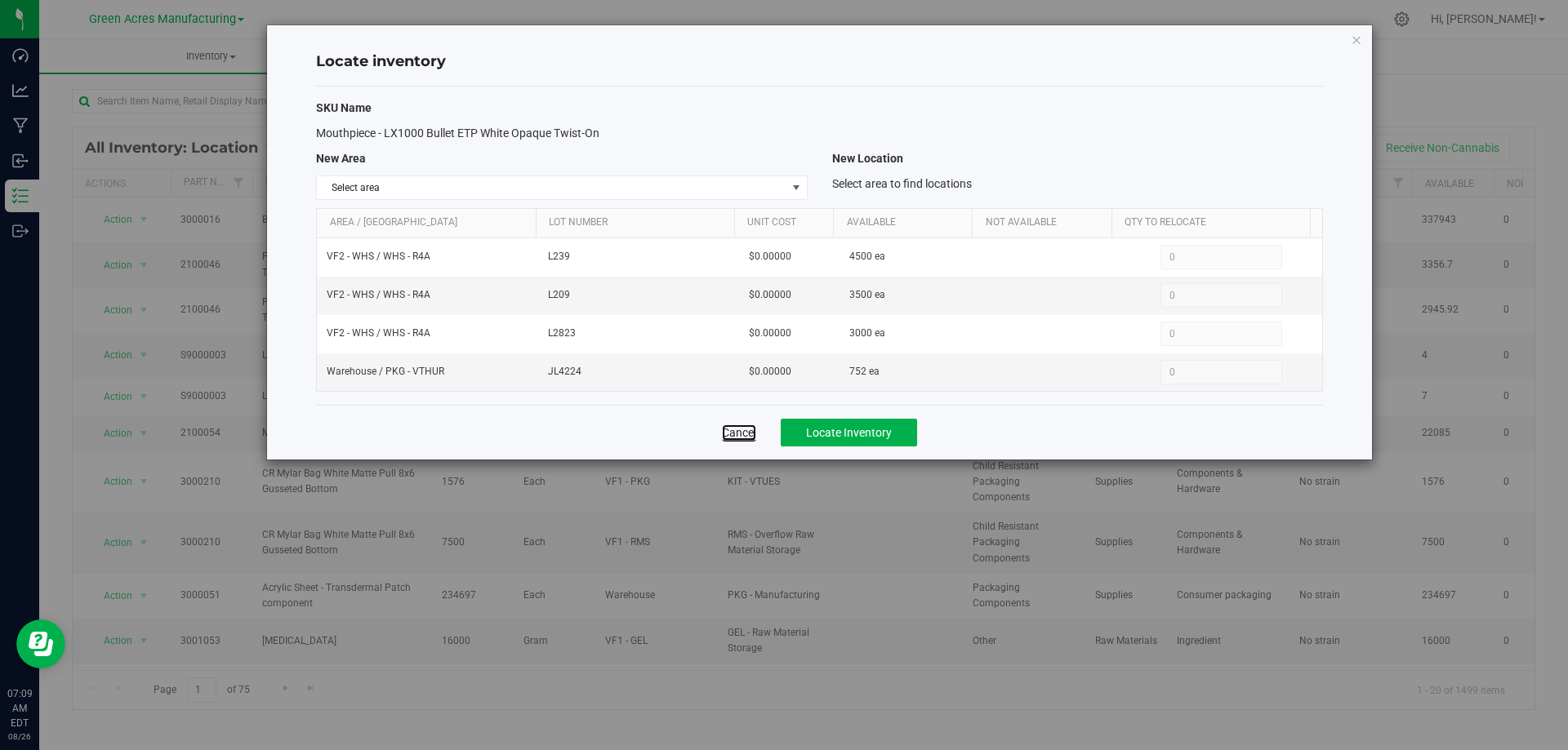
click at [738, 435] on link "Cancel" at bounding box center [739, 433] width 35 height 16
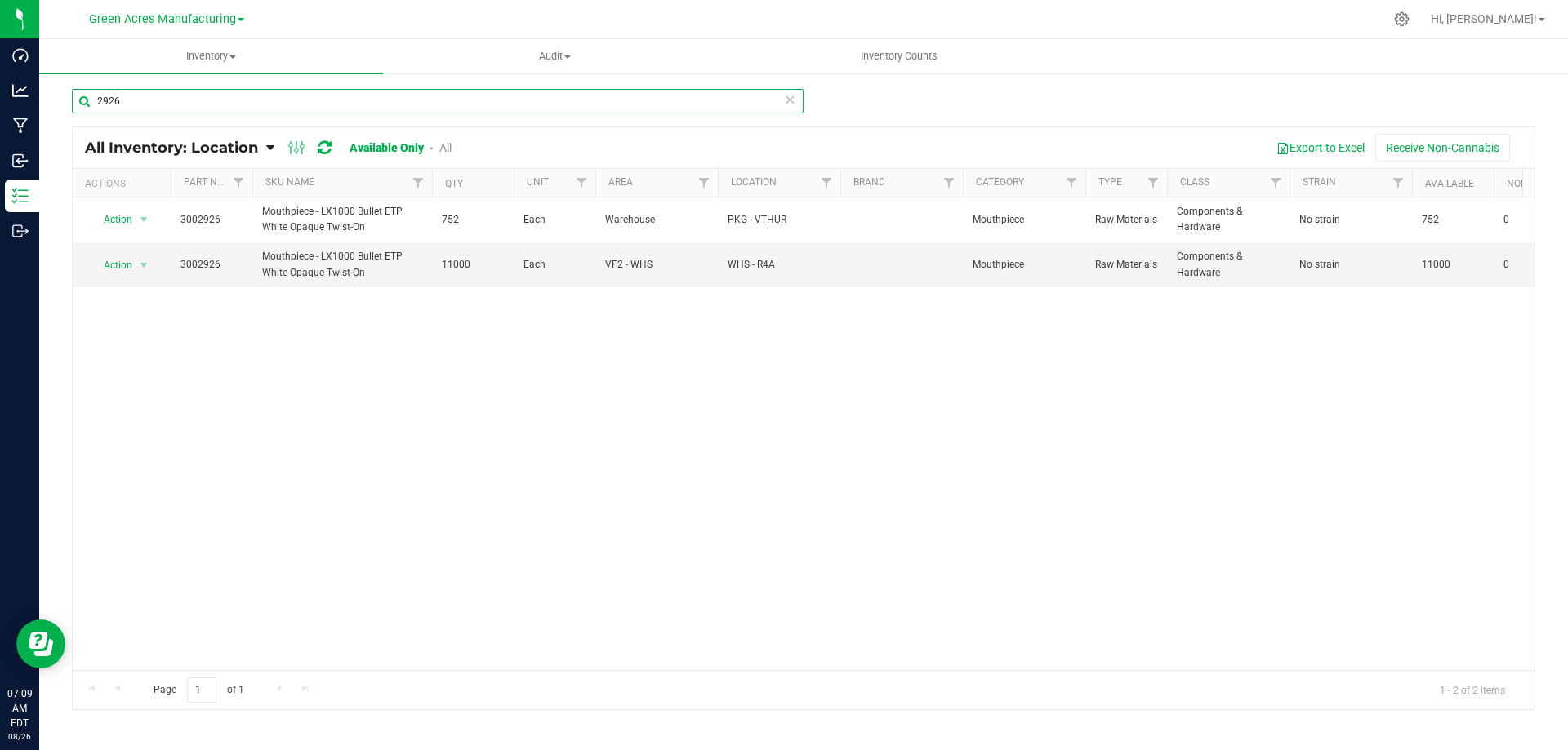
click at [600, 103] on input "2926" at bounding box center [437, 101] width 731 height 25
drag, startPoint x: 600, startPoint y: 103, endPoint x: 737, endPoint y: 92, distance: 137.4
click at [600, 102] on input "2926" at bounding box center [437, 101] width 731 height 25
type input "4265"
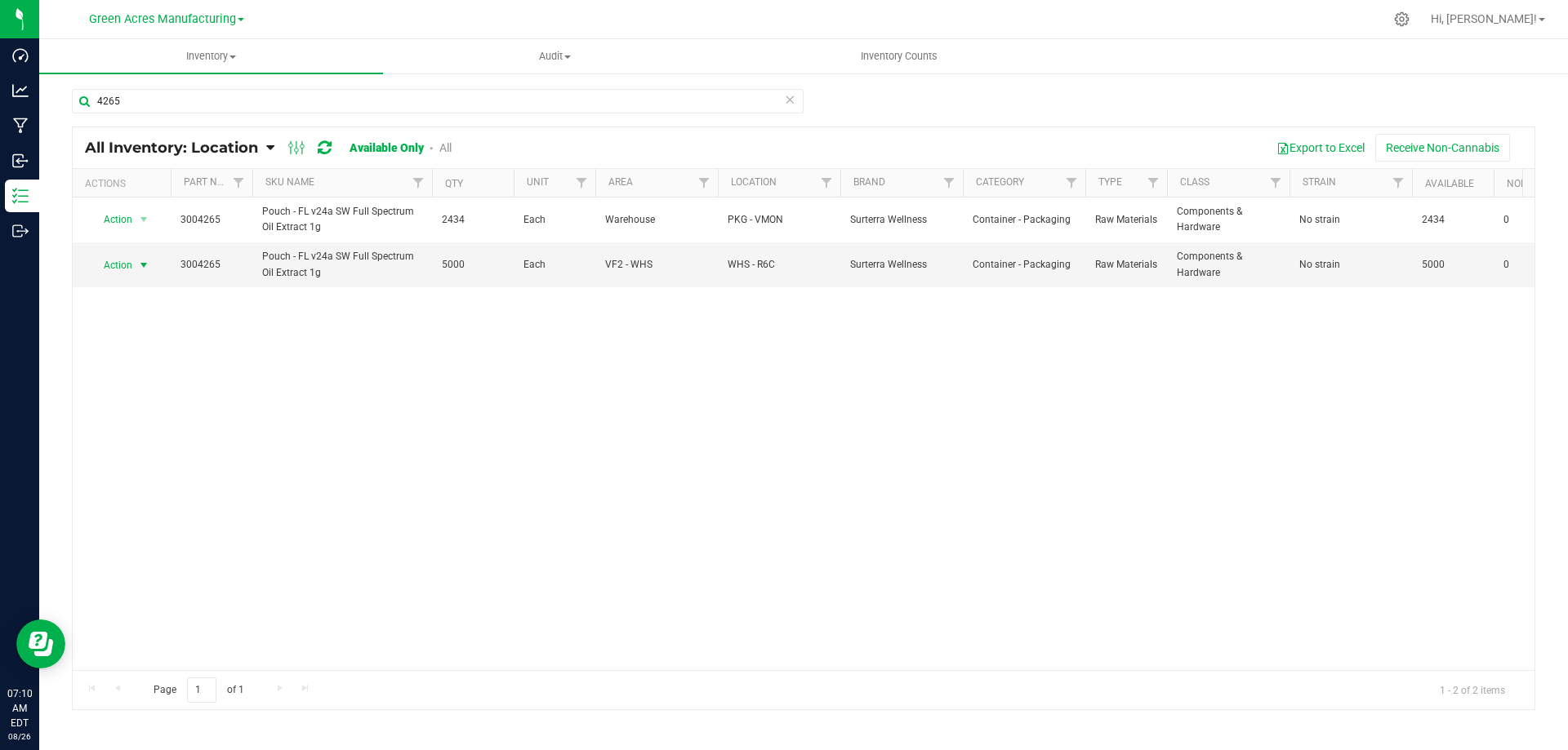
click at [116, 272] on span "Action" at bounding box center [111, 265] width 44 height 23
click at [127, 365] on li "Locate inventory" at bounding box center [142, 365] width 105 height 25
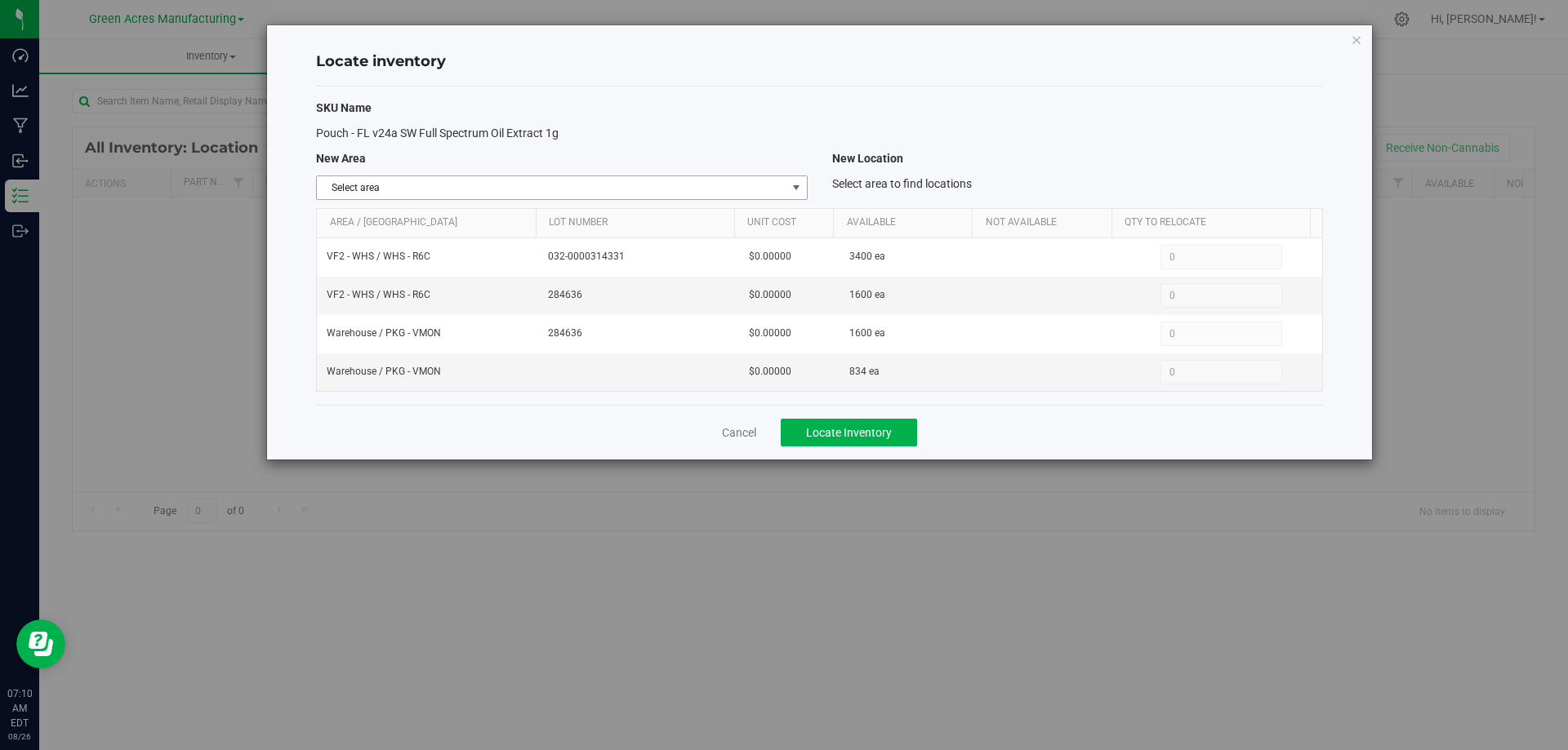
click at [789, 187] on span "select" at bounding box center [796, 187] width 13 height 13
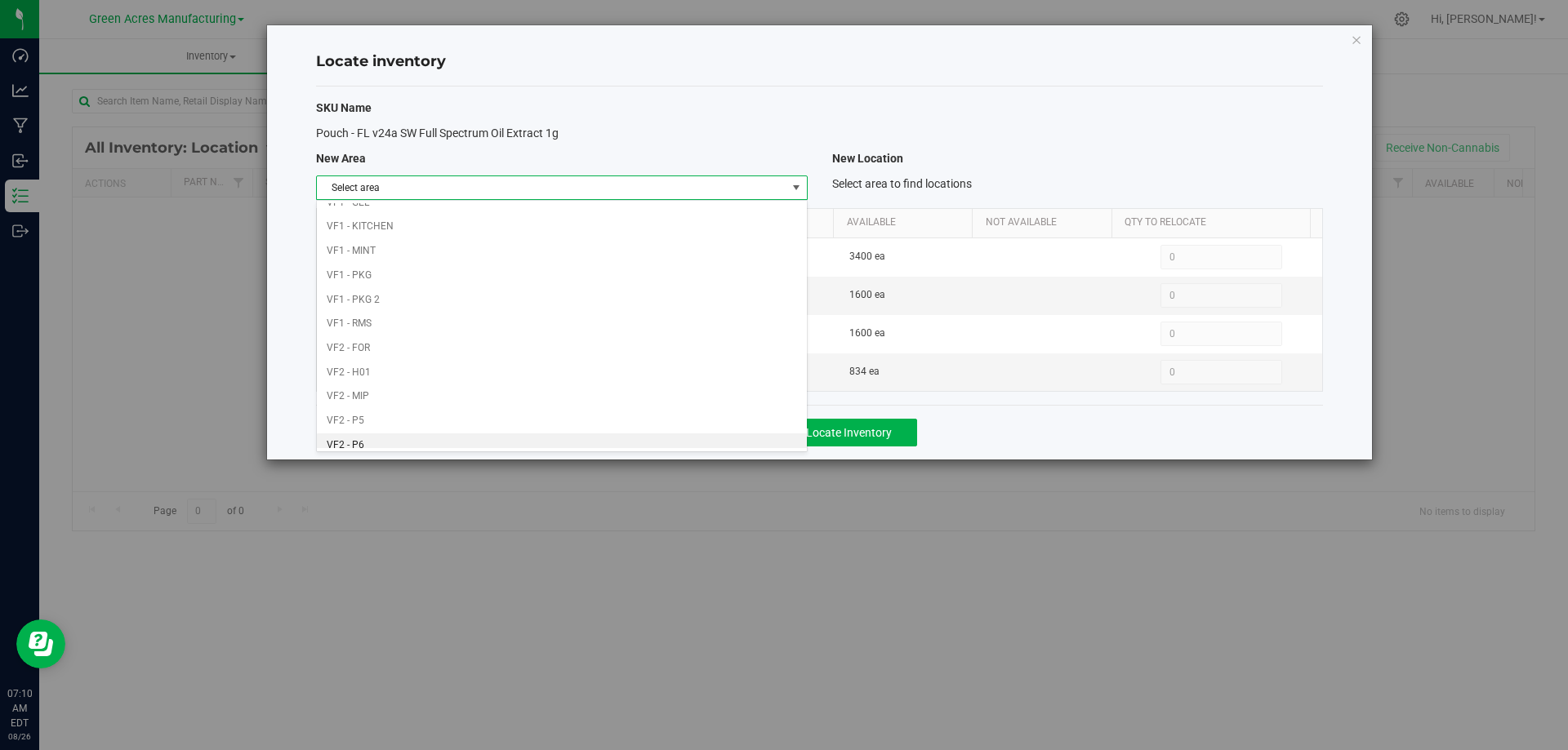
scroll to position [798, 0]
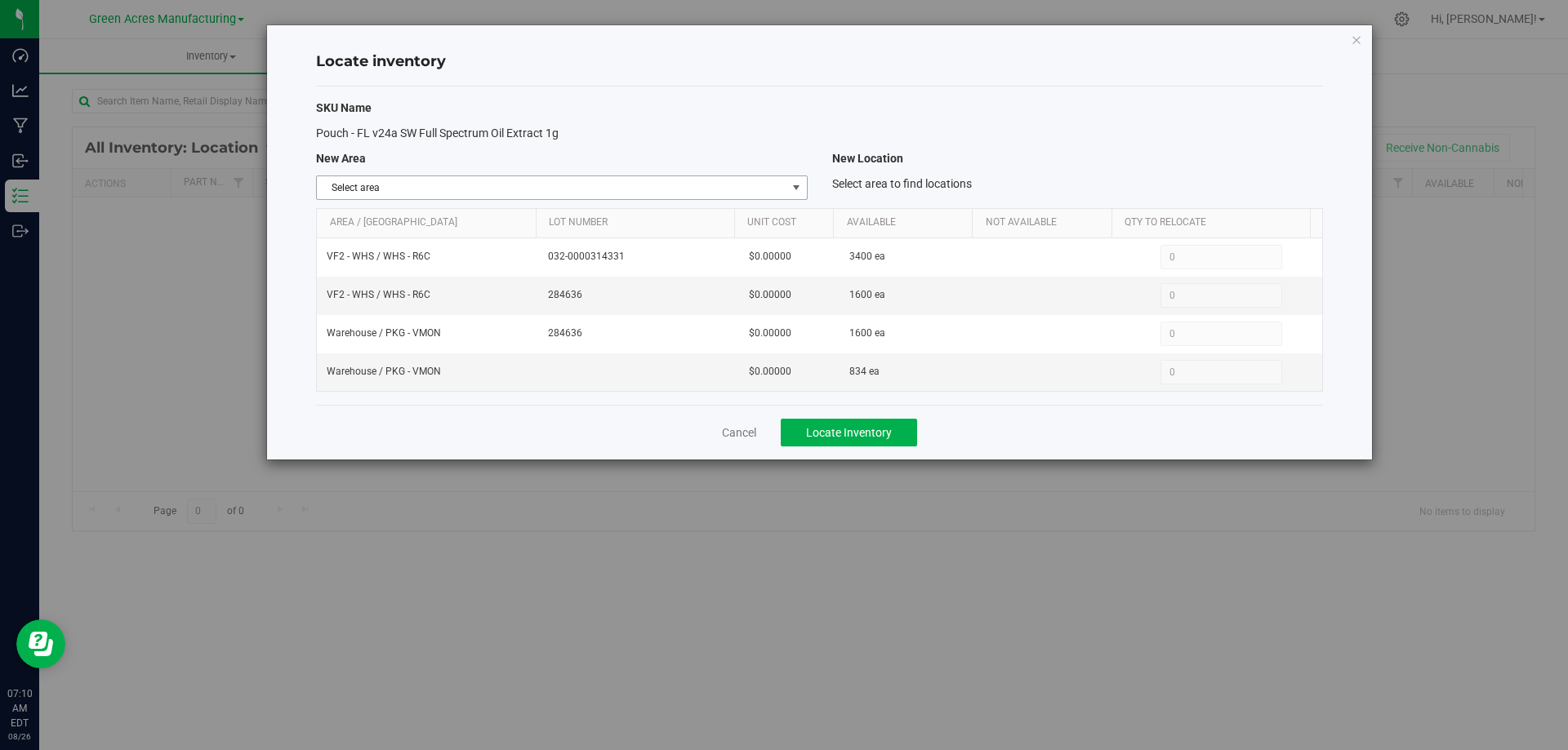
click at [796, 179] on span "select" at bounding box center [796, 187] width 20 height 23
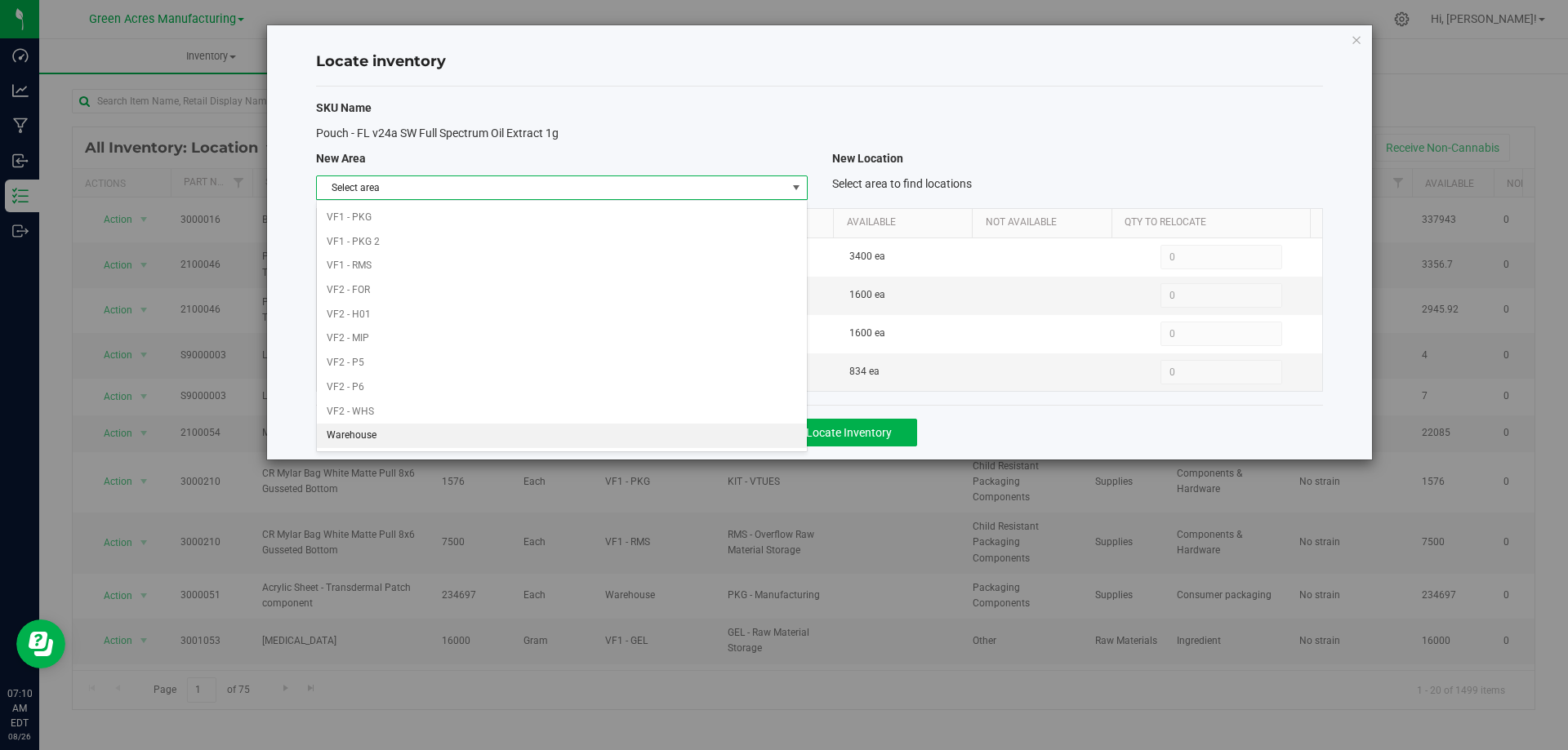
click at [566, 434] on li "Warehouse" at bounding box center [561, 435] width 489 height 25
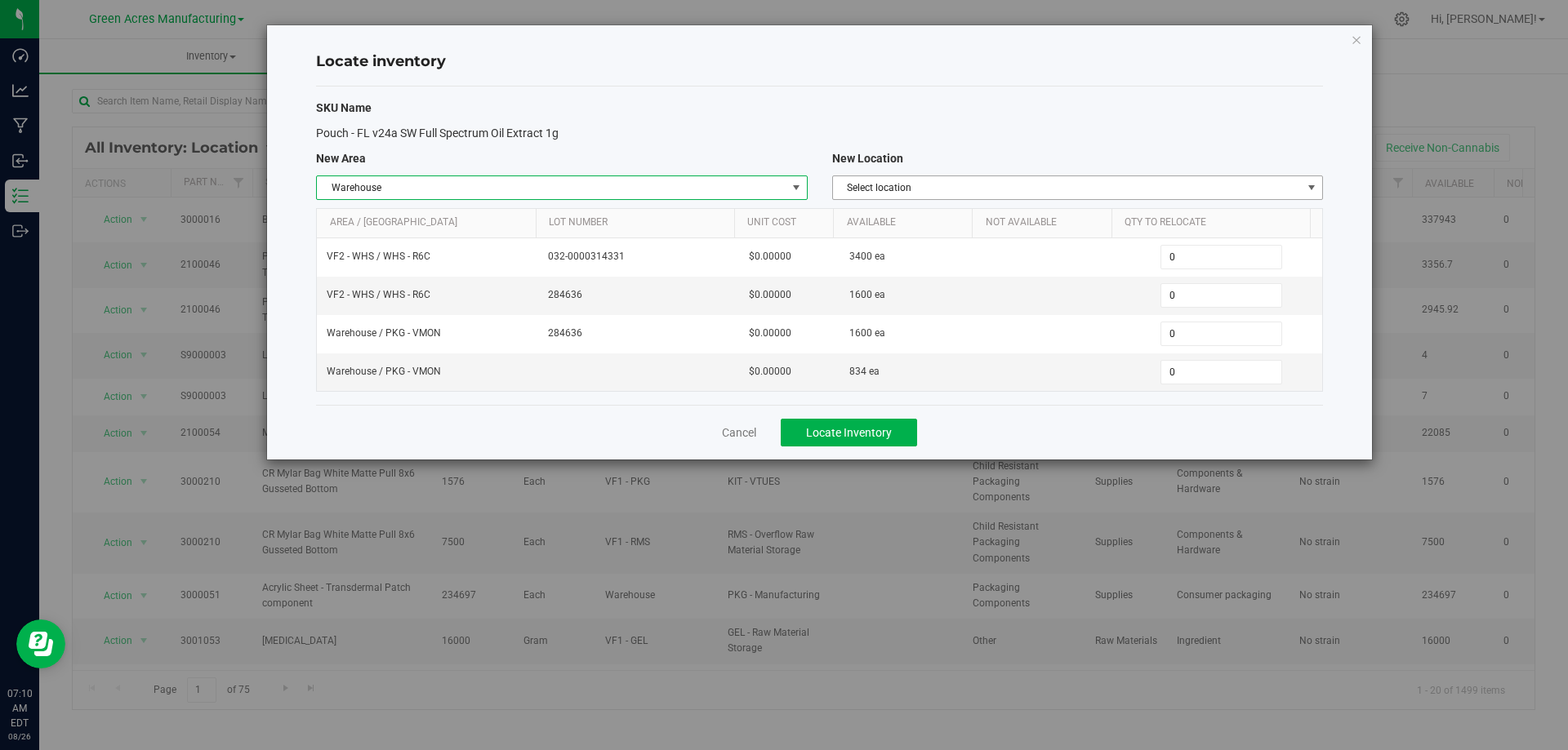
click at [1237, 184] on span "Select location" at bounding box center [1067, 187] width 468 height 23
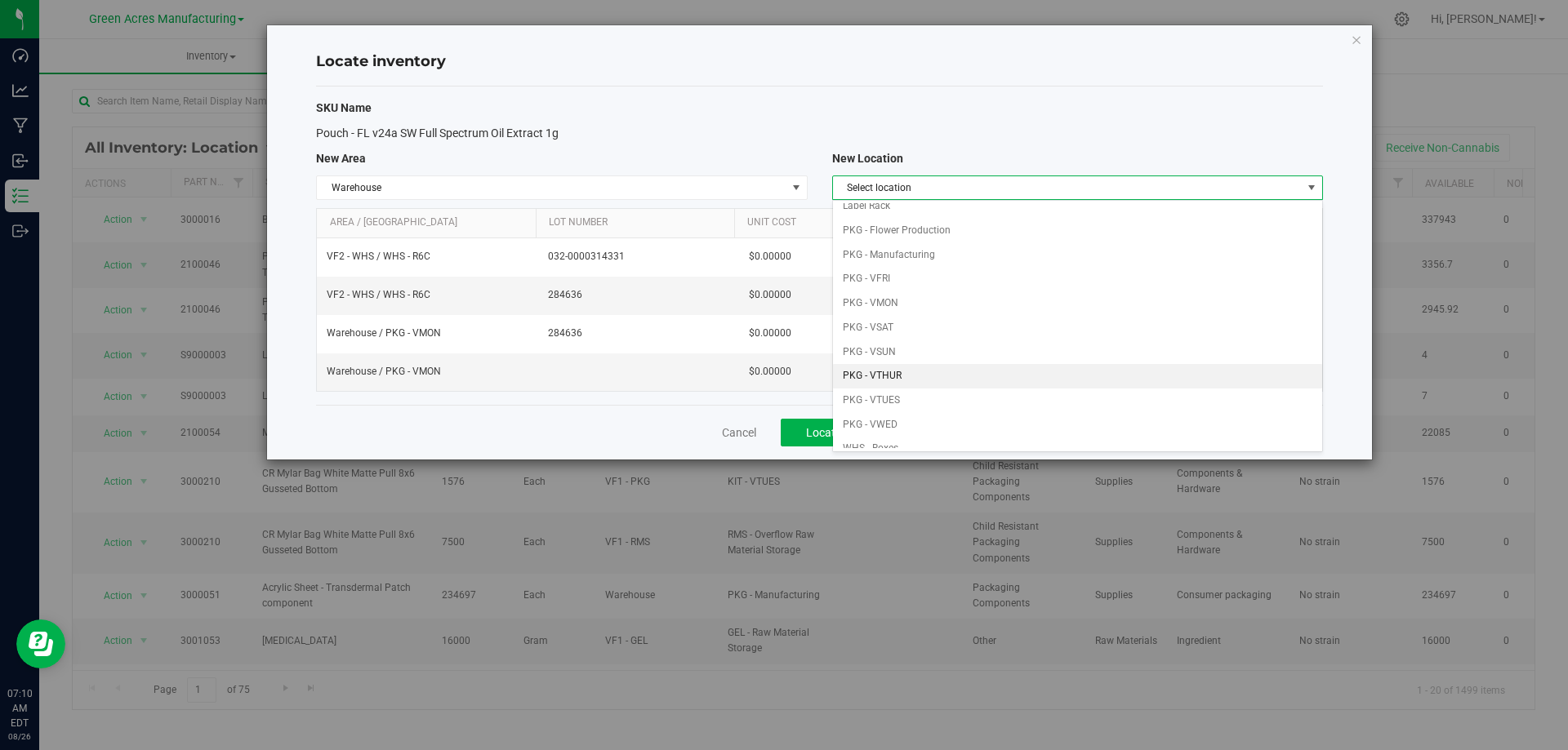
scroll to position [164, 0]
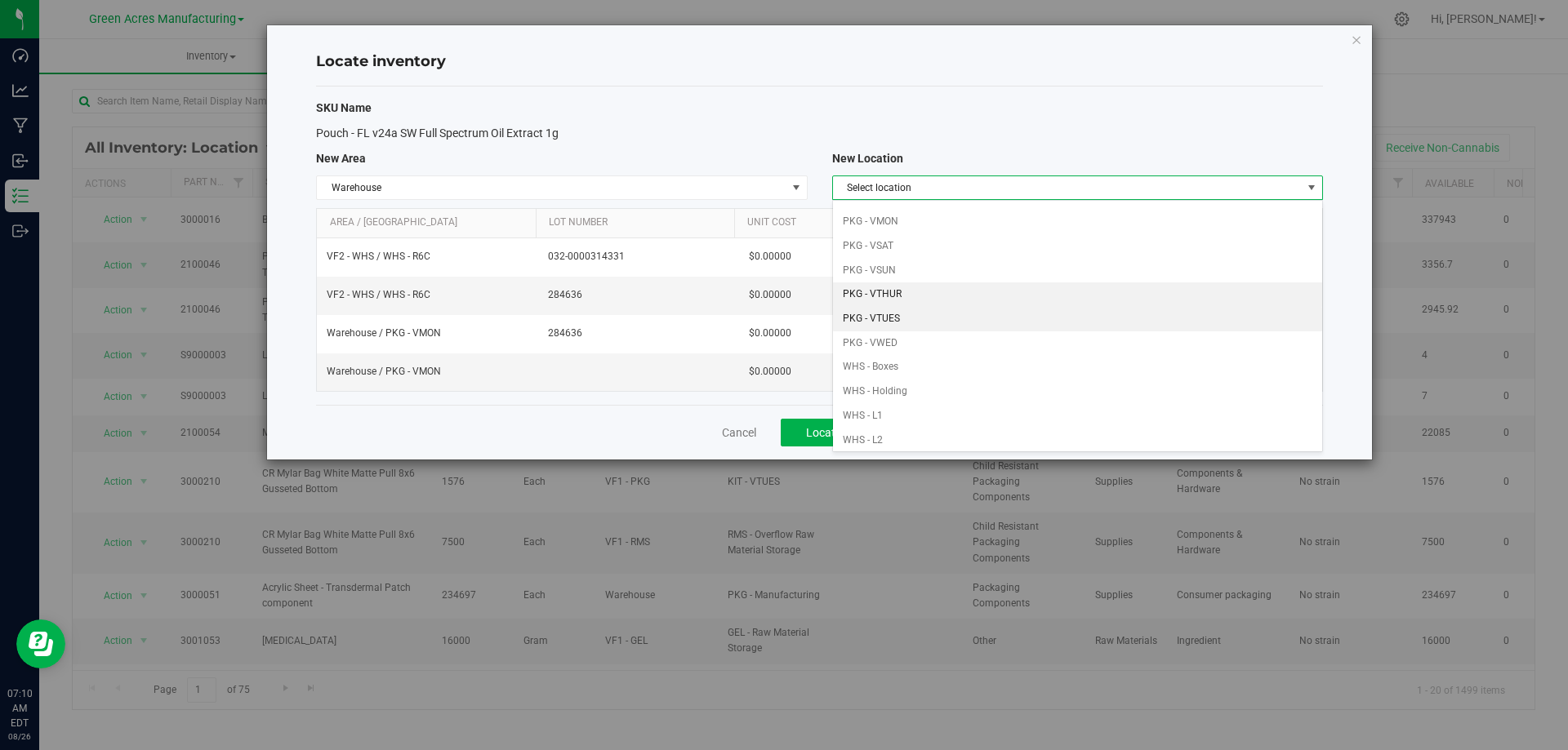
click at [1025, 306] on li "PKG - VTHUR" at bounding box center [1078, 295] width 489 height 25
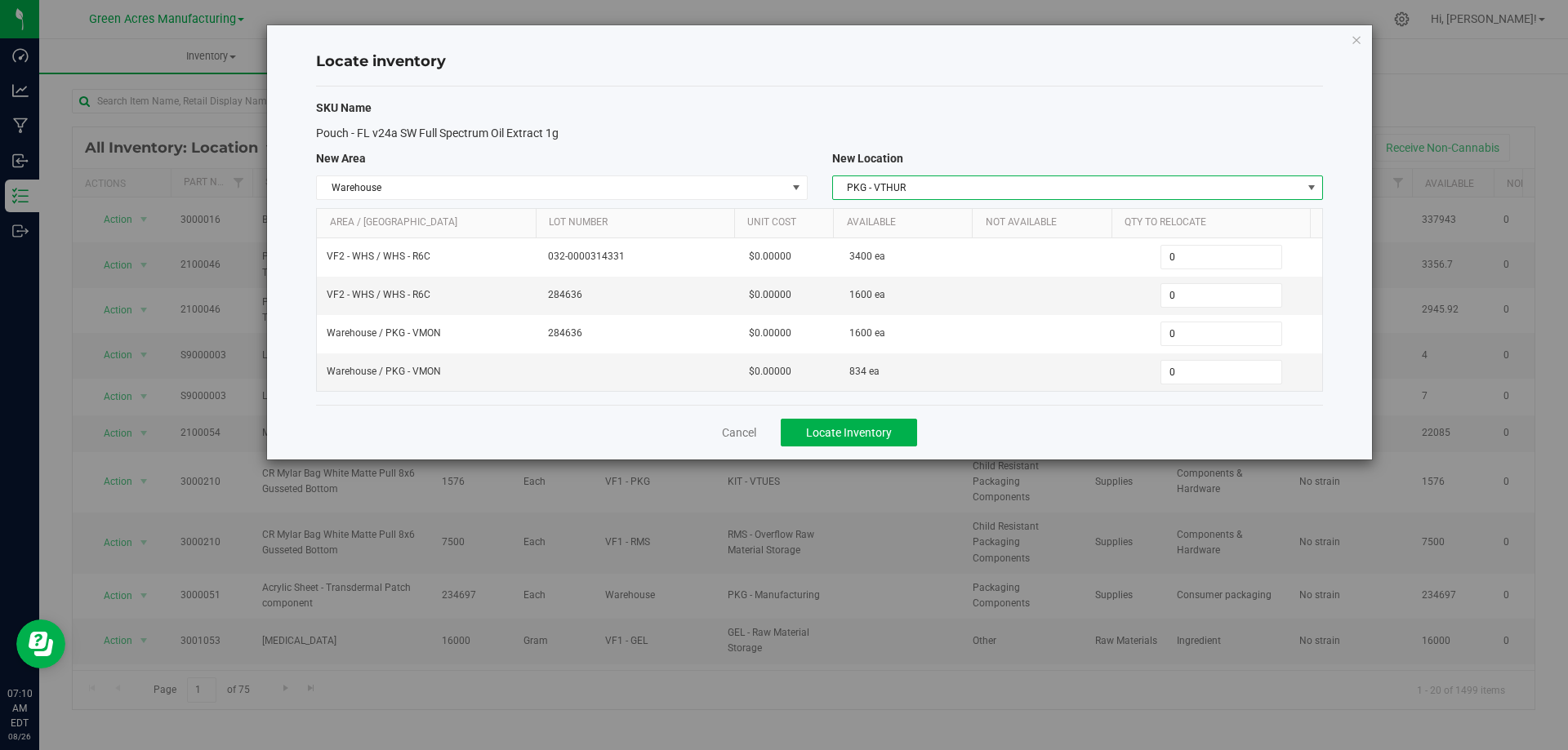
click at [1209, 172] on div "SKU Name Pouch - FL v24a SW Full Spectrum Oil Extract 1g New Area New Location …" at bounding box center [819, 245] width 1007 height 318
click at [1210, 187] on span "PKG - VTHUR" at bounding box center [1067, 187] width 468 height 23
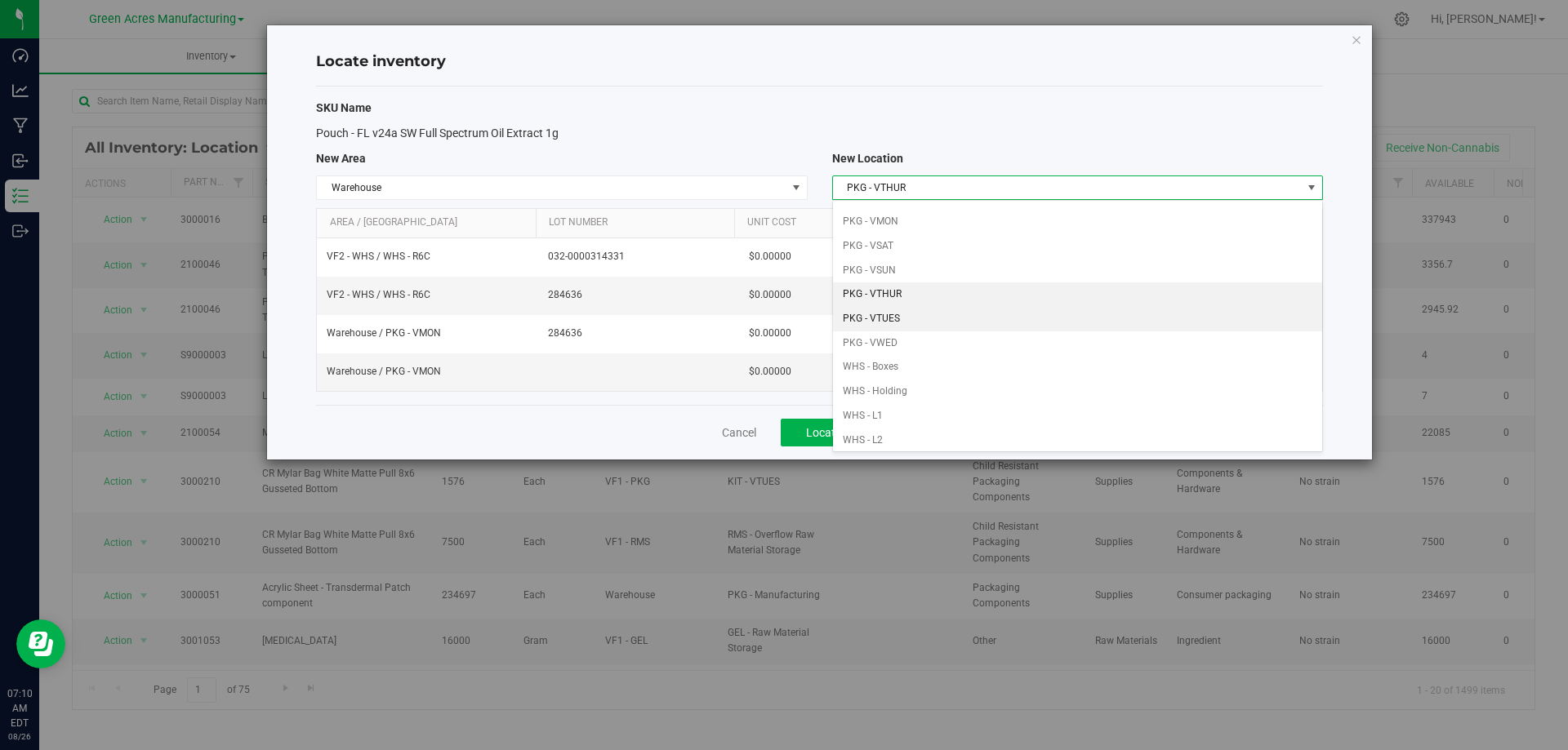
click at [939, 315] on li "PKG - VTUES" at bounding box center [1078, 319] width 489 height 25
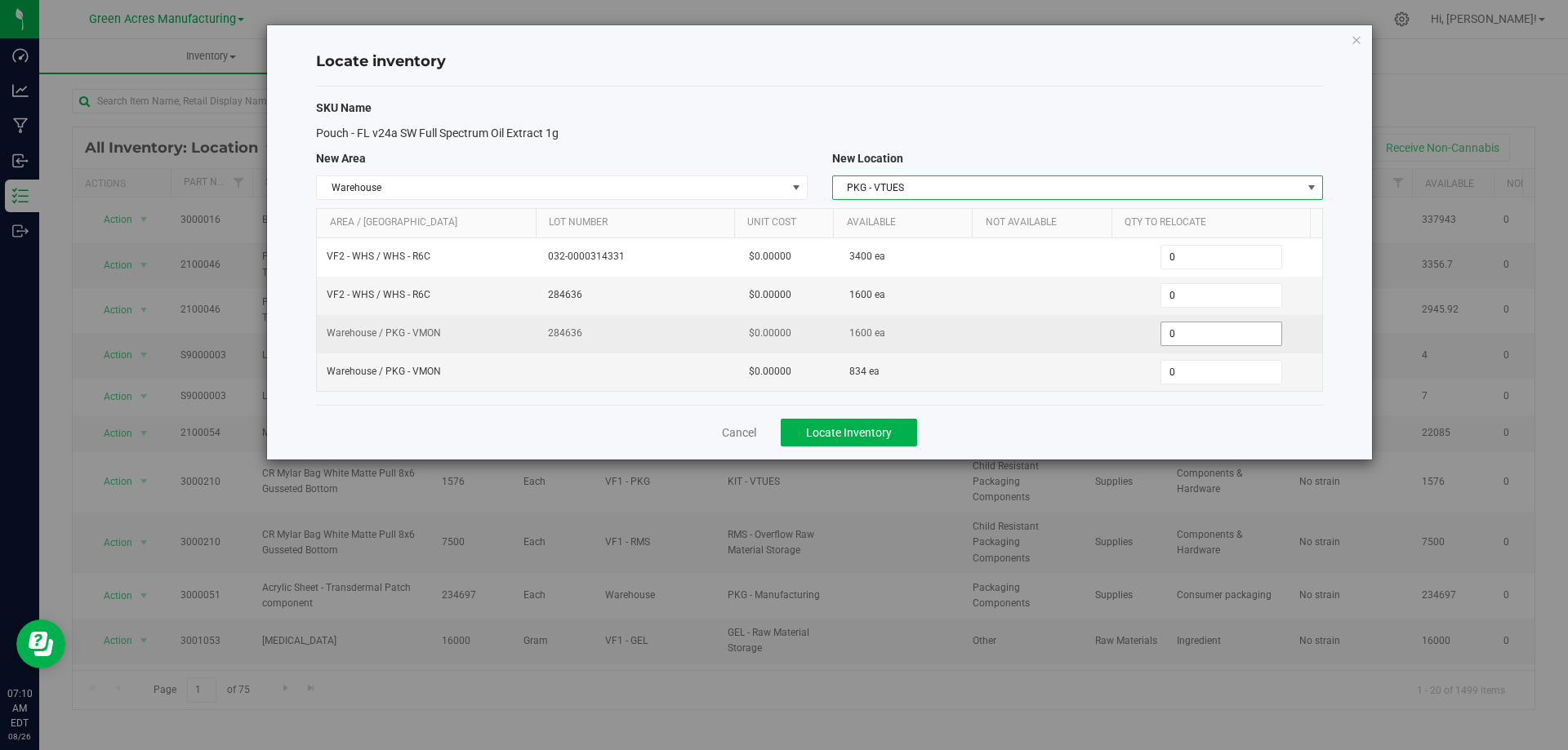
click at [1200, 341] on span "0 0" at bounding box center [1221, 334] width 122 height 25
click at [1200, 341] on input "0" at bounding box center [1221, 334] width 120 height 23
type input "1600"
type input "1,600"
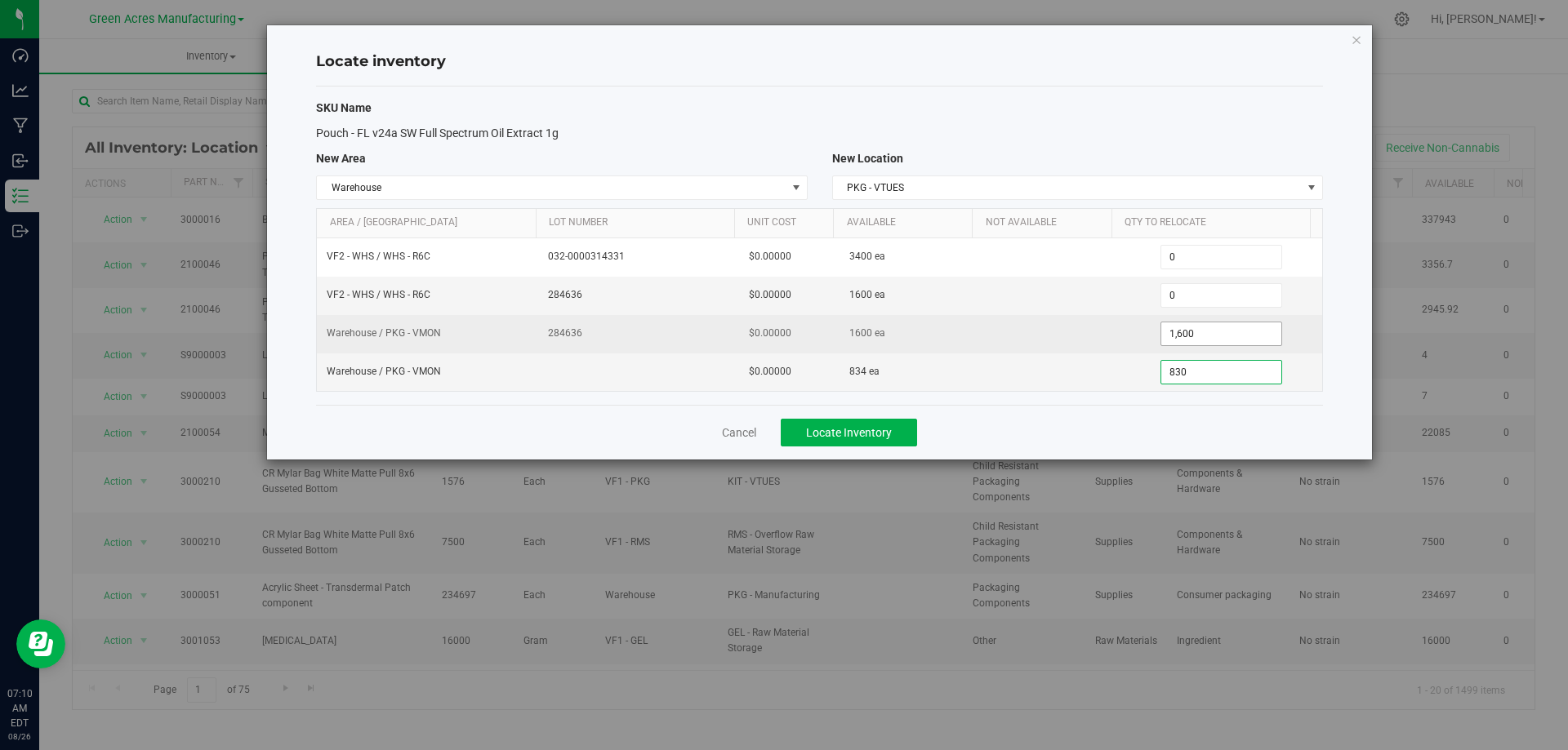
type input "8340"
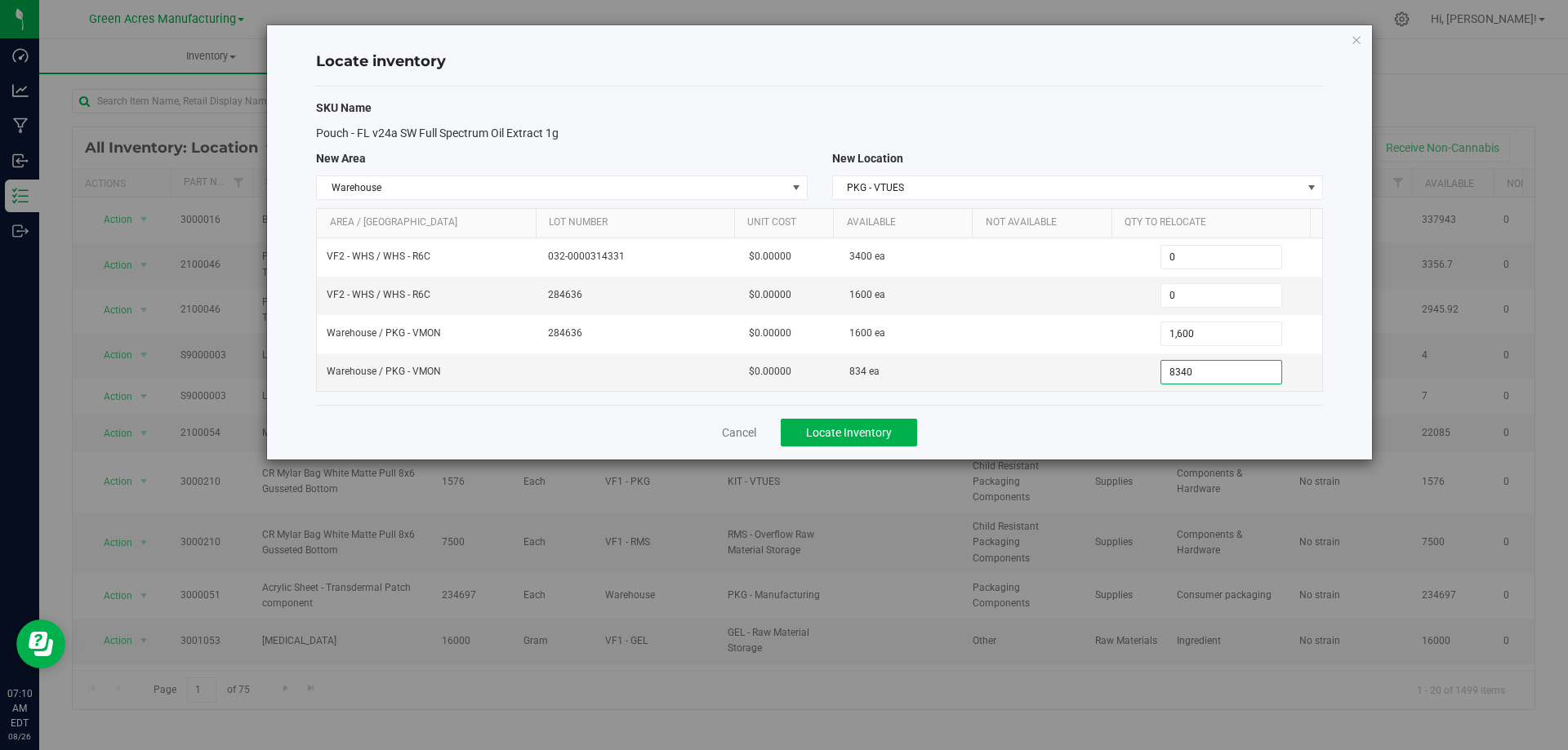
type input "834"
drag, startPoint x: 1155, startPoint y: 424, endPoint x: 1147, endPoint y: 425, distance: 8.1
click at [1156, 424] on div "Cancel Locate Inventory" at bounding box center [819, 432] width 1007 height 55
click at [884, 429] on span "Locate Inventory" at bounding box center [849, 433] width 85 height 13
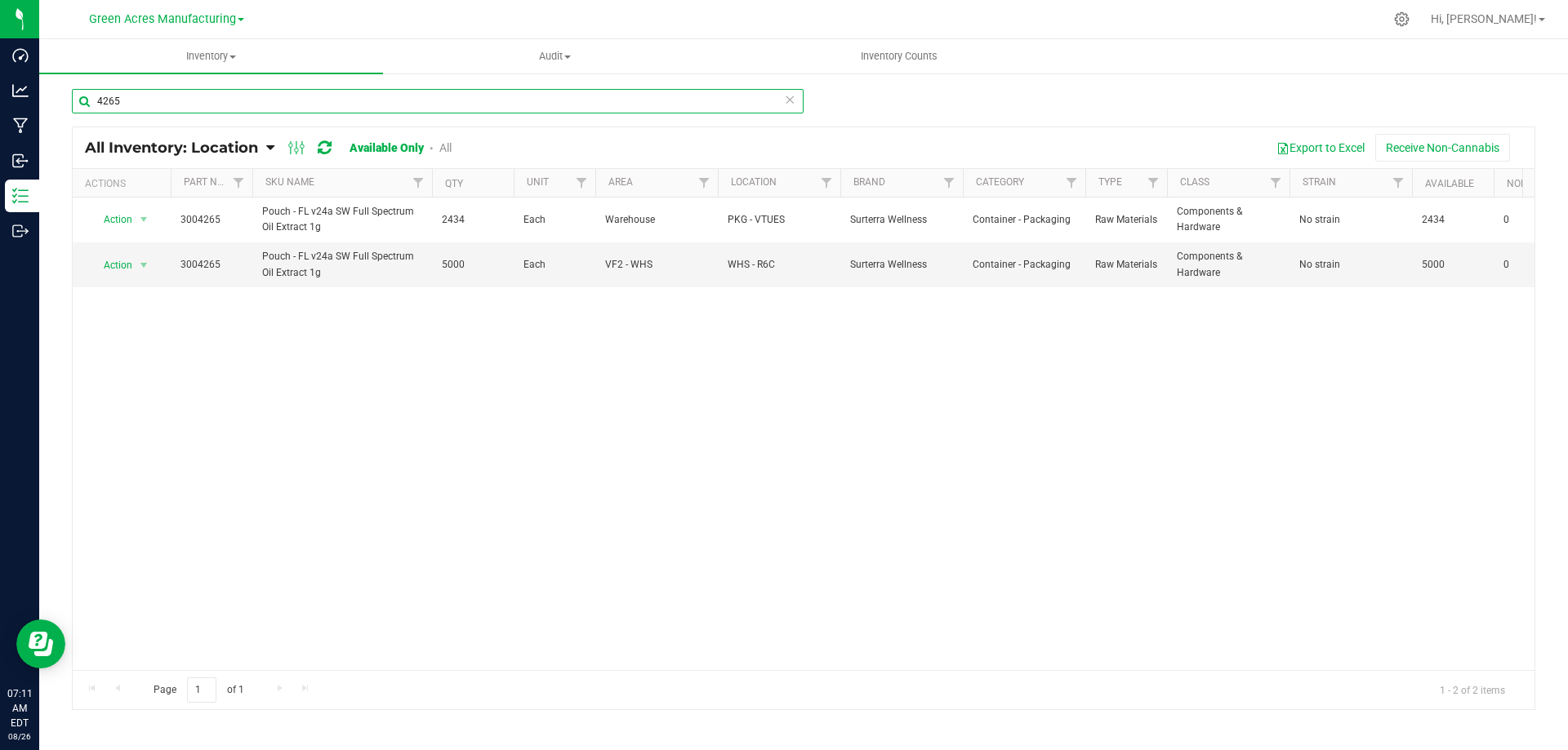
click at [487, 102] on input "4265" at bounding box center [437, 101] width 731 height 25
type input "4269"
click at [142, 220] on span "select" at bounding box center [144, 219] width 13 height 13
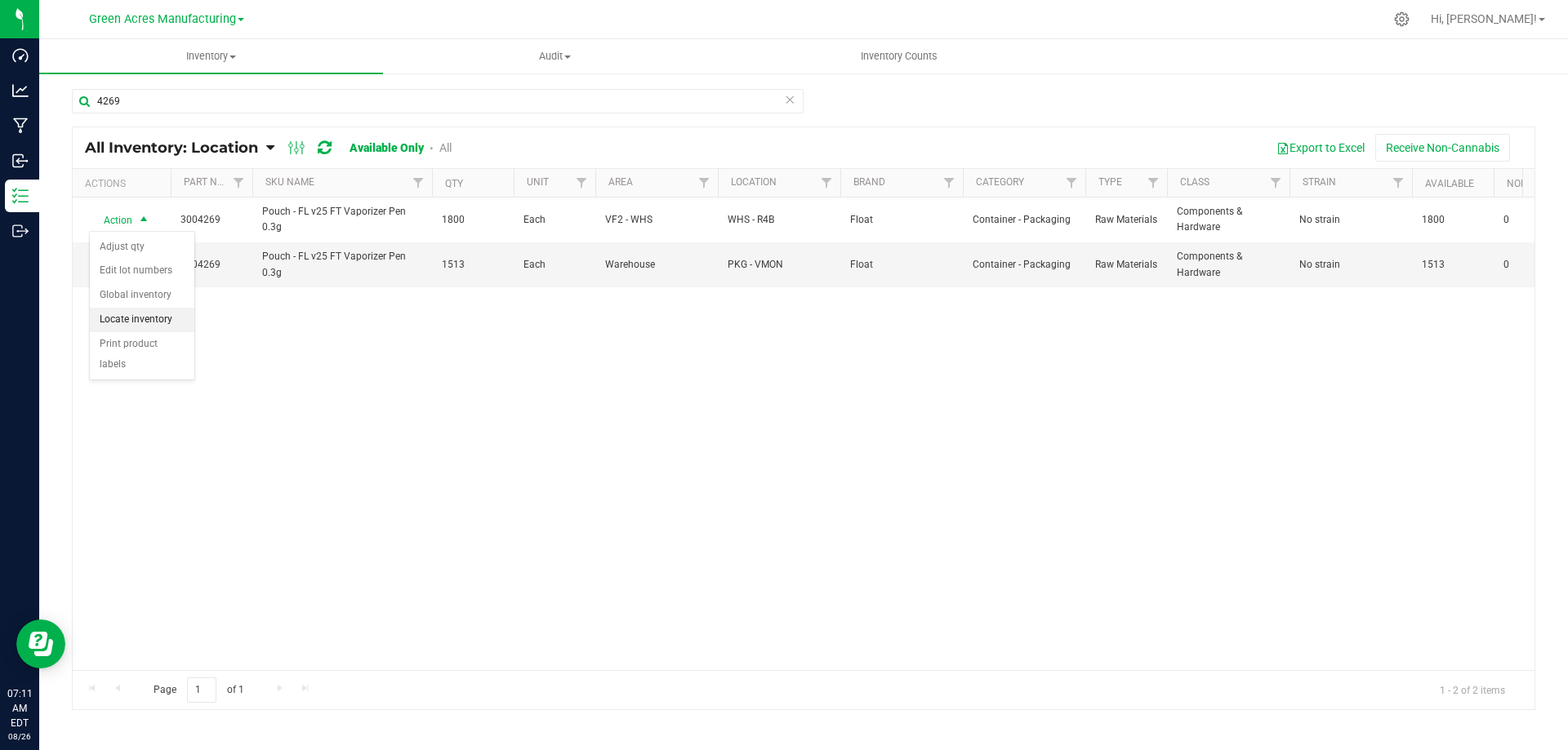
drag, startPoint x: 153, startPoint y: 317, endPoint x: 176, endPoint y: 306, distance: 25.5
click at [153, 316] on li "Locate inventory" at bounding box center [142, 319] width 105 height 25
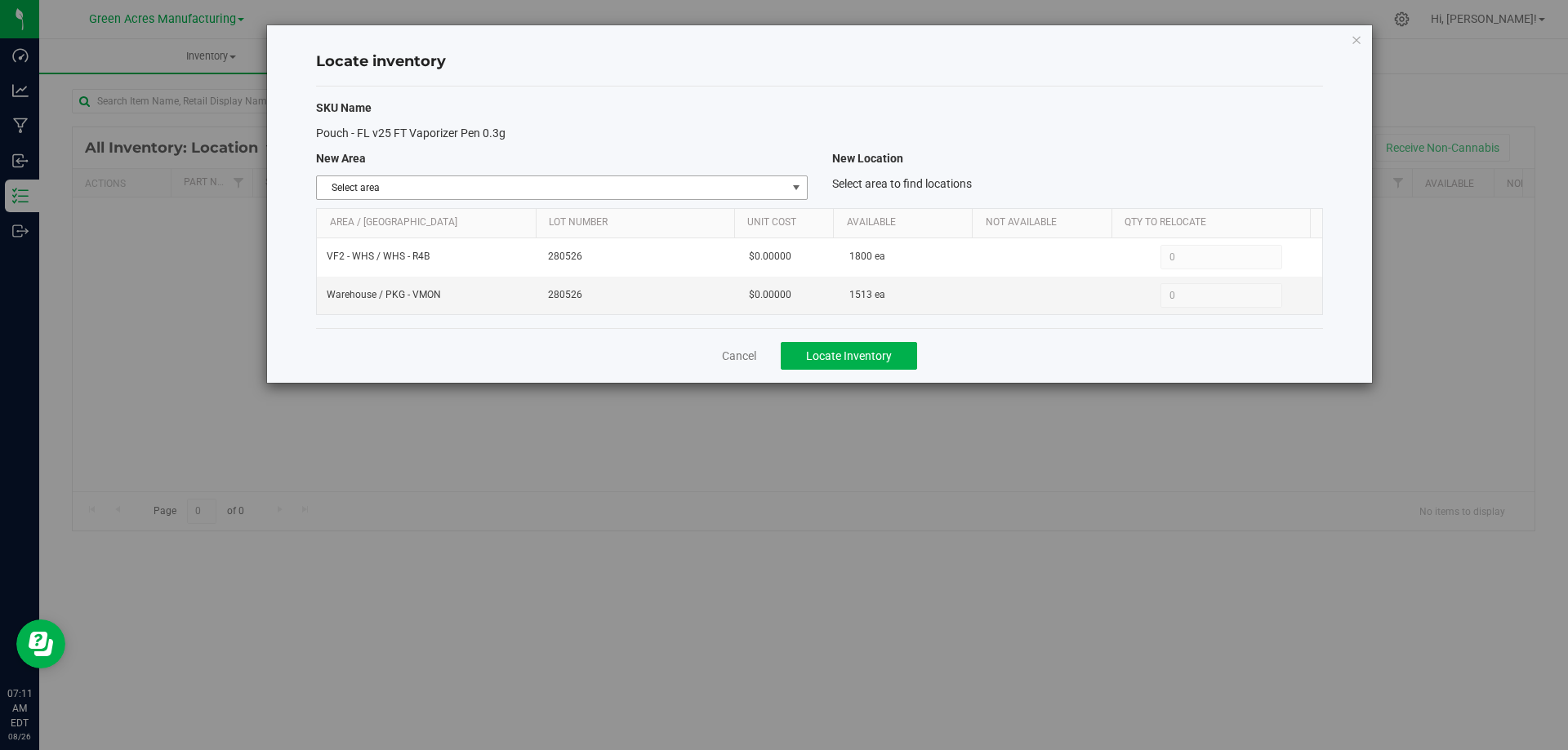
click at [791, 187] on span "select" at bounding box center [796, 187] width 13 height 13
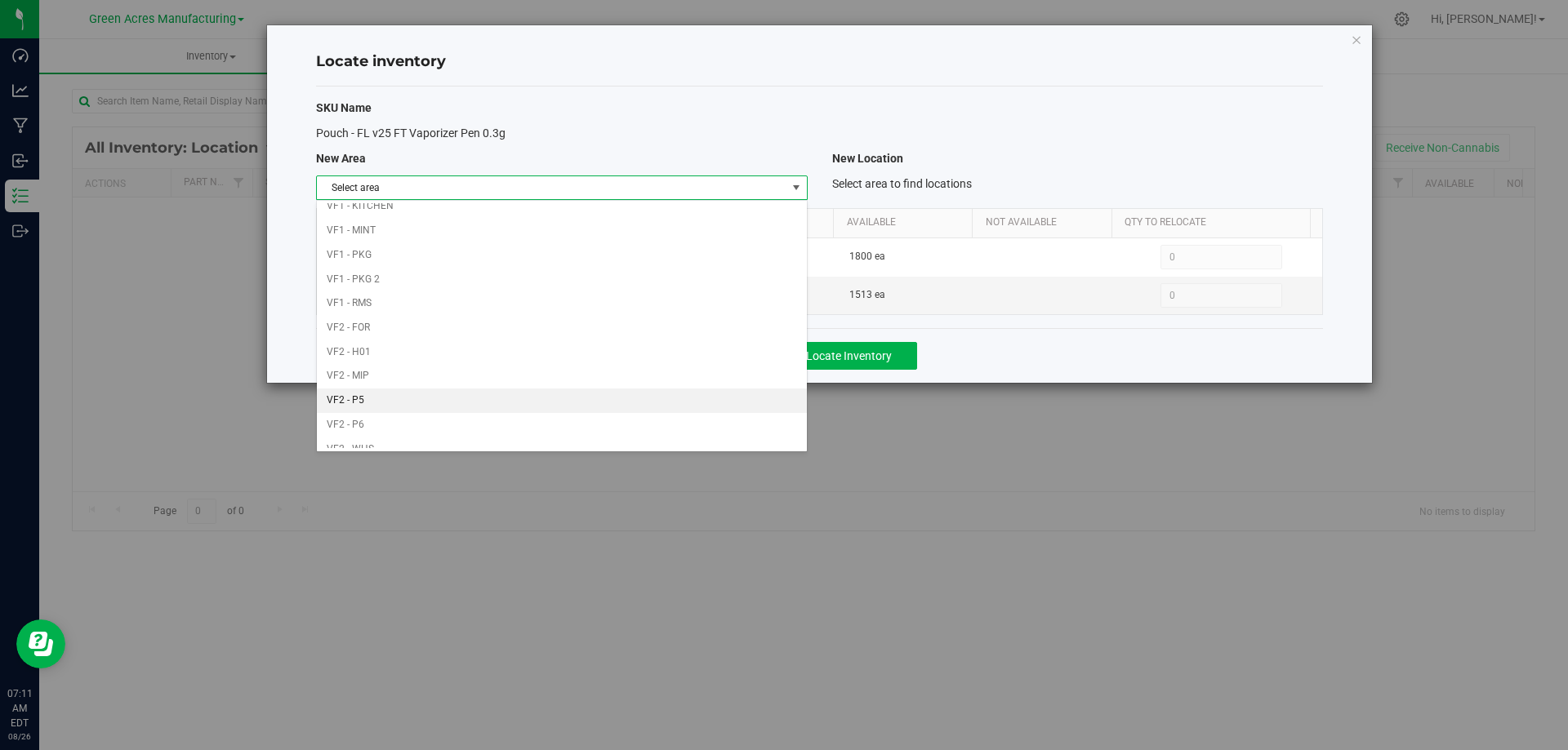
scroll to position [798, 0]
click at [651, 436] on li "Warehouse" at bounding box center [561, 435] width 489 height 25
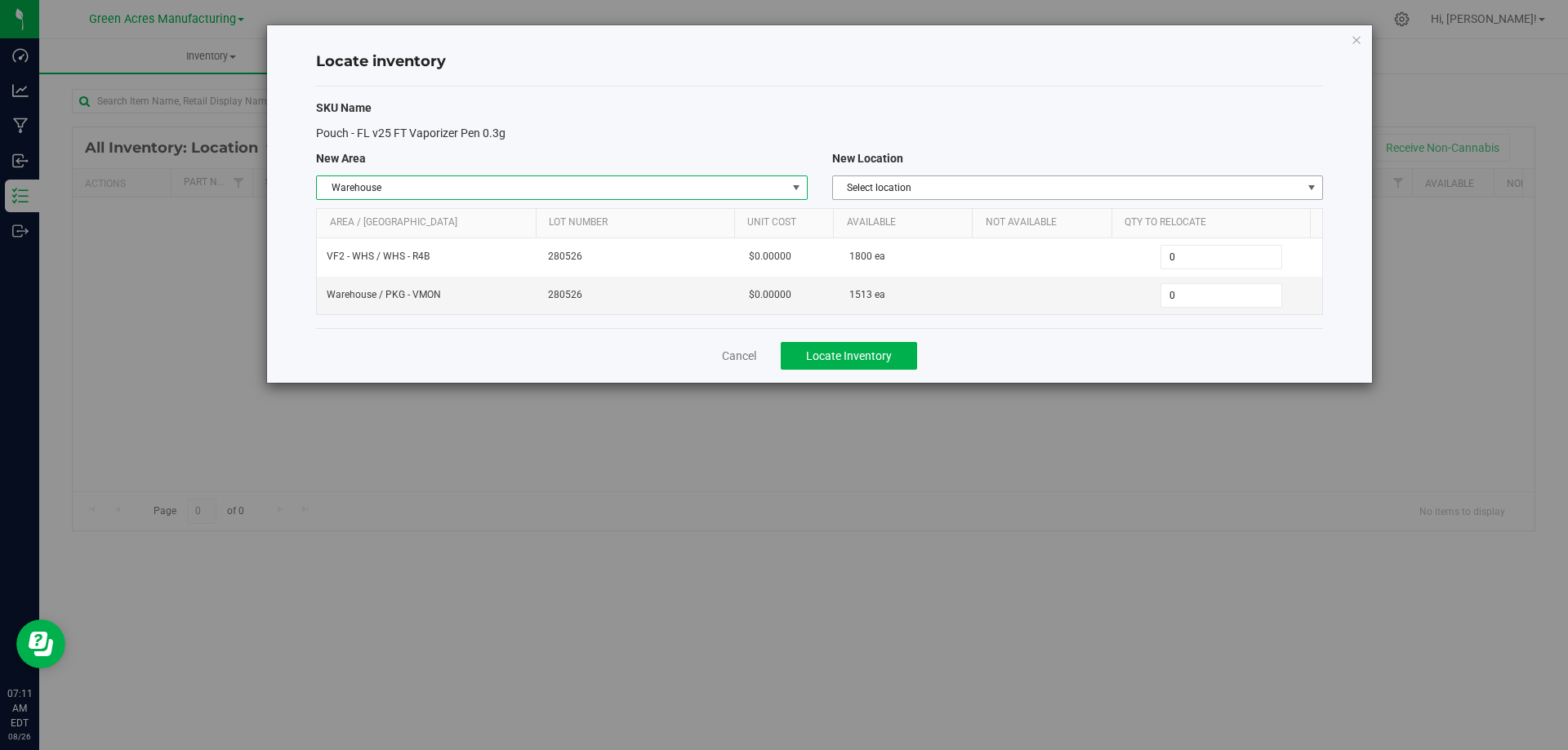
click at [1156, 191] on span "Select location" at bounding box center [1067, 187] width 468 height 23
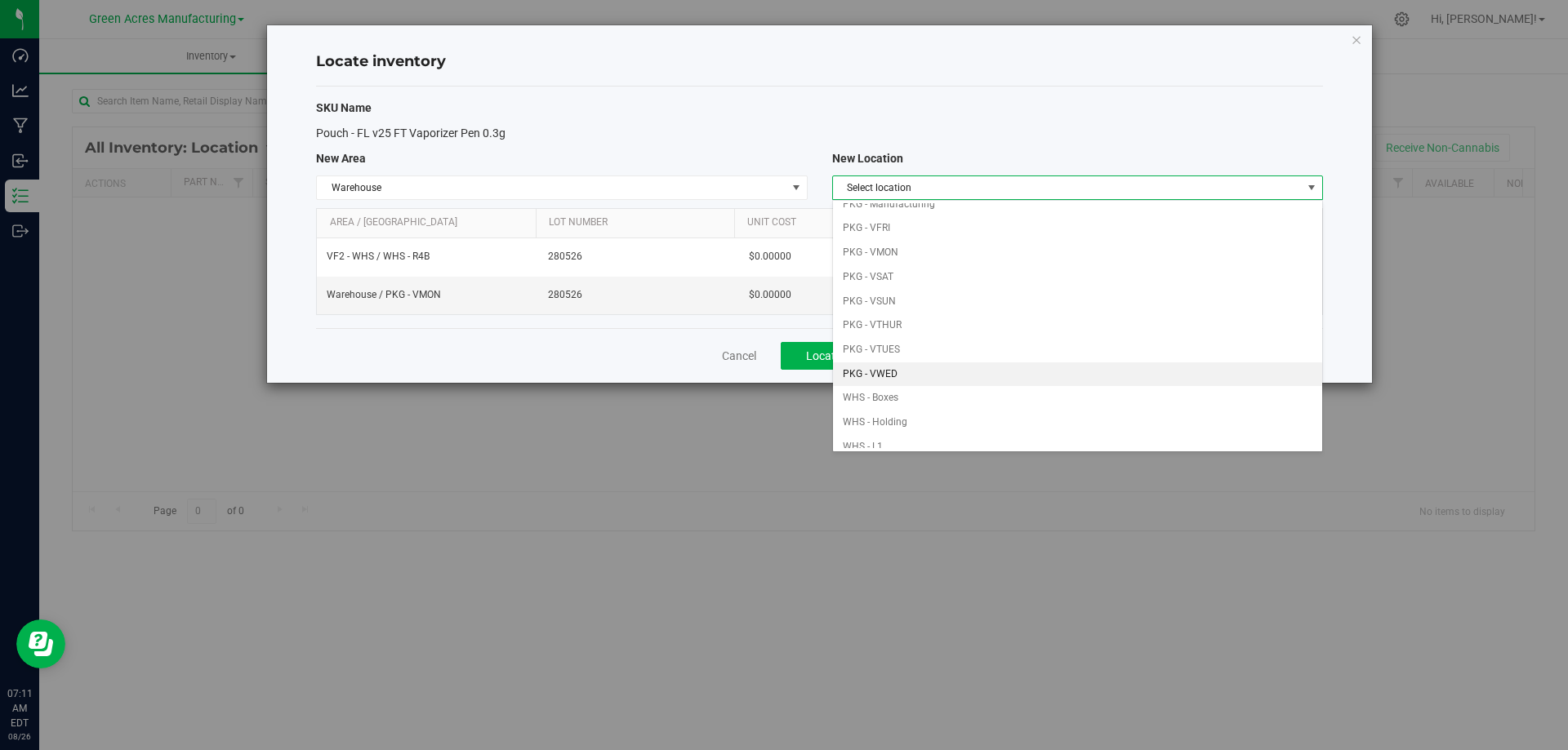
scroll to position [164, 0]
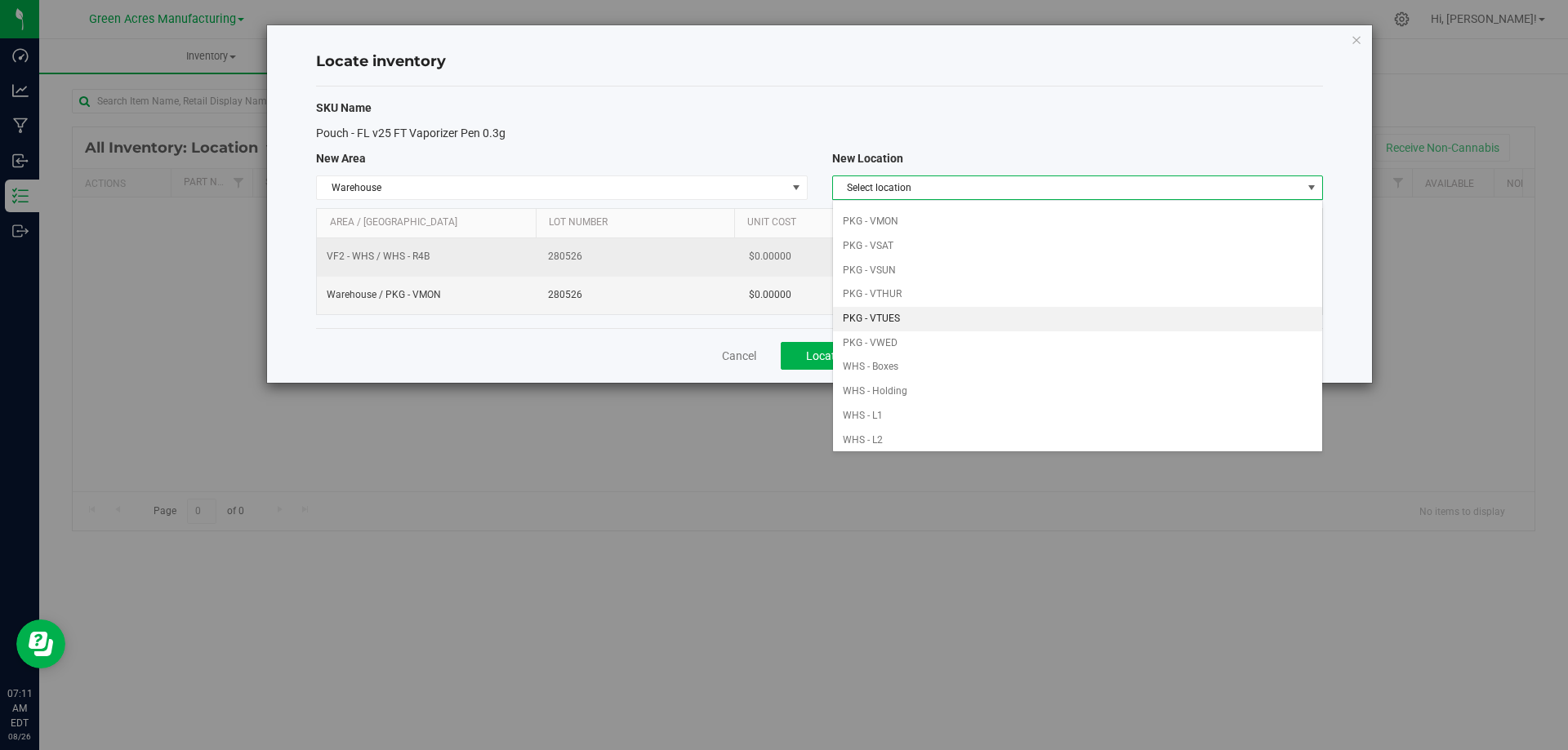
drag, startPoint x: 914, startPoint y: 317, endPoint x: 1133, endPoint y: 248, distance: 229.6
click at [914, 316] on li "PKG - VTUES" at bounding box center [1078, 319] width 489 height 25
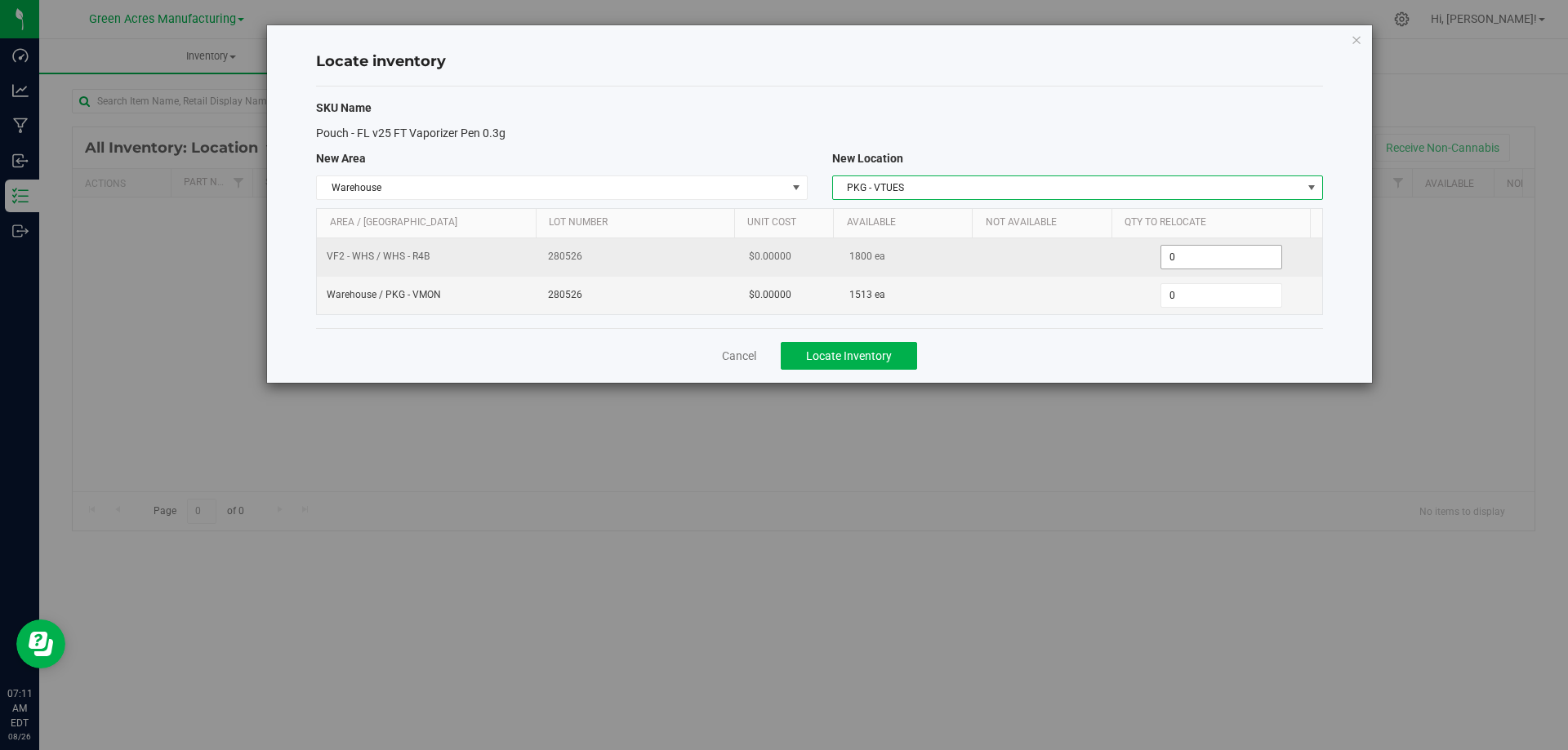
click at [1200, 250] on span "0 0" at bounding box center [1221, 256] width 122 height 25
click at [1200, 250] on input "0" at bounding box center [1221, 256] width 120 height 23
type input "1800"
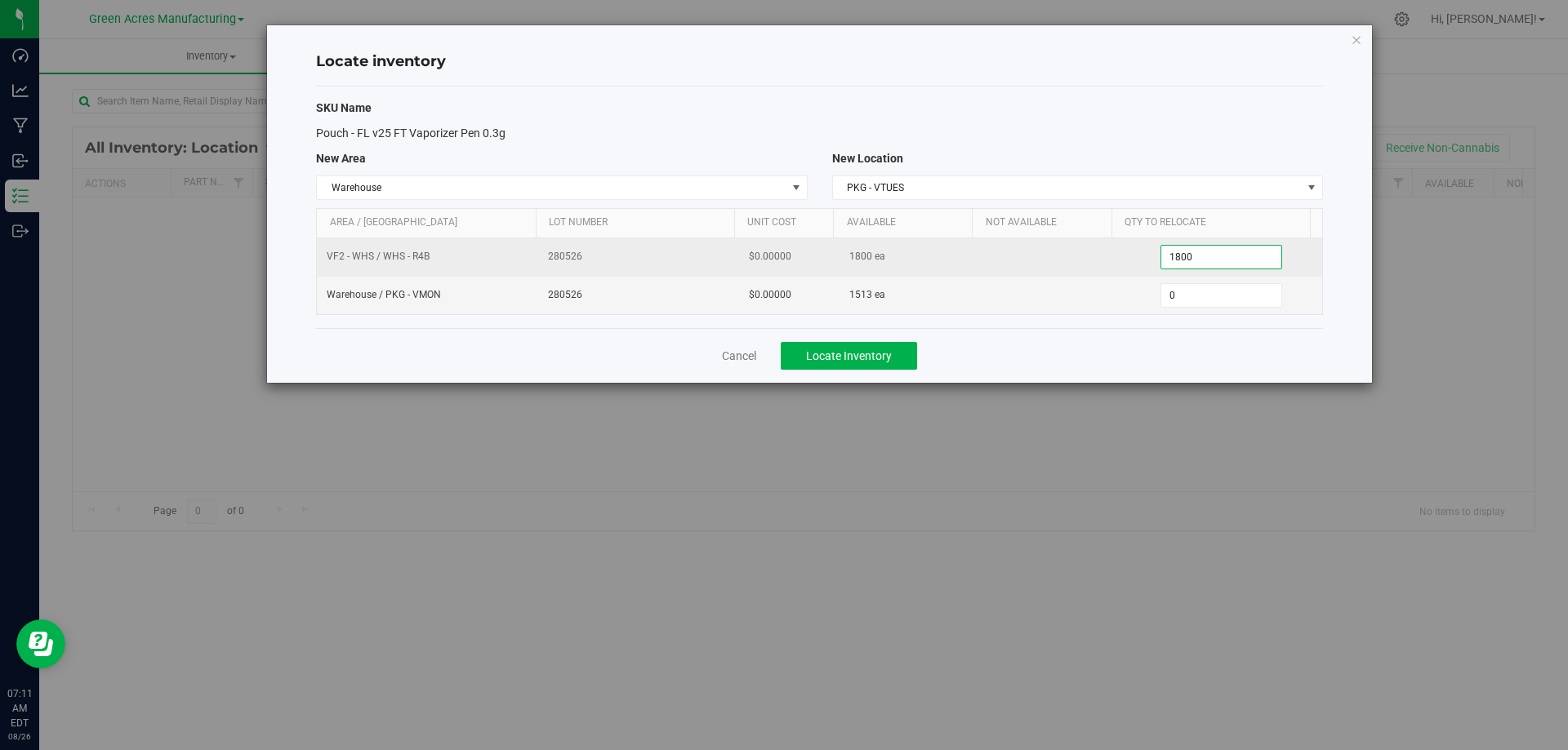
type input "1,800"
type input "15130"
type input "1,513"
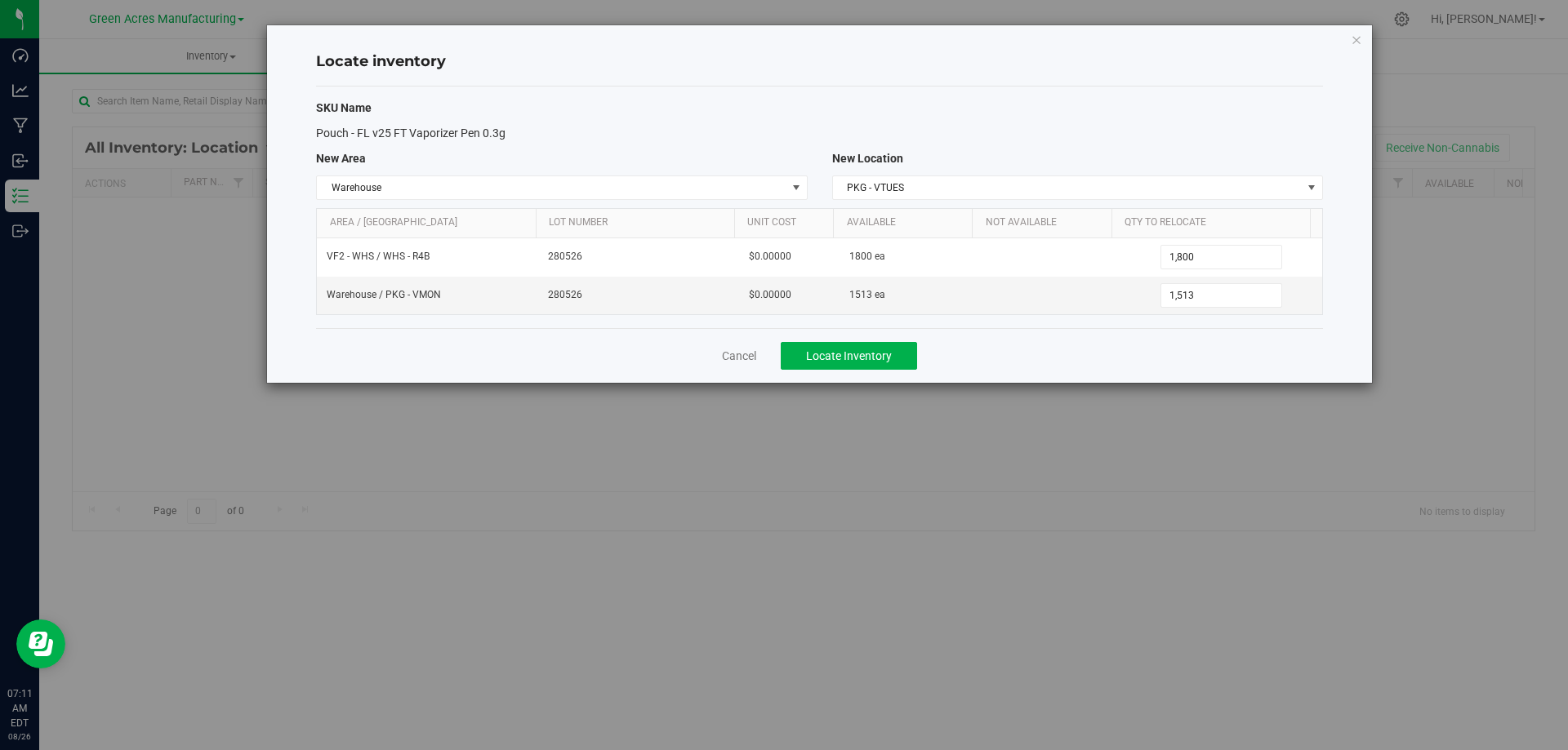
drag, startPoint x: 1072, startPoint y: 346, endPoint x: 1051, endPoint y: 360, distance: 25.2
click at [1053, 360] on div "Cancel Locate Inventory" at bounding box center [819, 355] width 1007 height 55
click at [813, 352] on span "Locate Inventory" at bounding box center [849, 355] width 85 height 13
